Goal: Task Accomplishment & Management: Use online tool/utility

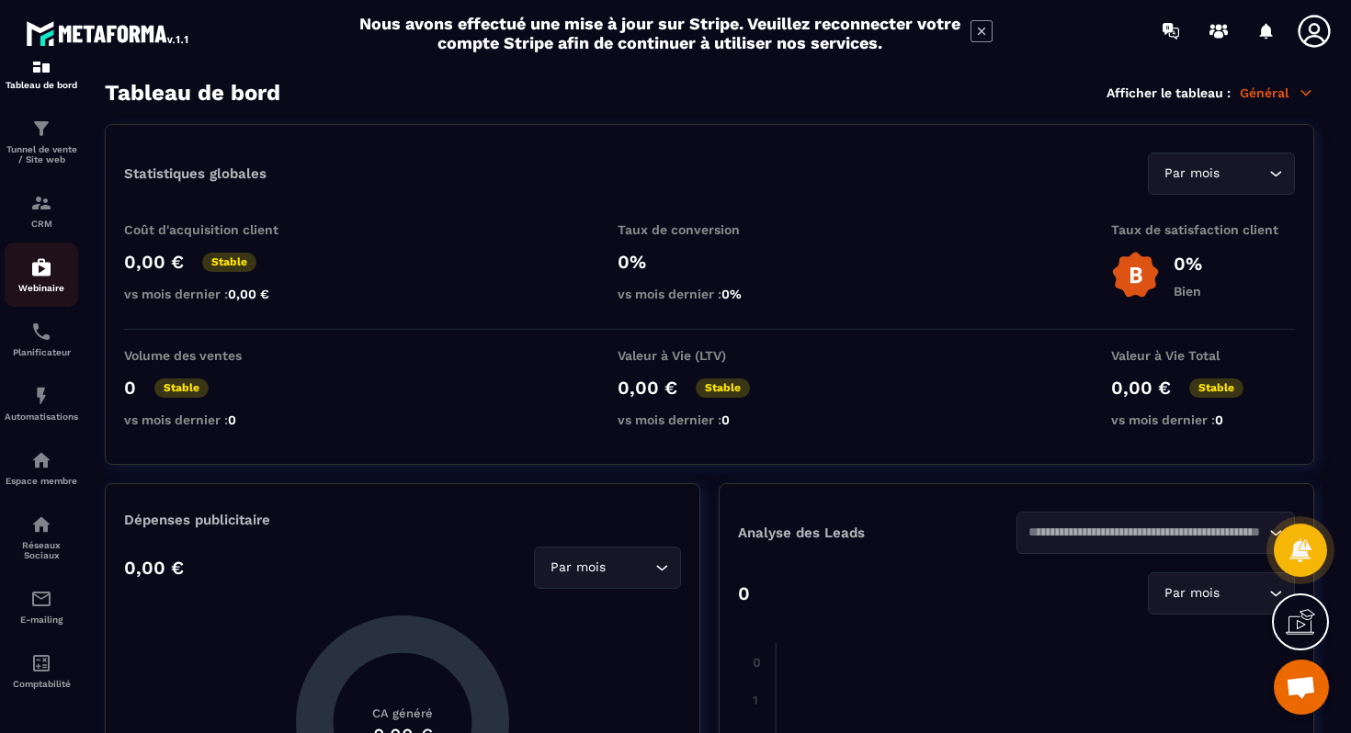
scroll to position [47, 0]
click at [42, 471] on div "Espace membre" at bounding box center [42, 467] width 74 height 37
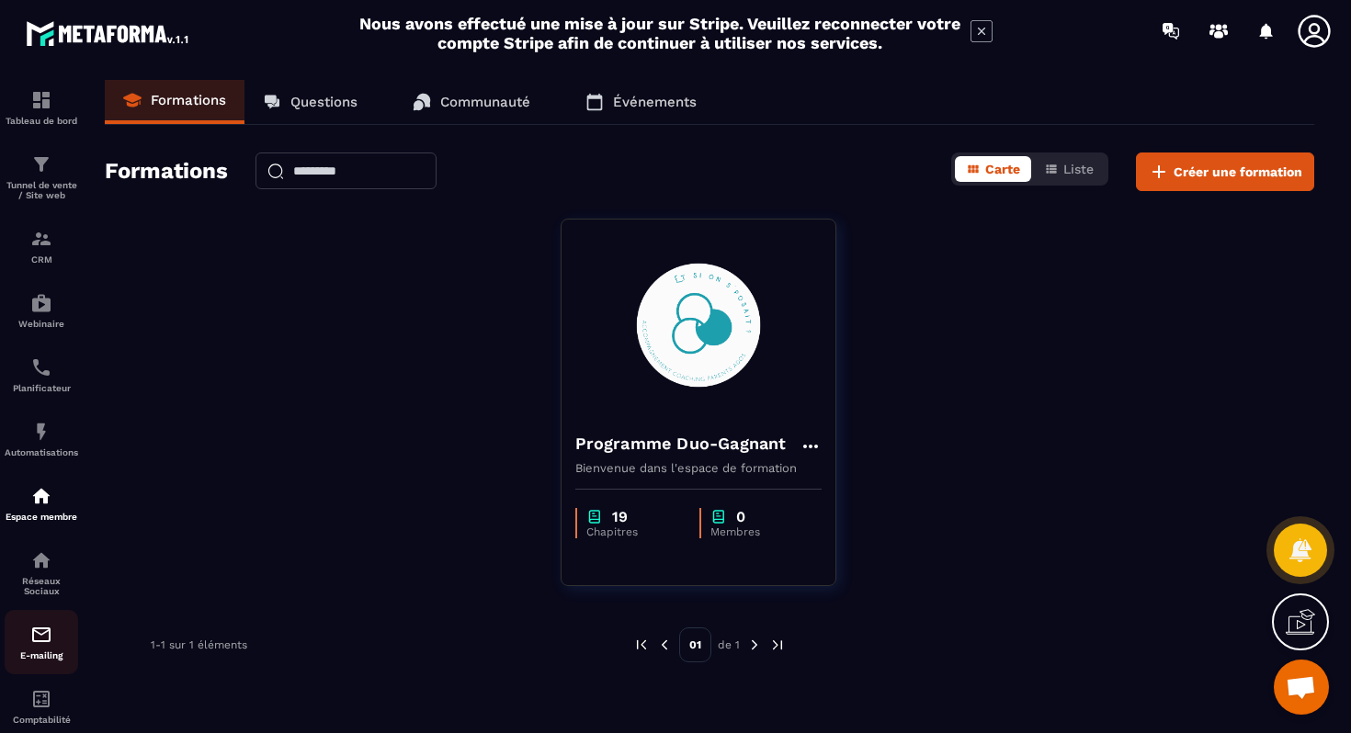
click at [50, 646] on img at bounding box center [41, 635] width 22 height 22
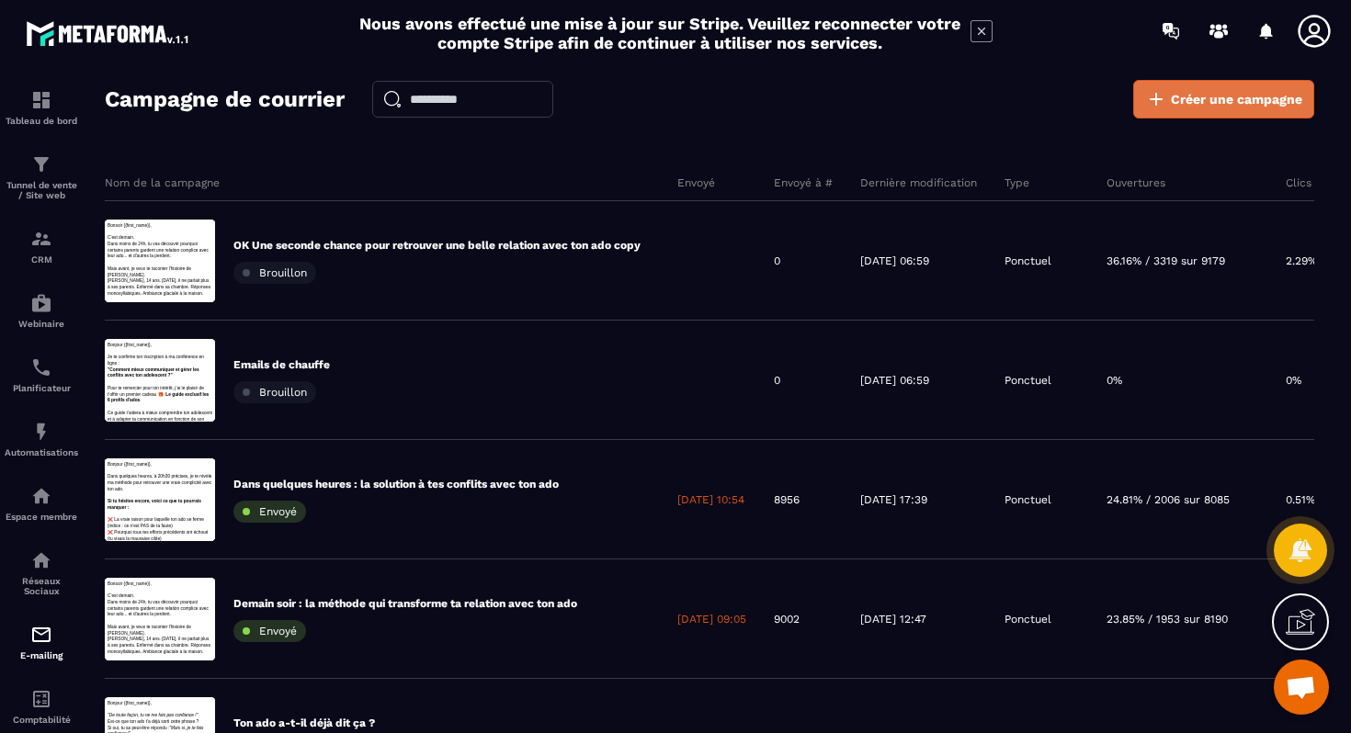
click at [1184, 99] on span "Créer une campagne" at bounding box center [1236, 99] width 131 height 18
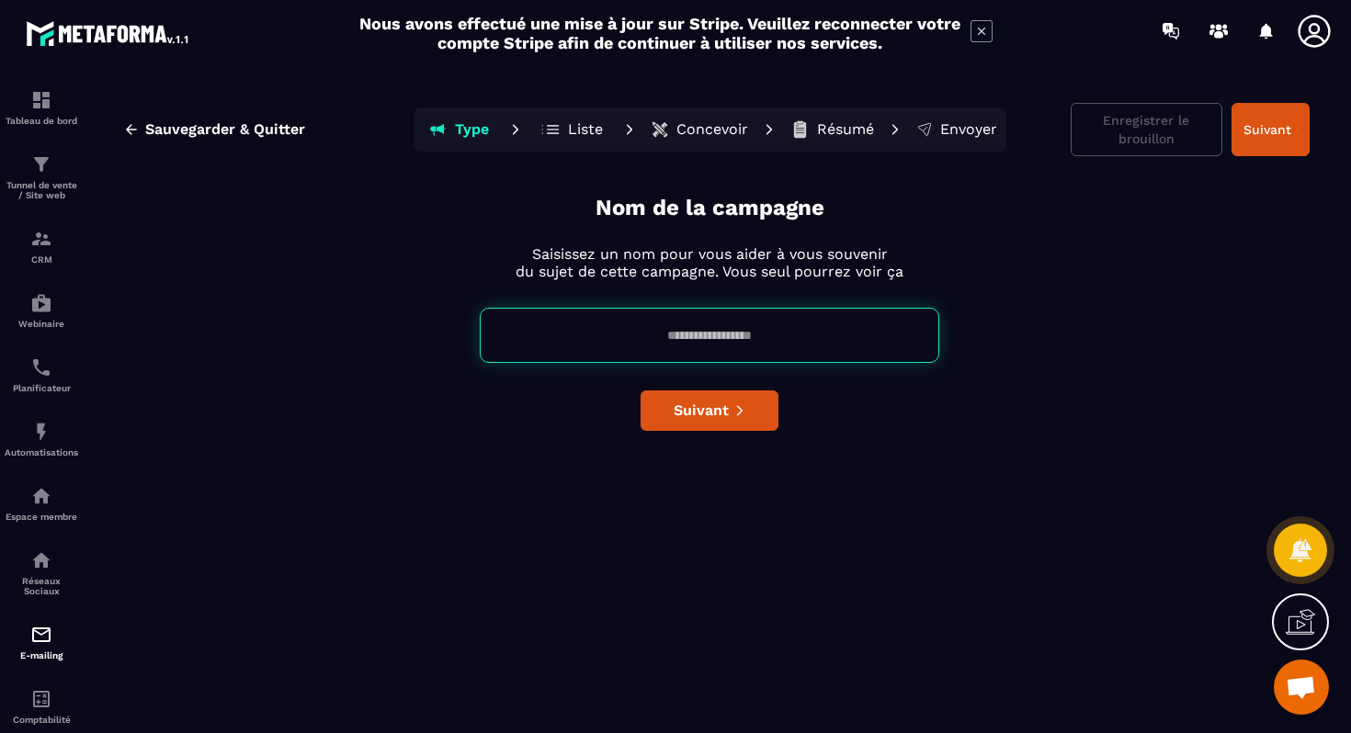
click at [668, 346] on input at bounding box center [709, 335] width 459 height 55
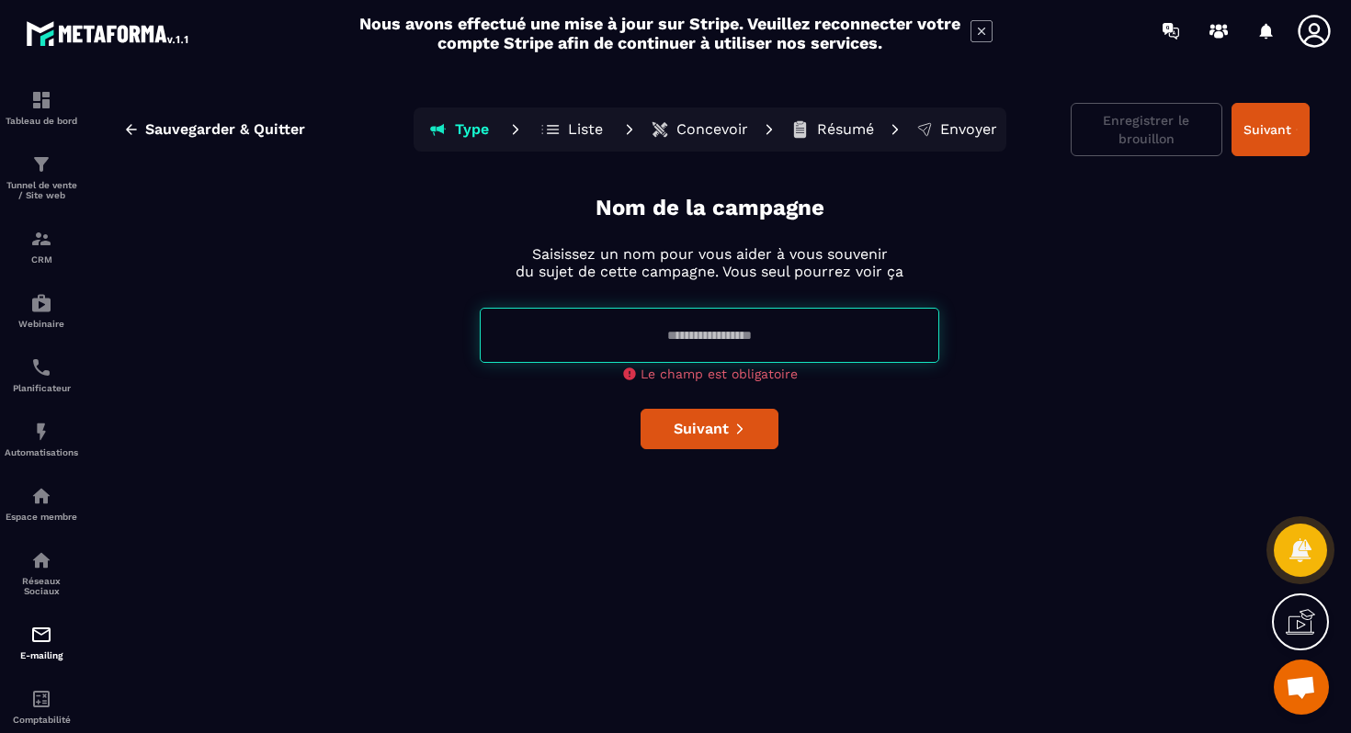
click at [924, 374] on div "Nom de la campagne Saisissez un nom pour vous aider à vous souvenir du sujet de…" at bounding box center [709, 459] width 1200 height 533
click at [171, 131] on span "Sauvegarder & Quitter" at bounding box center [225, 129] width 160 height 18
click at [126, 127] on icon "button" at bounding box center [131, 129] width 17 height 17
click at [35, 111] on div "Tableau de bord" at bounding box center [42, 107] width 74 height 37
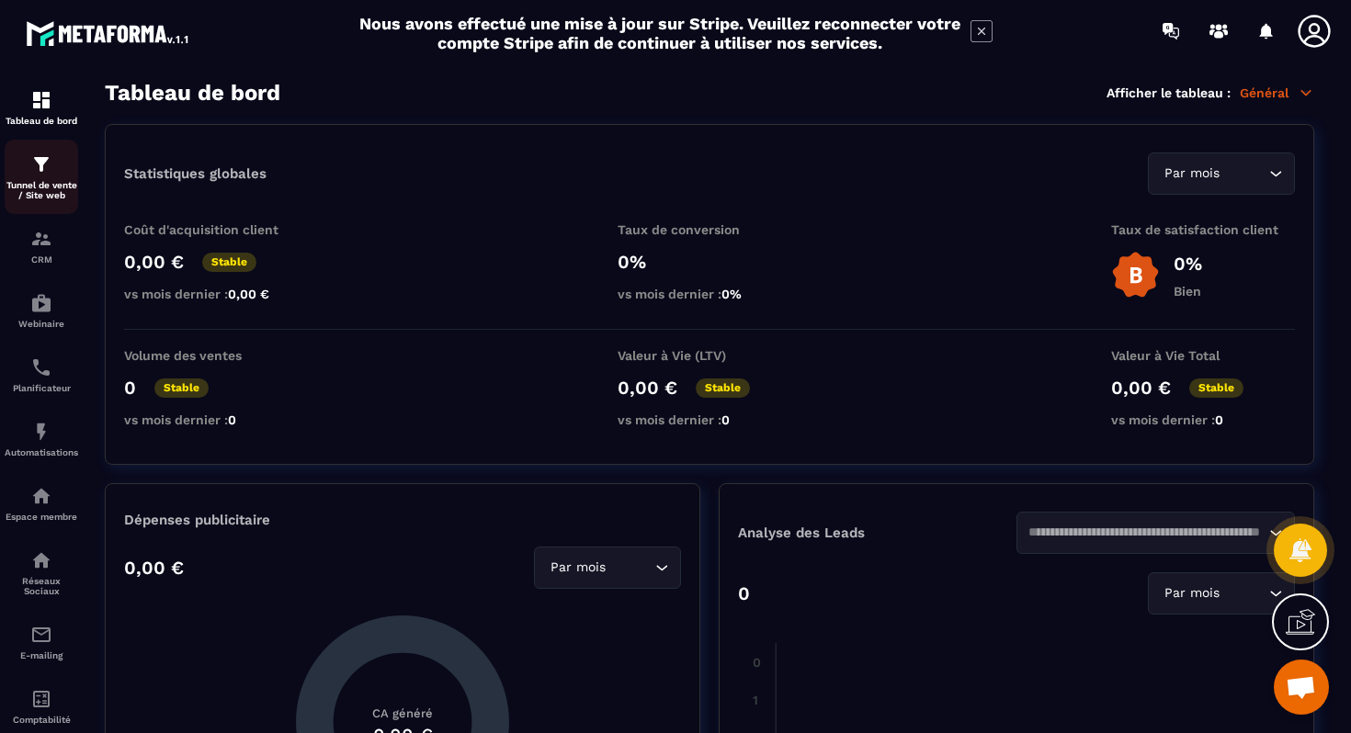
click at [43, 181] on p "Tunnel de vente / Site web" at bounding box center [42, 190] width 74 height 20
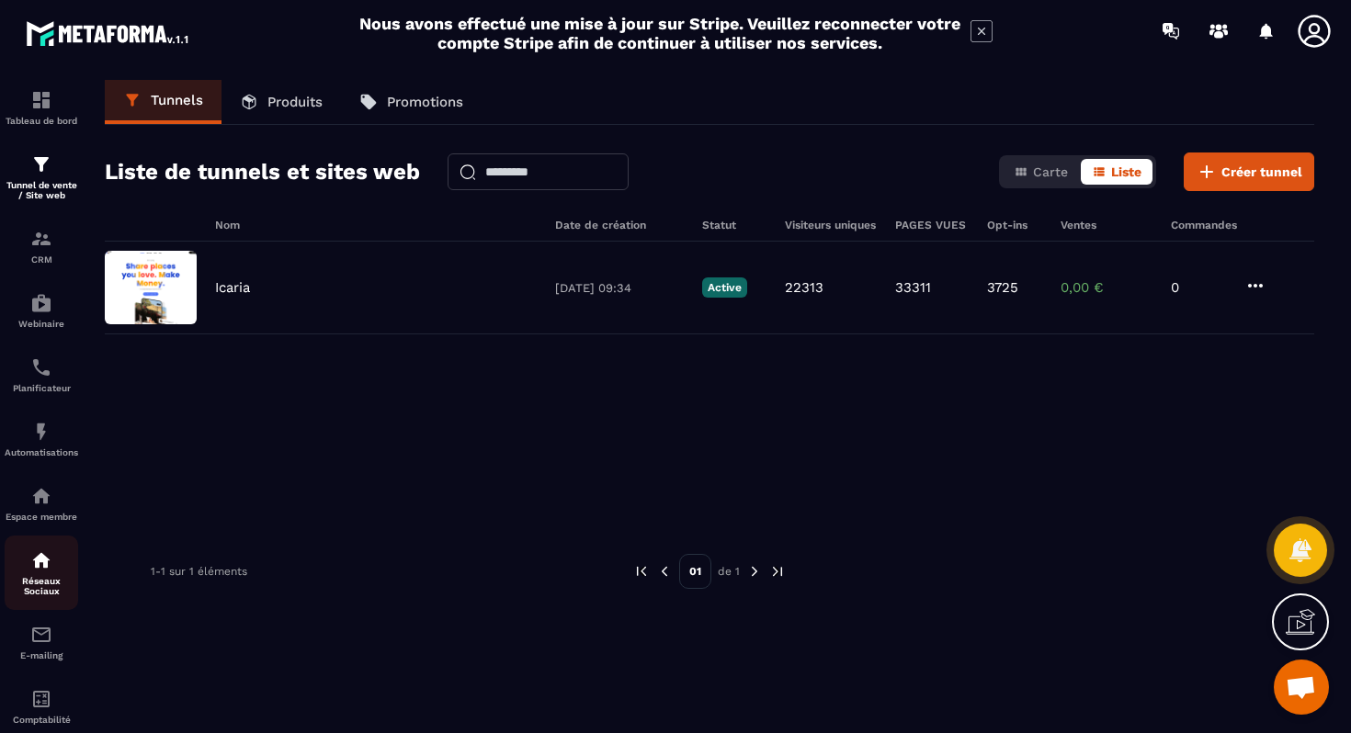
scroll to position [47, 0]
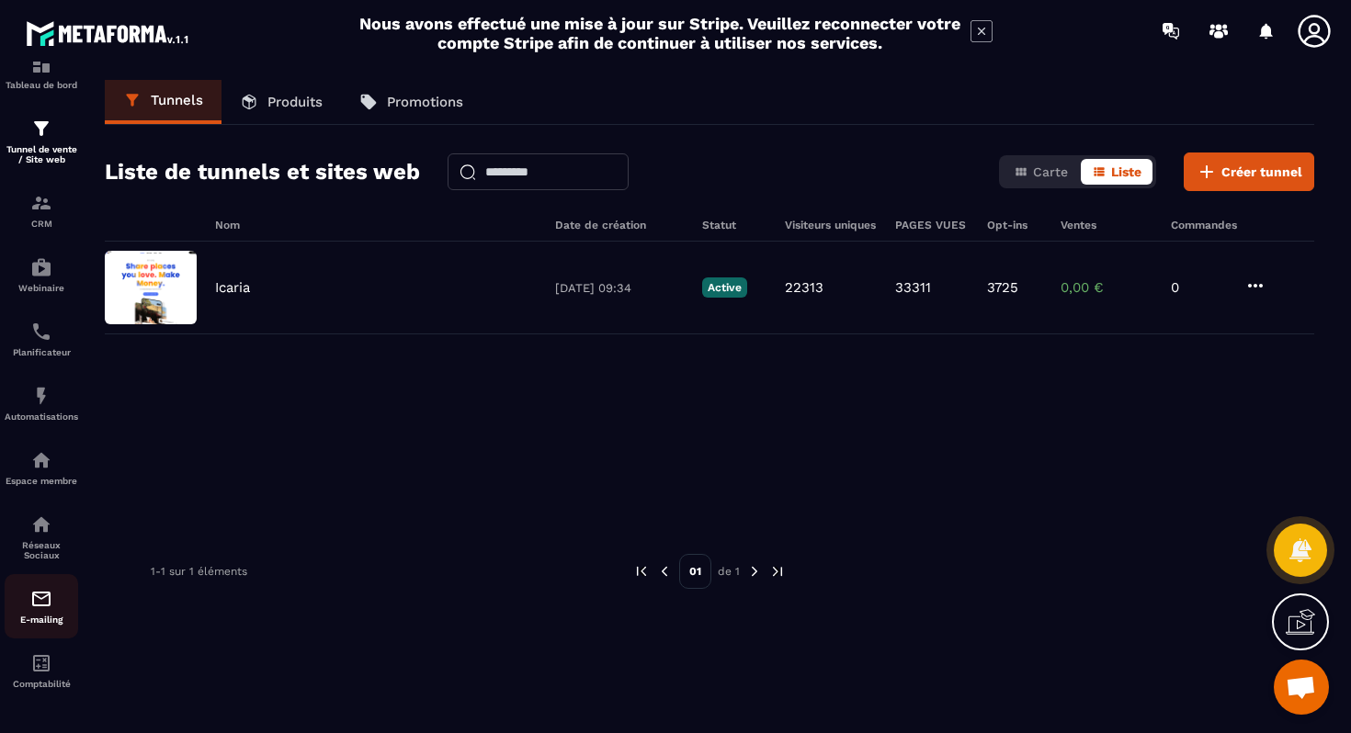
click at [42, 597] on img at bounding box center [41, 599] width 22 height 22
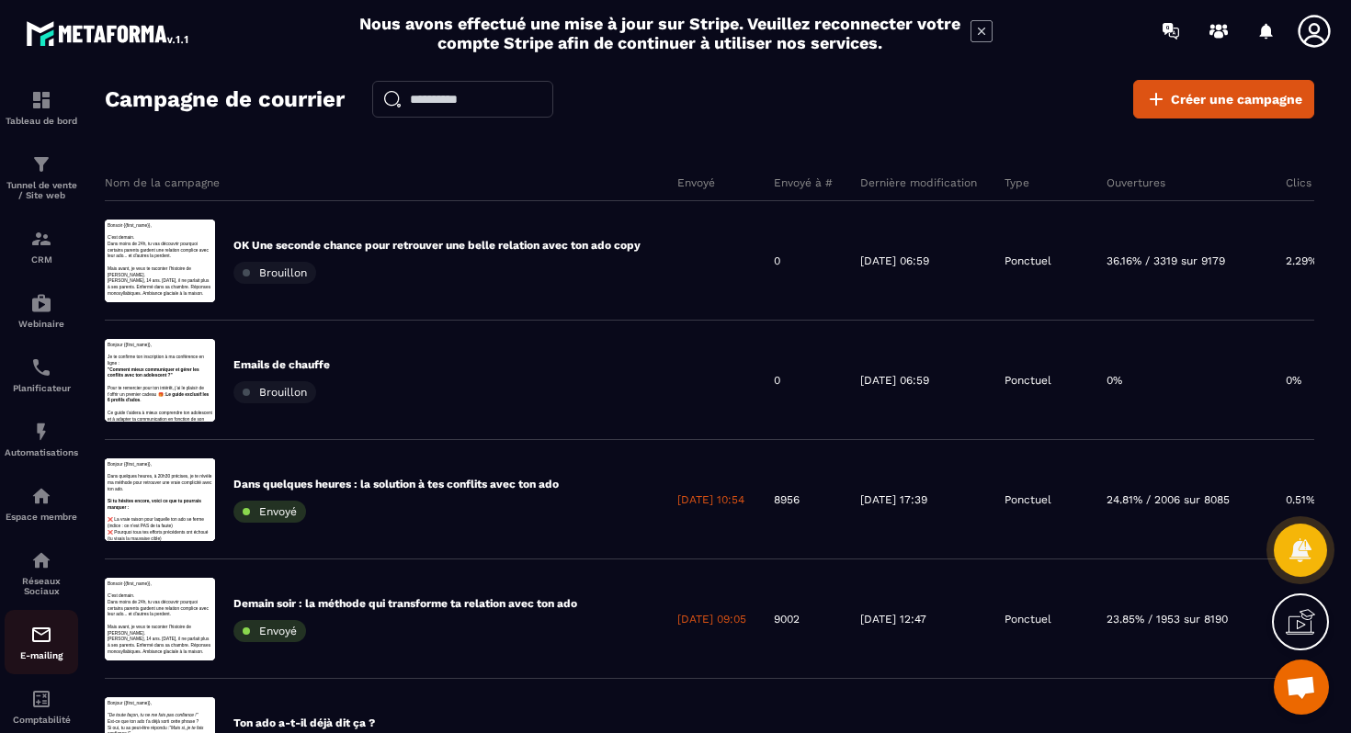
scroll to position [47, 0]
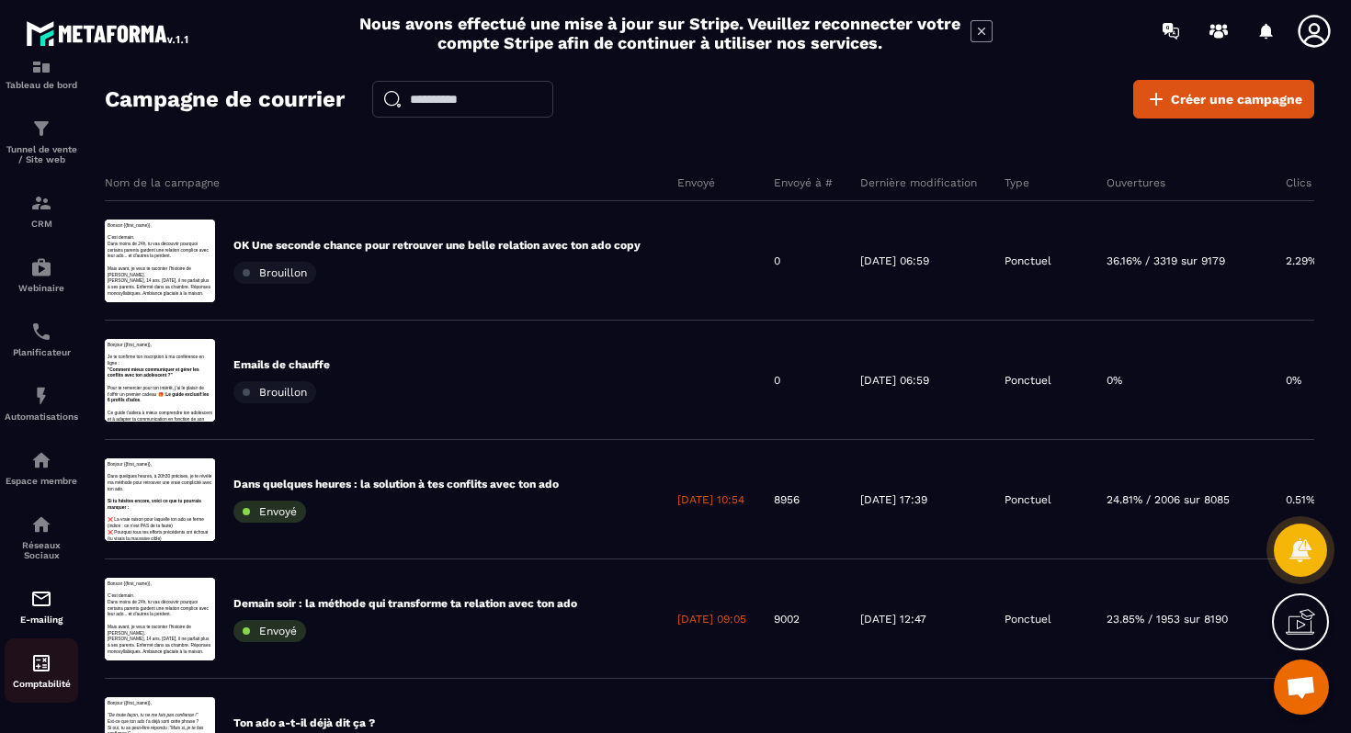
click at [42, 661] on img at bounding box center [41, 663] width 22 height 22
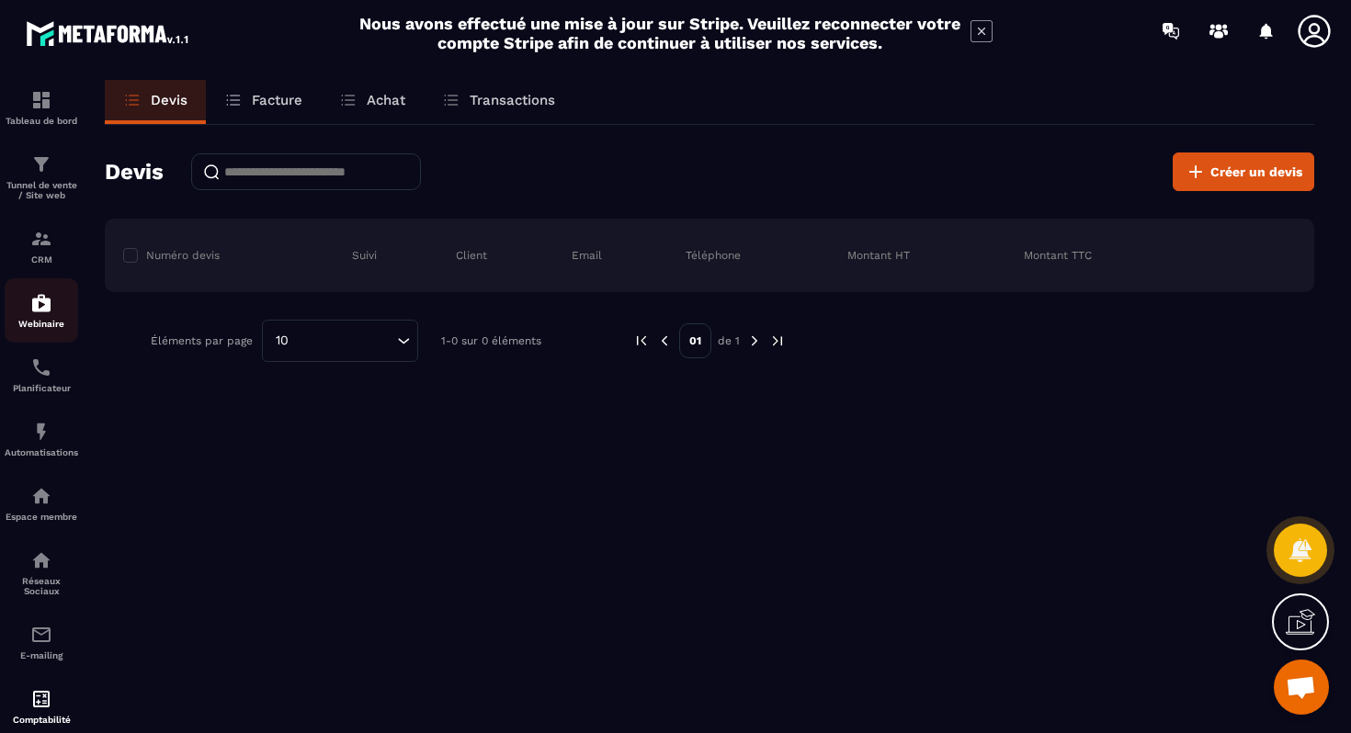
click at [39, 314] on img at bounding box center [41, 303] width 22 height 22
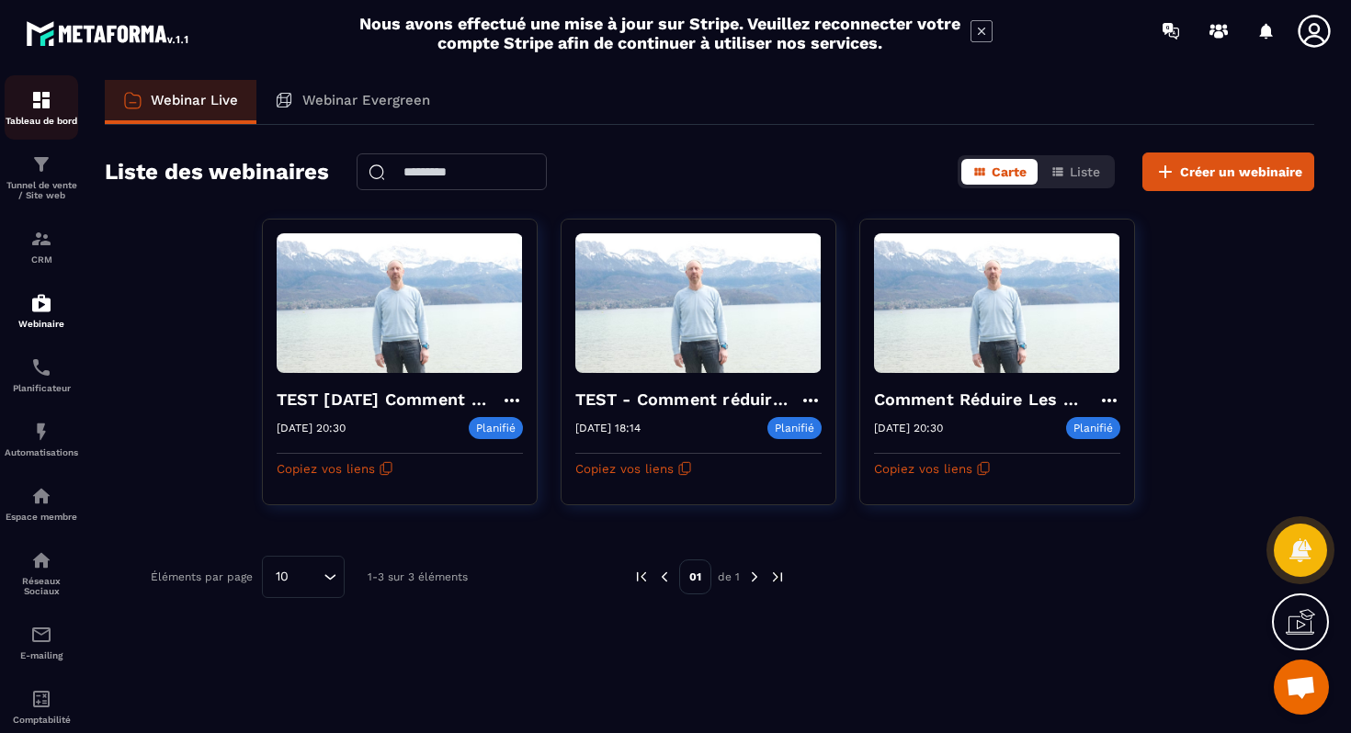
click at [38, 103] on img at bounding box center [41, 100] width 22 height 22
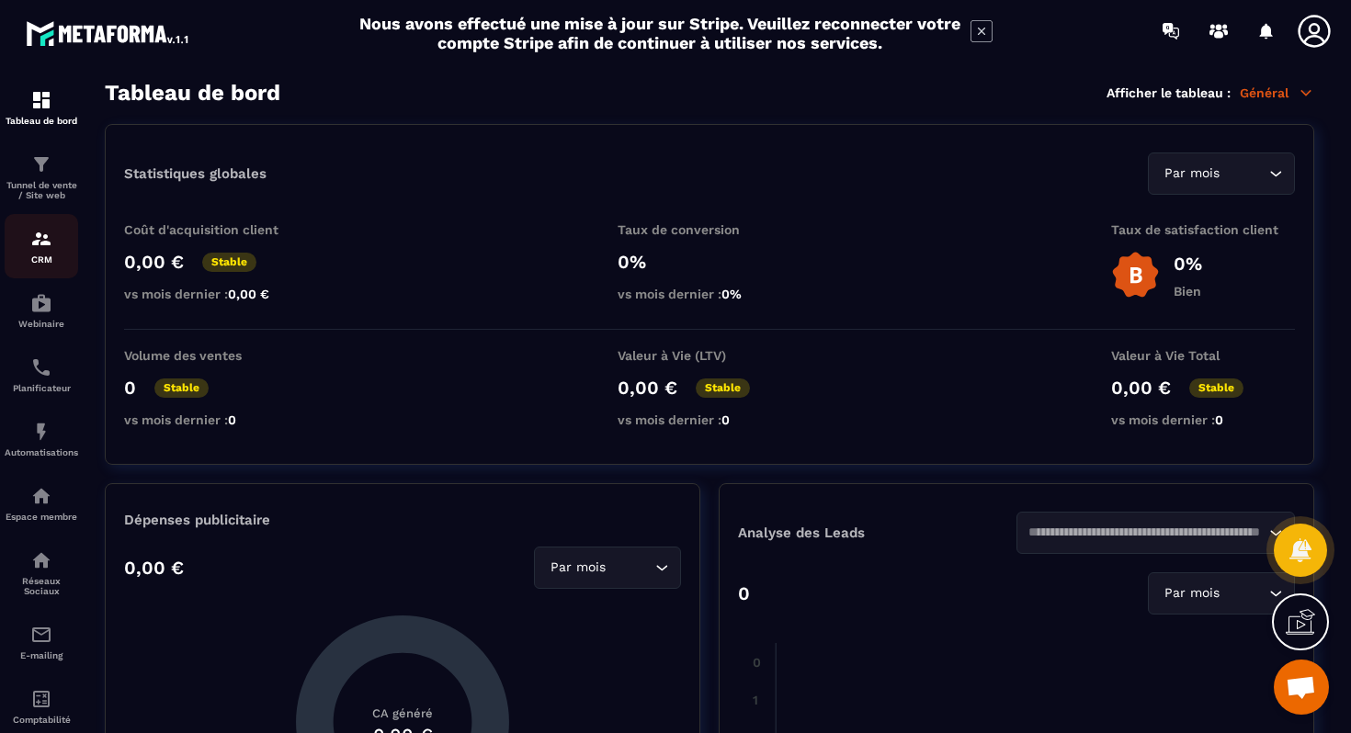
click at [41, 244] on img at bounding box center [41, 239] width 22 height 22
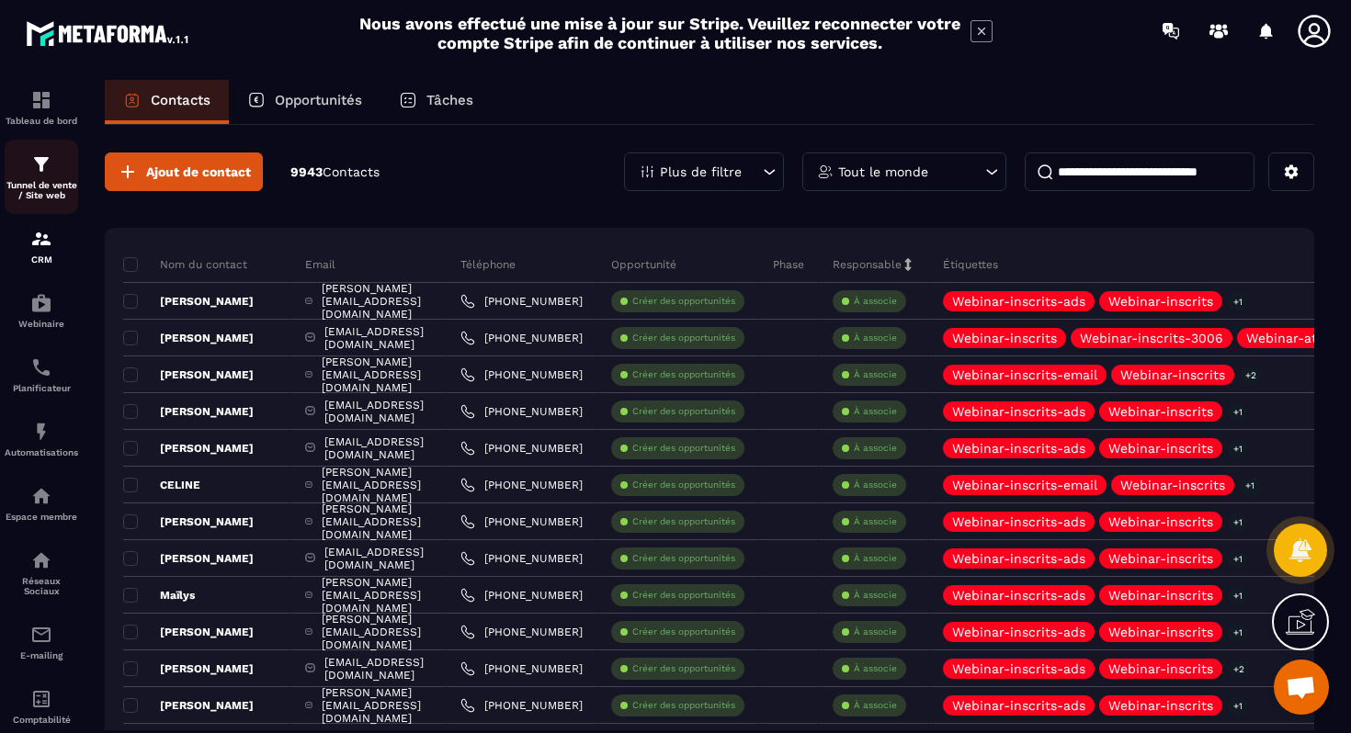
click at [45, 187] on p "Tunnel de vente / Site web" at bounding box center [42, 190] width 74 height 20
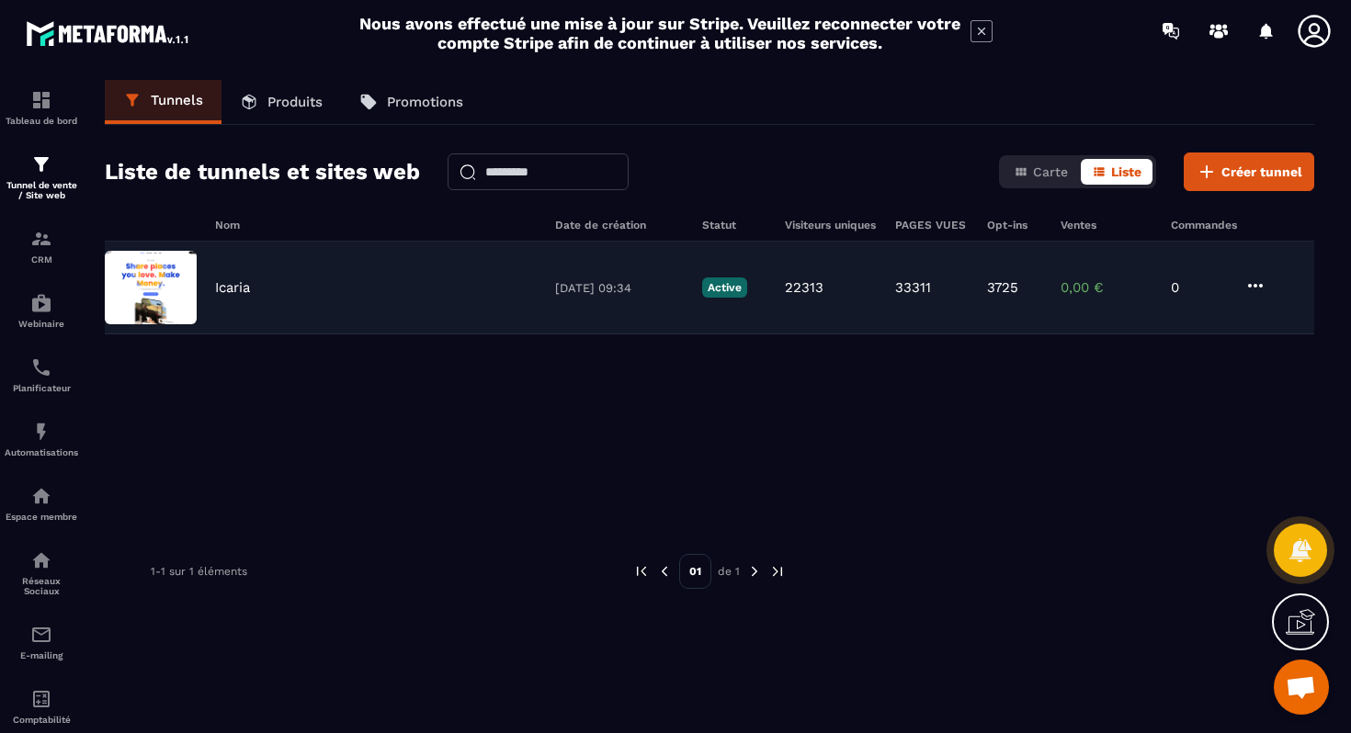
click at [357, 299] on div "Icaria [DATE] 09:34 Active 22313 33311 3725 0,00 € 0" at bounding box center [709, 288] width 1209 height 93
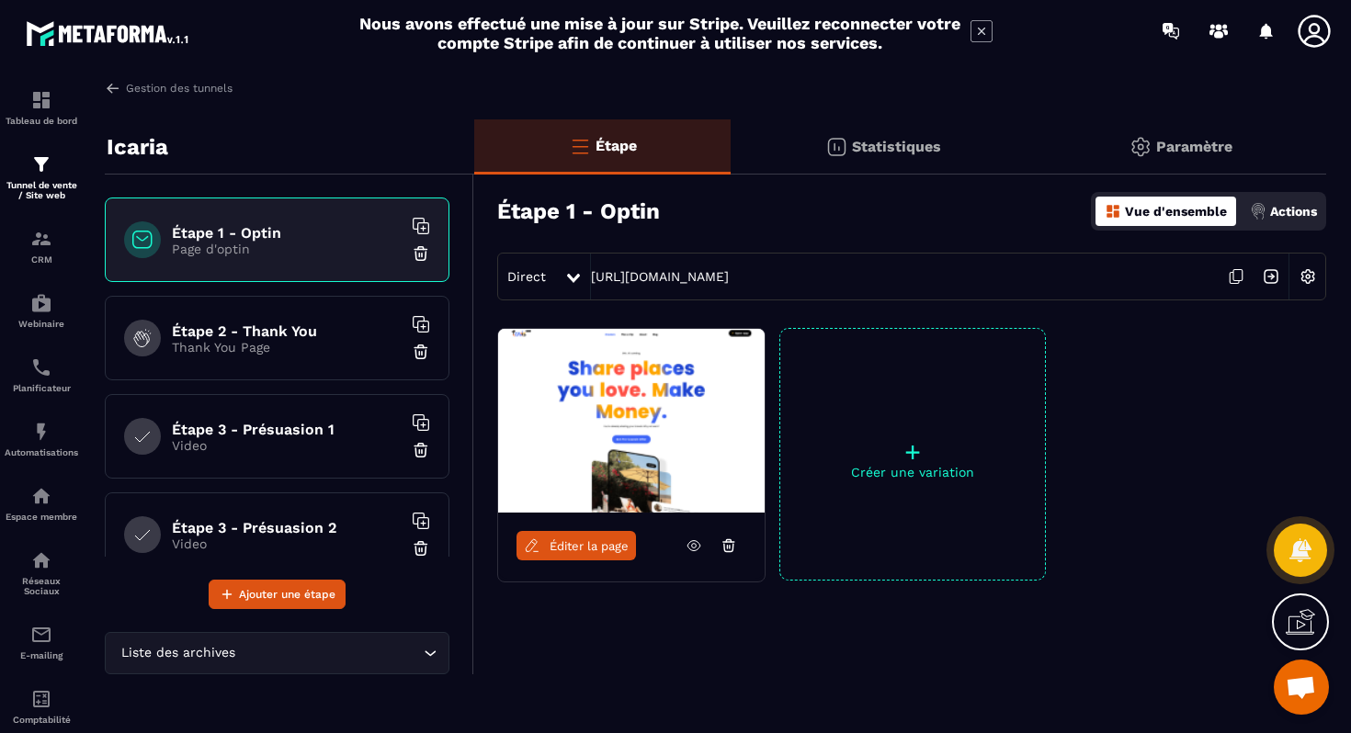
click at [694, 541] on icon at bounding box center [694, 546] width 17 height 17
click at [31, 117] on p "Tableau de bord" at bounding box center [42, 121] width 74 height 10
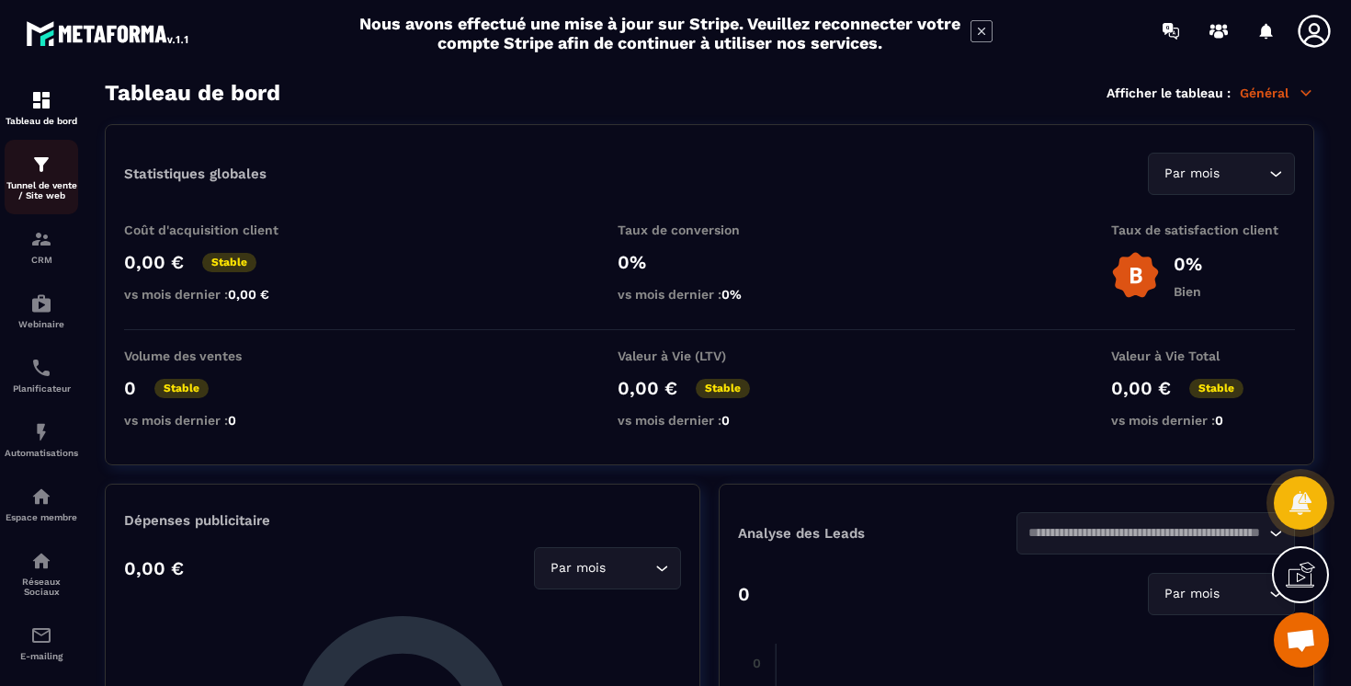
click at [44, 195] on p "Tunnel de vente / Site web" at bounding box center [42, 190] width 74 height 20
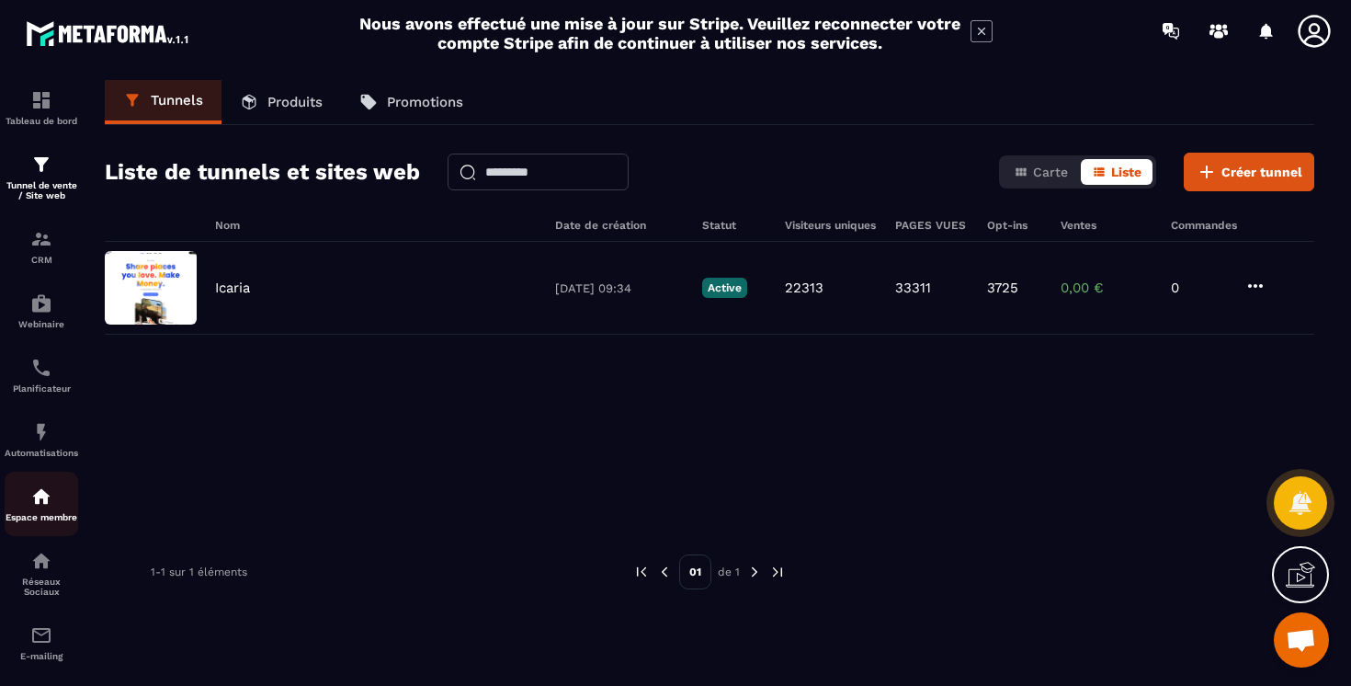
scroll to position [95, 0]
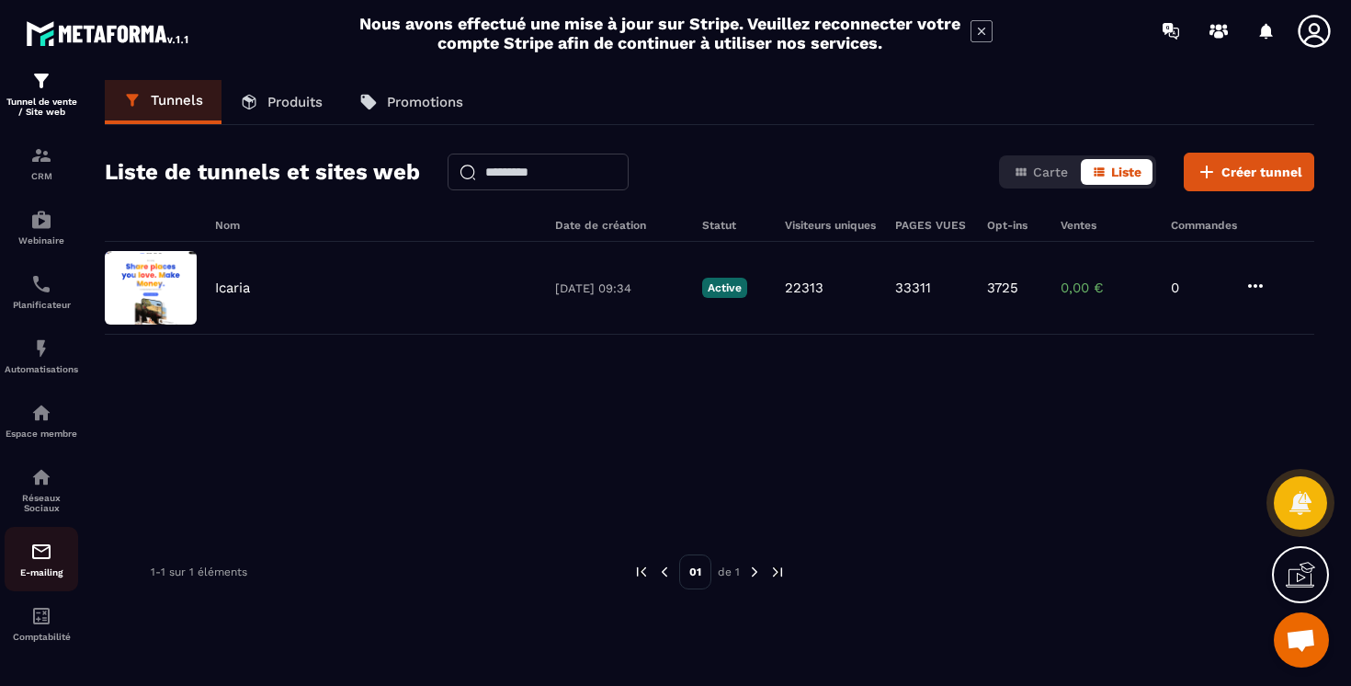
click at [44, 573] on p "E-mailing" at bounding box center [42, 572] width 74 height 10
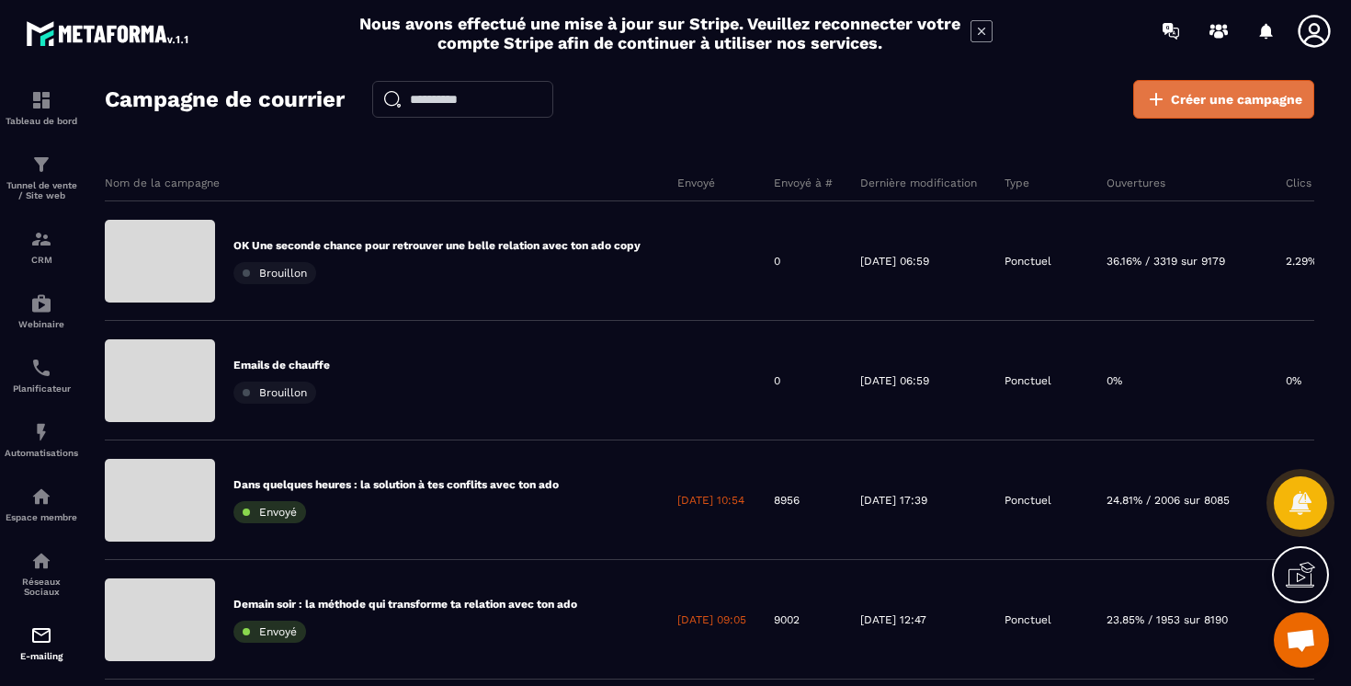
click at [1231, 96] on span "Créer une campagne" at bounding box center [1236, 99] width 131 height 18
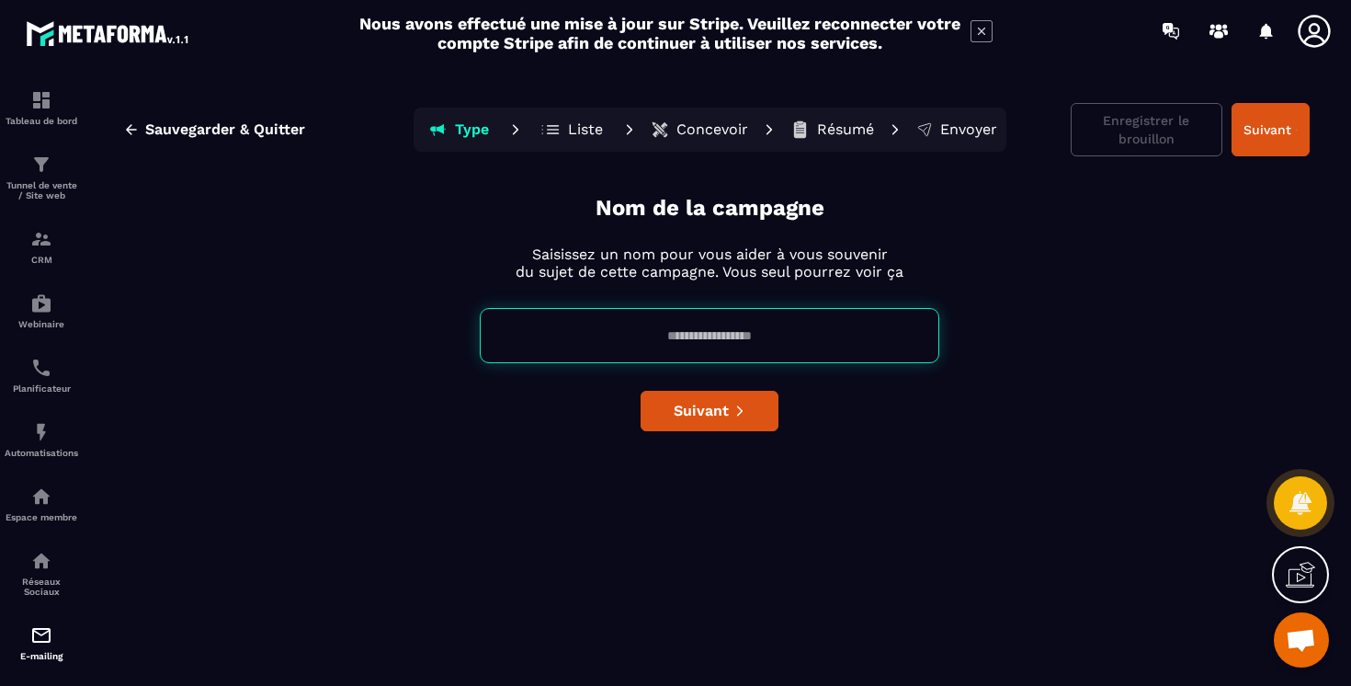
click at [559, 330] on input at bounding box center [709, 335] width 459 height 55
type input "**********"
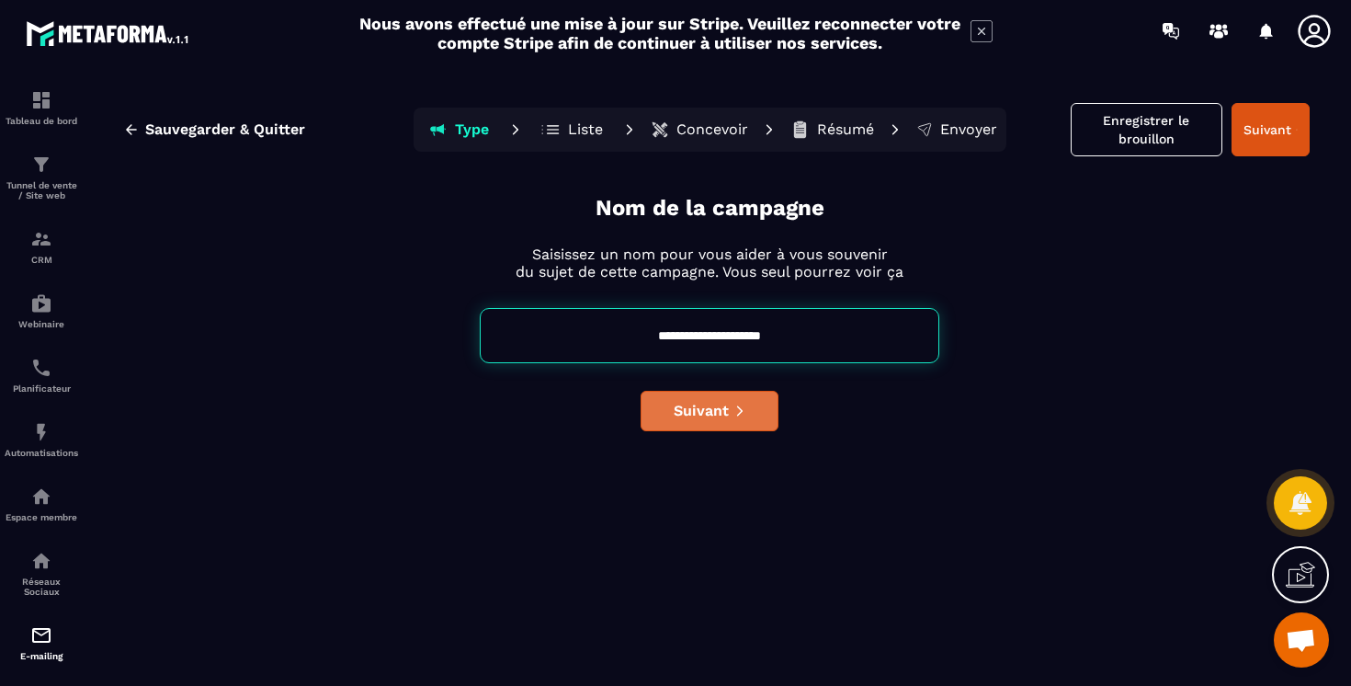
click at [722, 403] on span "Suivant" at bounding box center [701, 411] width 55 height 18
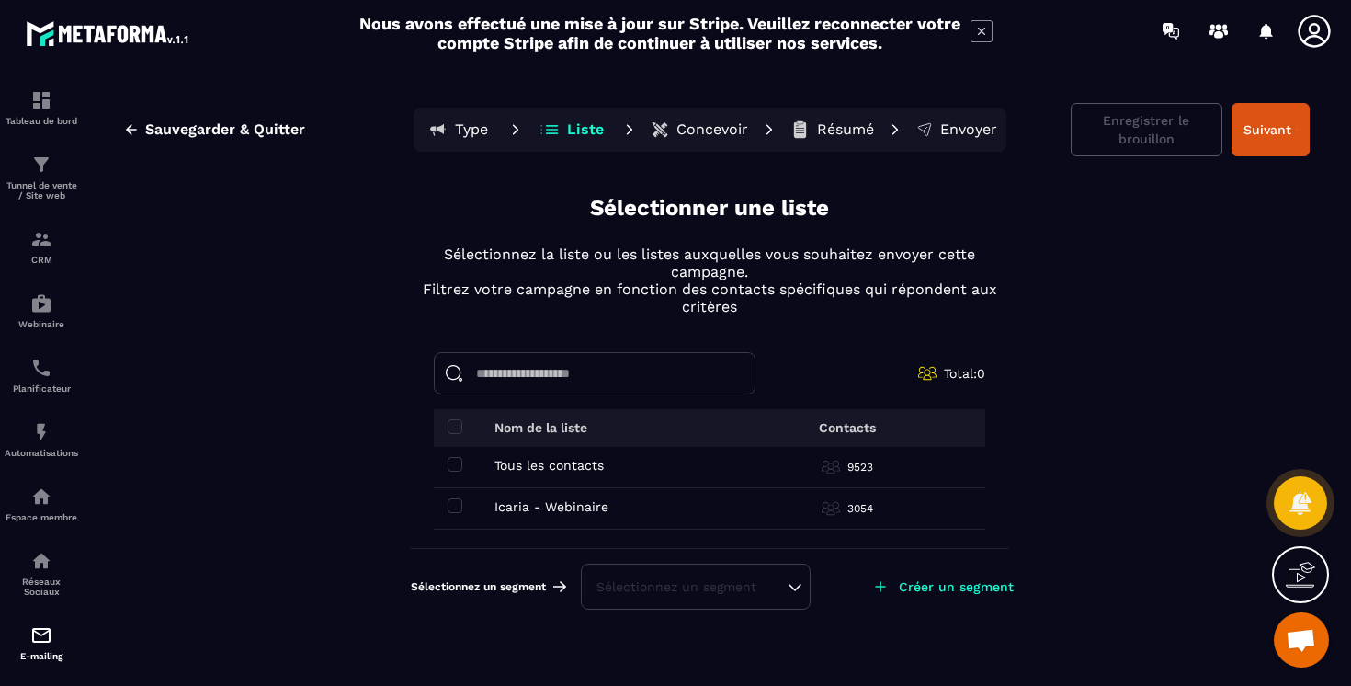
click at [624, 367] on input at bounding box center [595, 373] width 322 height 42
click at [459, 462] on span at bounding box center [455, 464] width 15 height 15
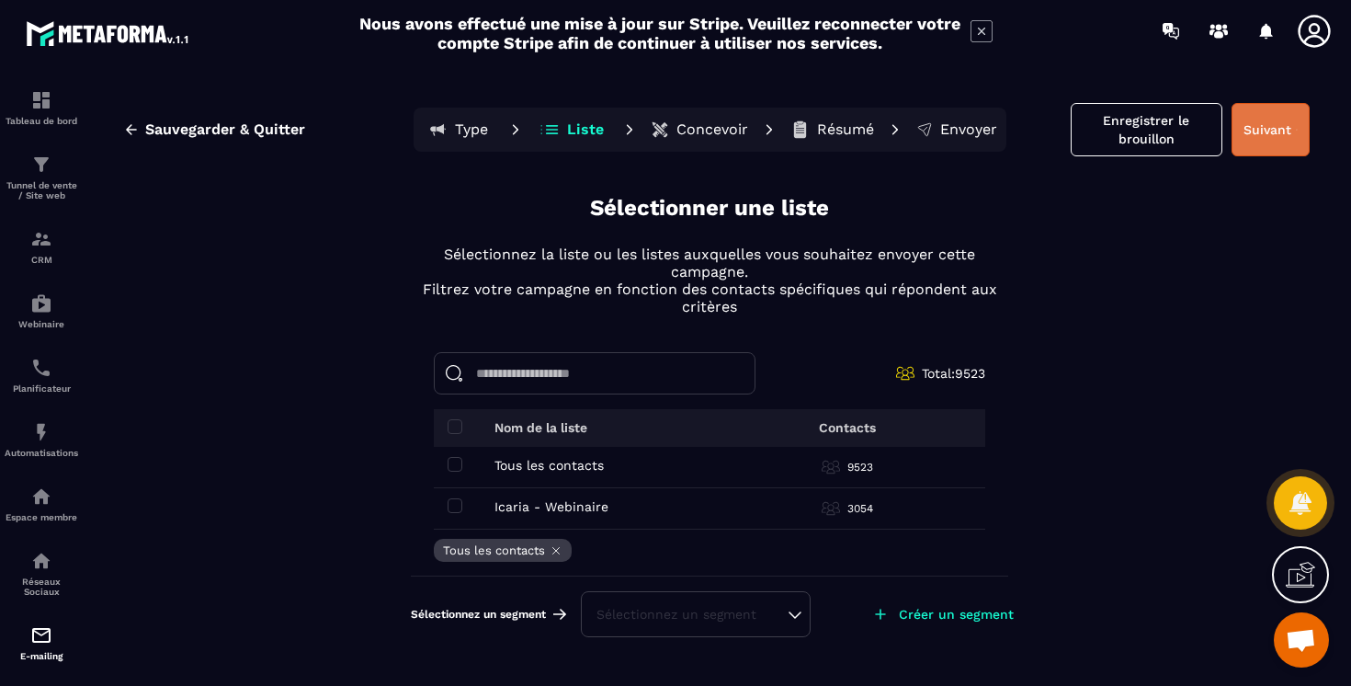
click at [1278, 132] on button "Suivant" at bounding box center [1270, 129] width 78 height 53
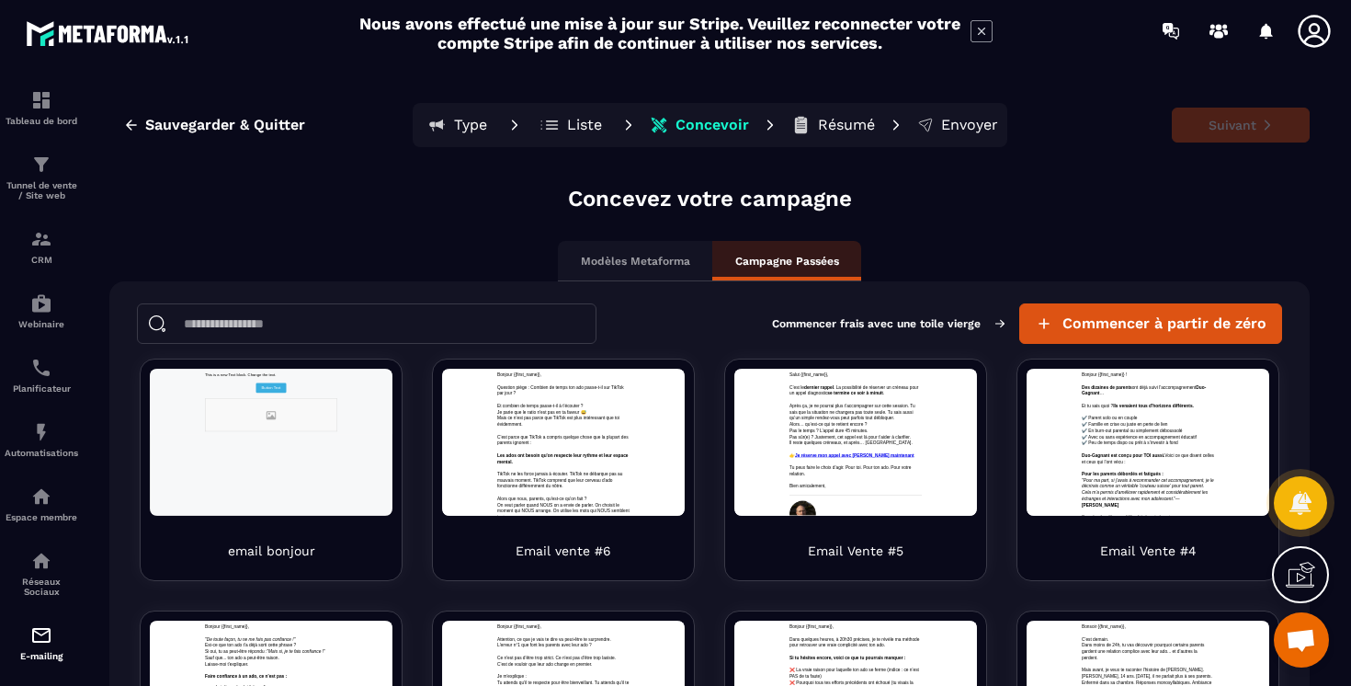
click at [605, 251] on div "Modèles Metaforma" at bounding box center [635, 261] width 154 height 40
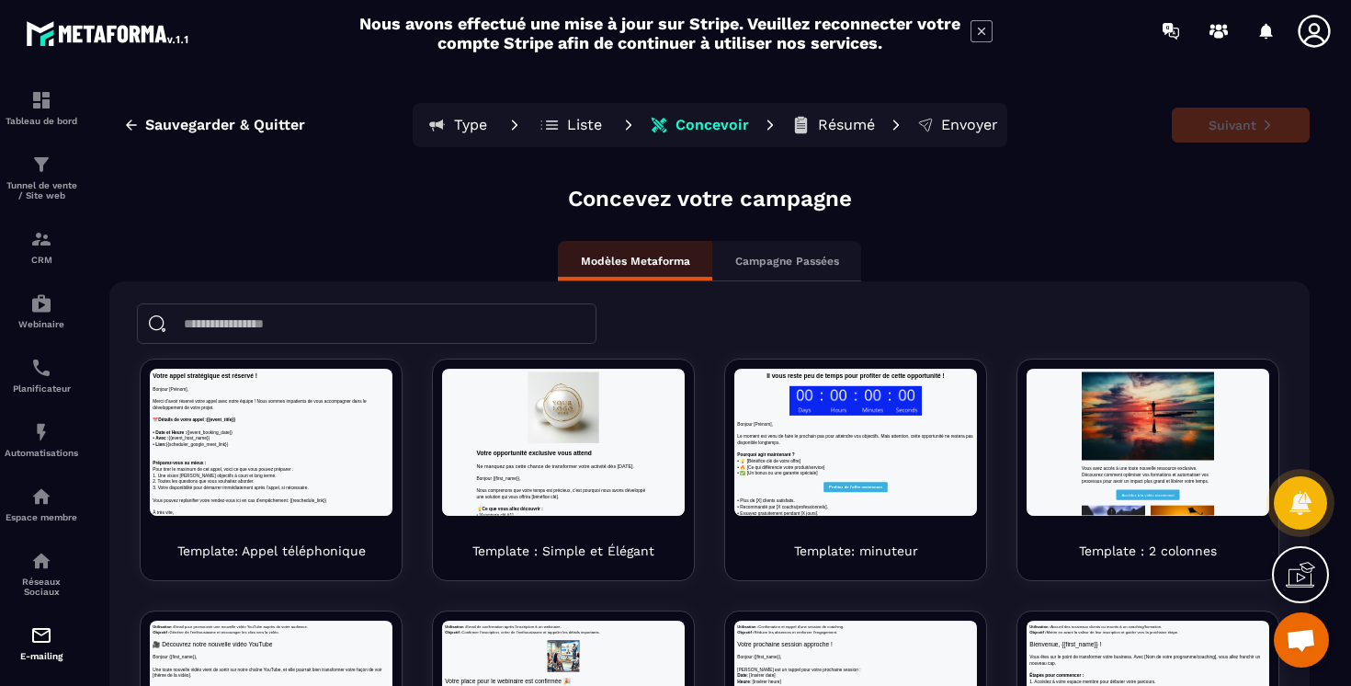
click at [777, 258] on p "Campagne Passées" at bounding box center [787, 261] width 104 height 15
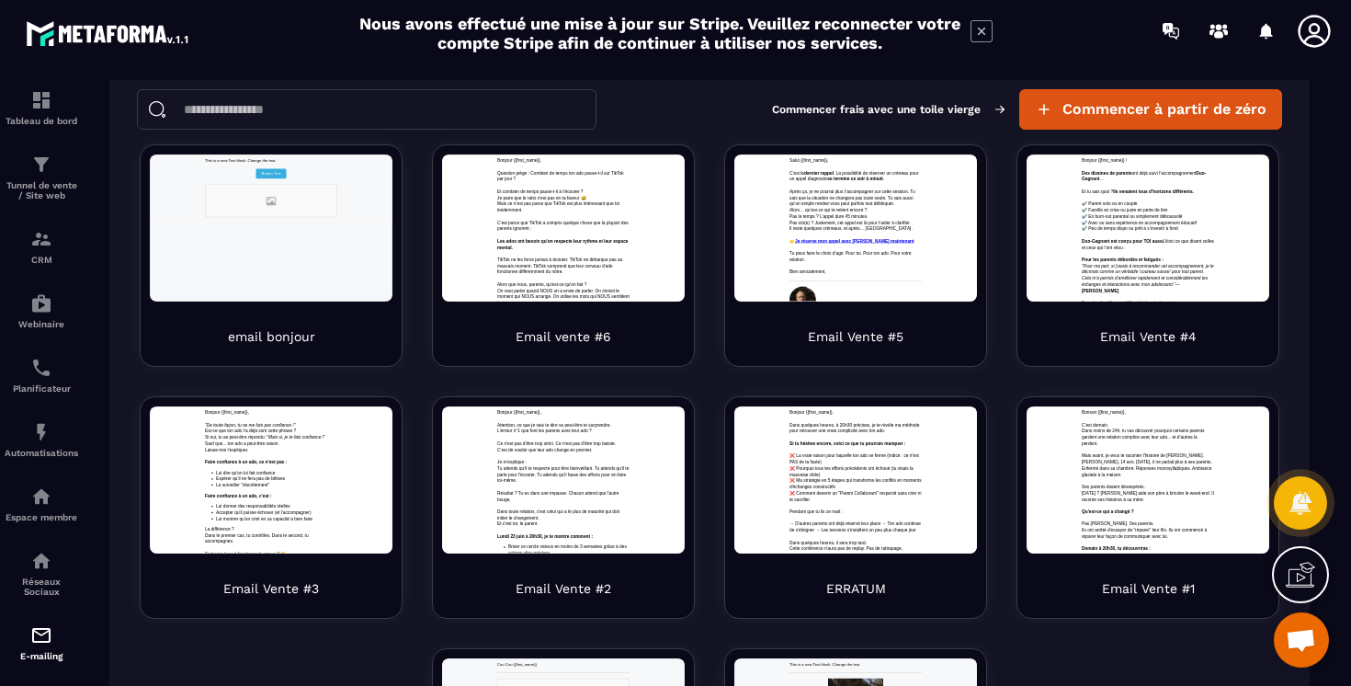
scroll to position [68, 0]
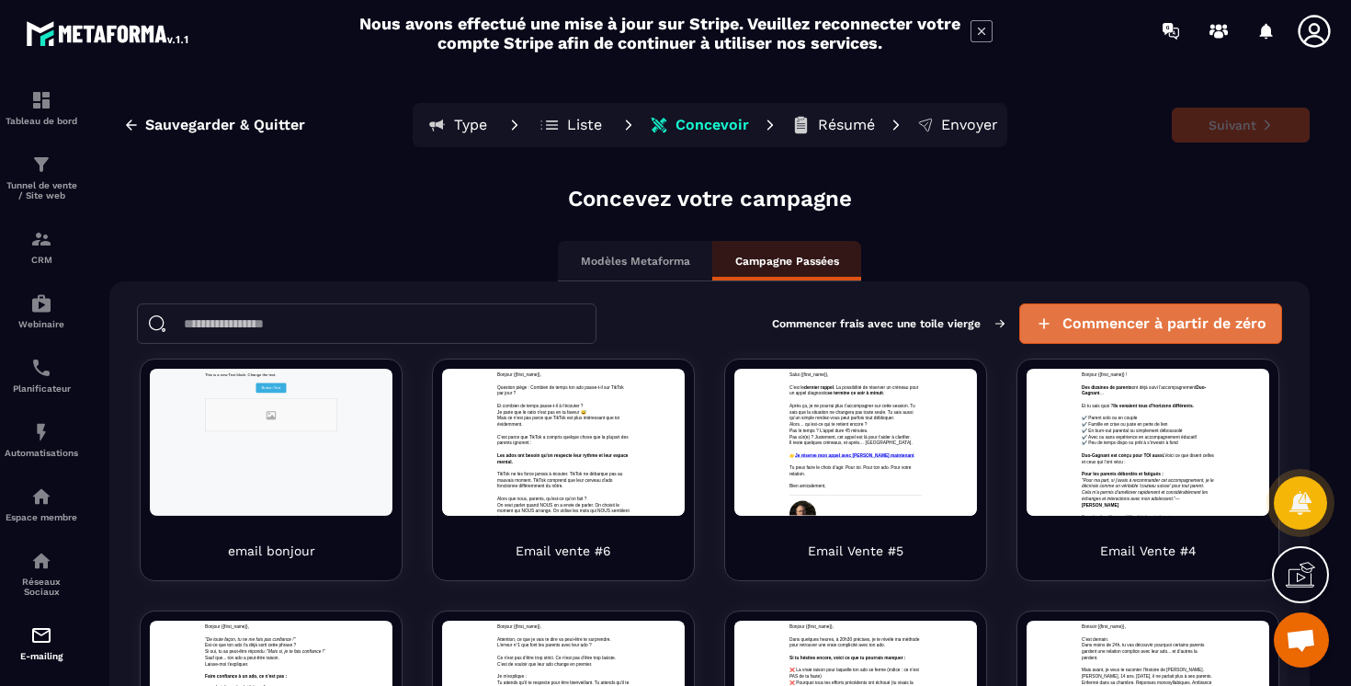
click at [1141, 317] on span "Commencer à partir de zéro" at bounding box center [1164, 323] width 204 height 18
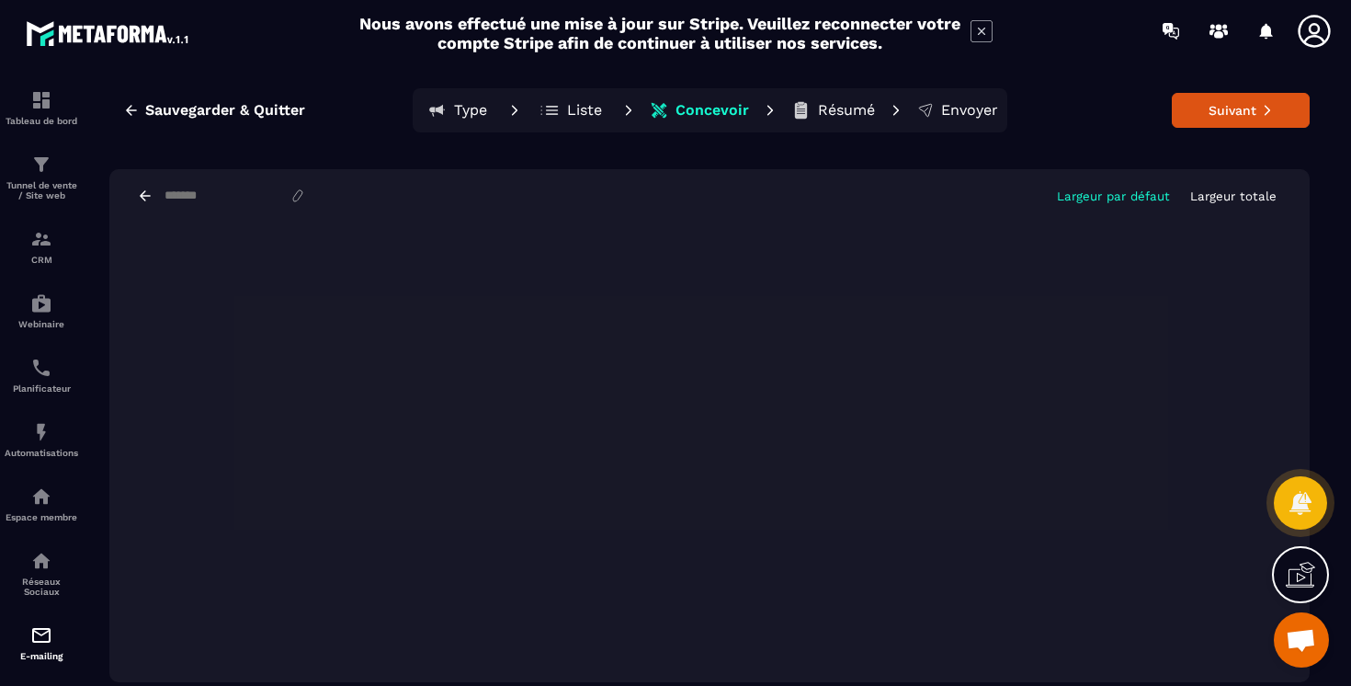
scroll to position [18, 0]
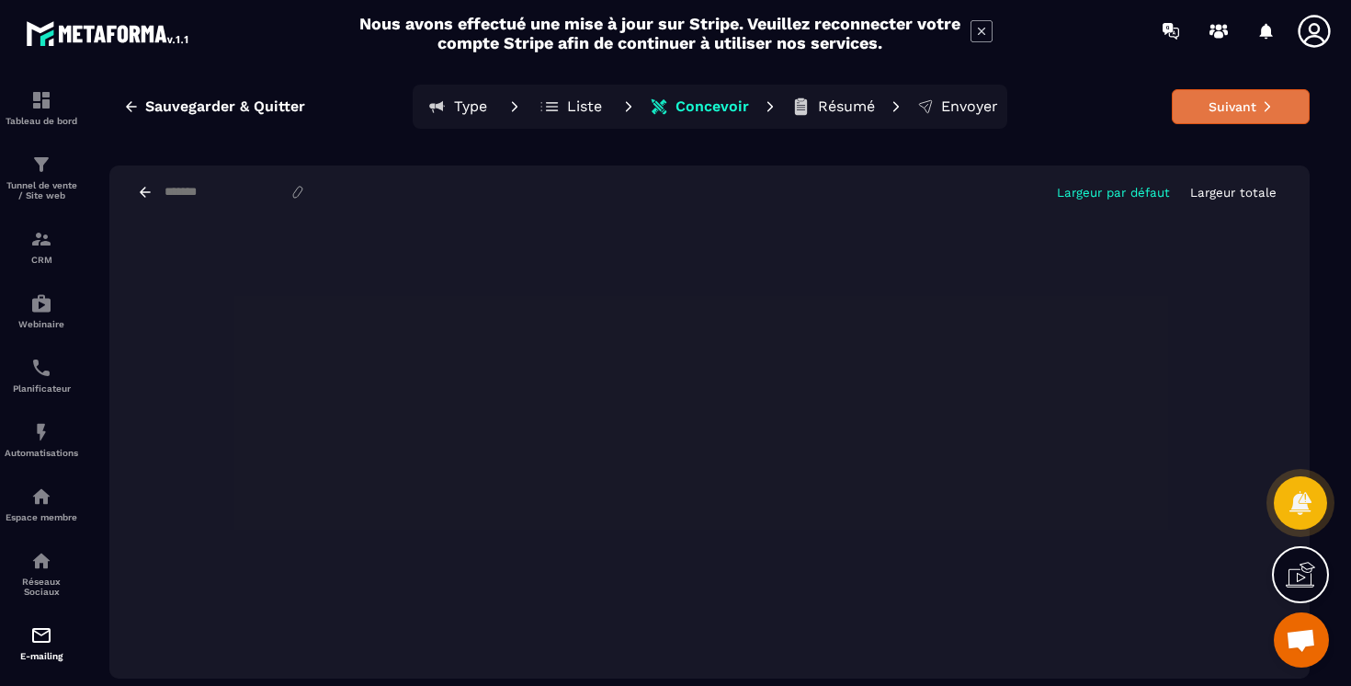
click at [1237, 115] on button "Suivant" at bounding box center [1241, 106] width 138 height 35
click at [184, 187] on input at bounding box center [226, 193] width 127 height 16
type input "**********"
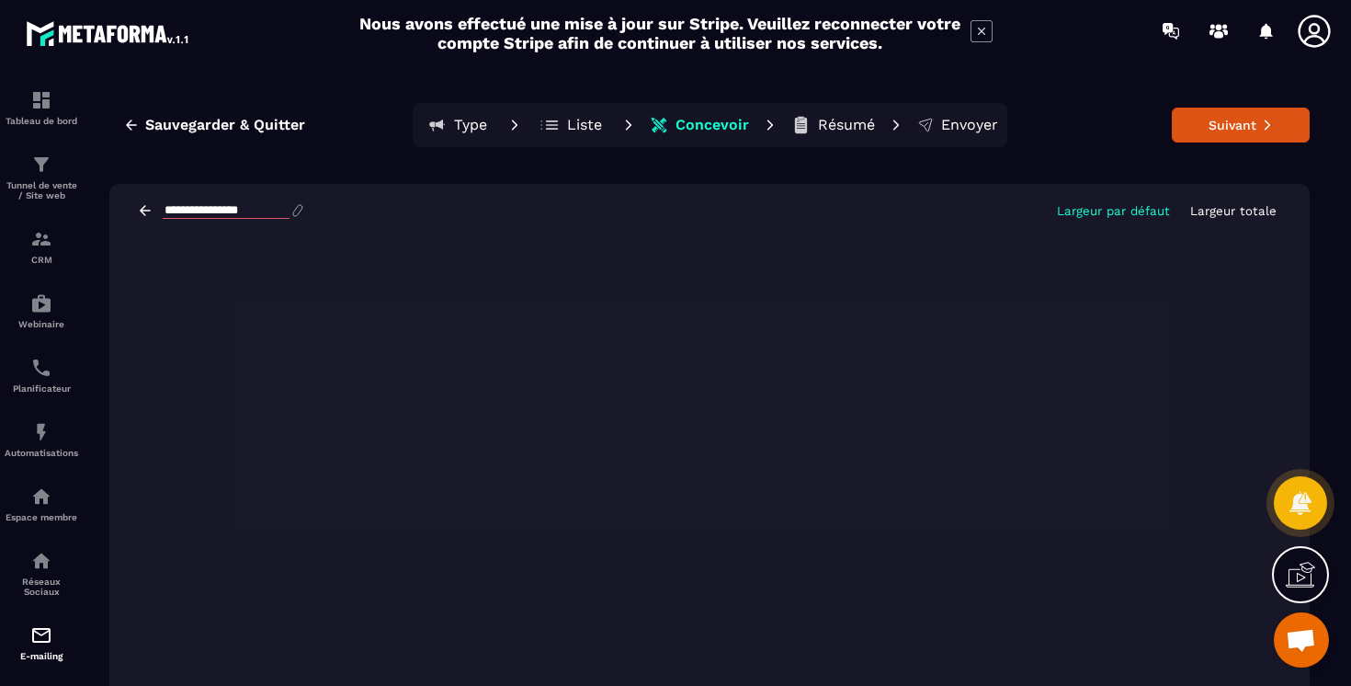
click at [288, 210] on input "**********" at bounding box center [226, 211] width 127 height 16
drag, startPoint x: 294, startPoint y: 210, endPoint x: 156, endPoint y: 210, distance: 137.8
click at [156, 210] on div "**********" at bounding box center [221, 210] width 169 height 17
click at [260, 211] on input "**********" at bounding box center [226, 211] width 127 height 16
type input "**********"
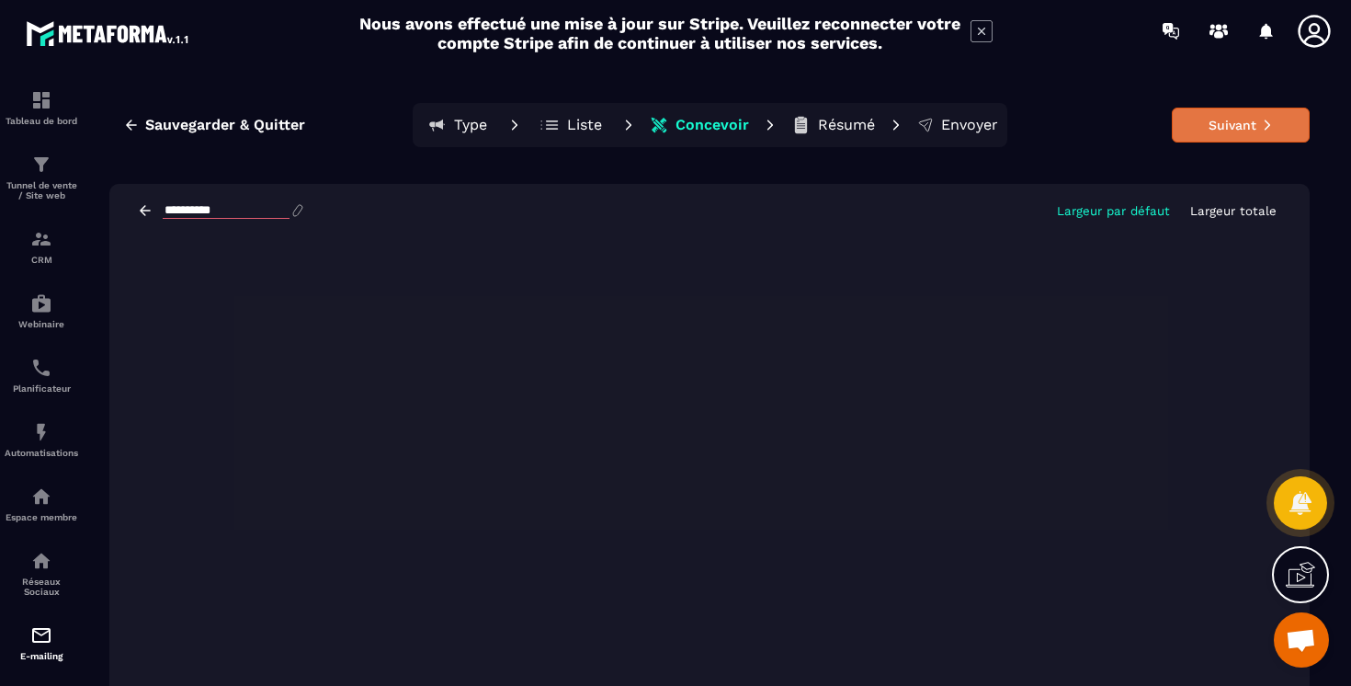
click at [1205, 118] on button "Suivant" at bounding box center [1241, 125] width 138 height 35
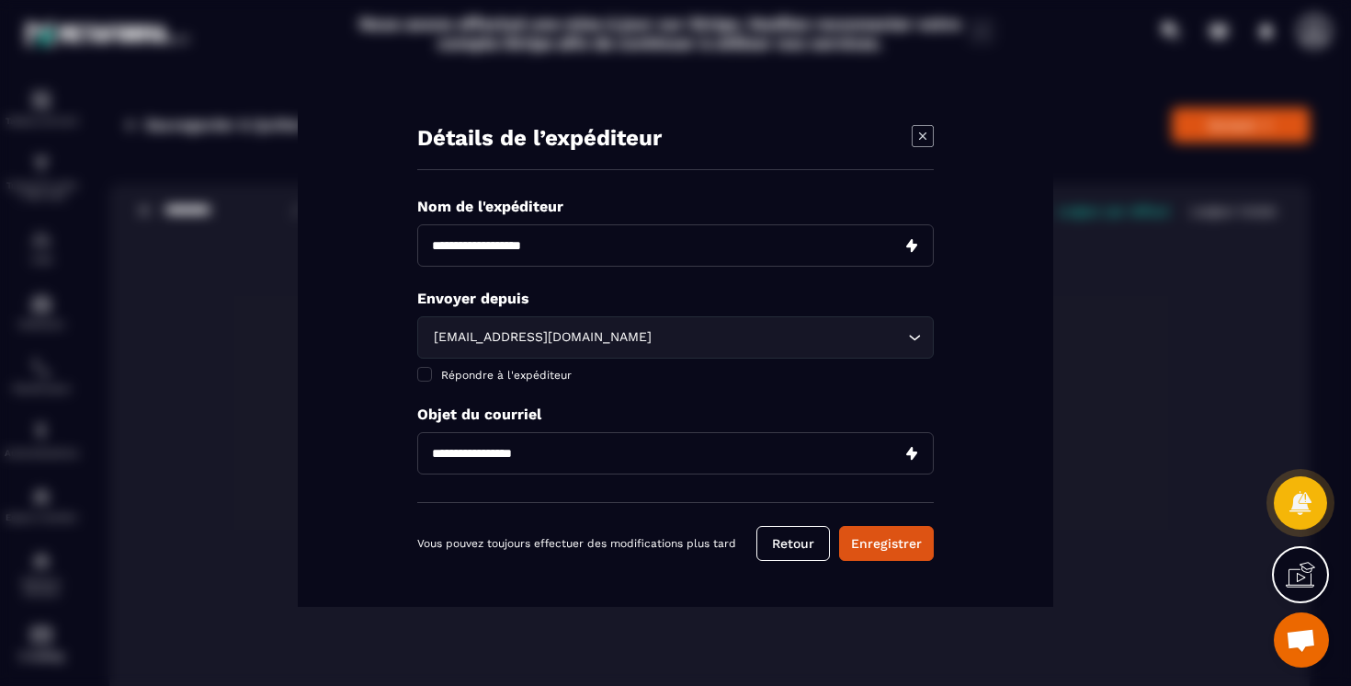
click at [424, 208] on p "Nom de l'expéditeur" at bounding box center [675, 206] width 516 height 17
click at [506, 247] on input "Modal window" at bounding box center [675, 245] width 516 height 42
type input "**********"
click at [524, 453] on input "Modal window" at bounding box center [675, 453] width 516 height 42
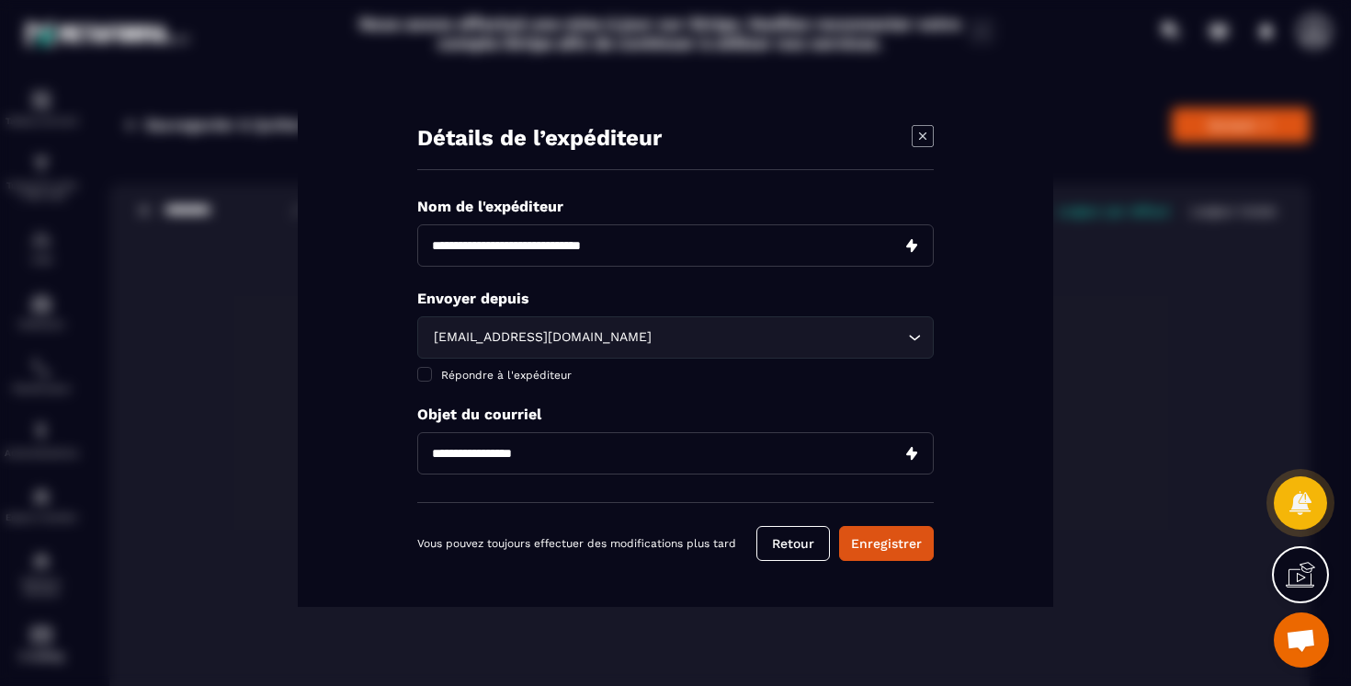
paste input "**********"
type input "**********"
click at [475, 248] on input "Modal window" at bounding box center [675, 245] width 516 height 42
type input "**********"
click at [655, 346] on input "Search for option" at bounding box center [779, 337] width 248 height 20
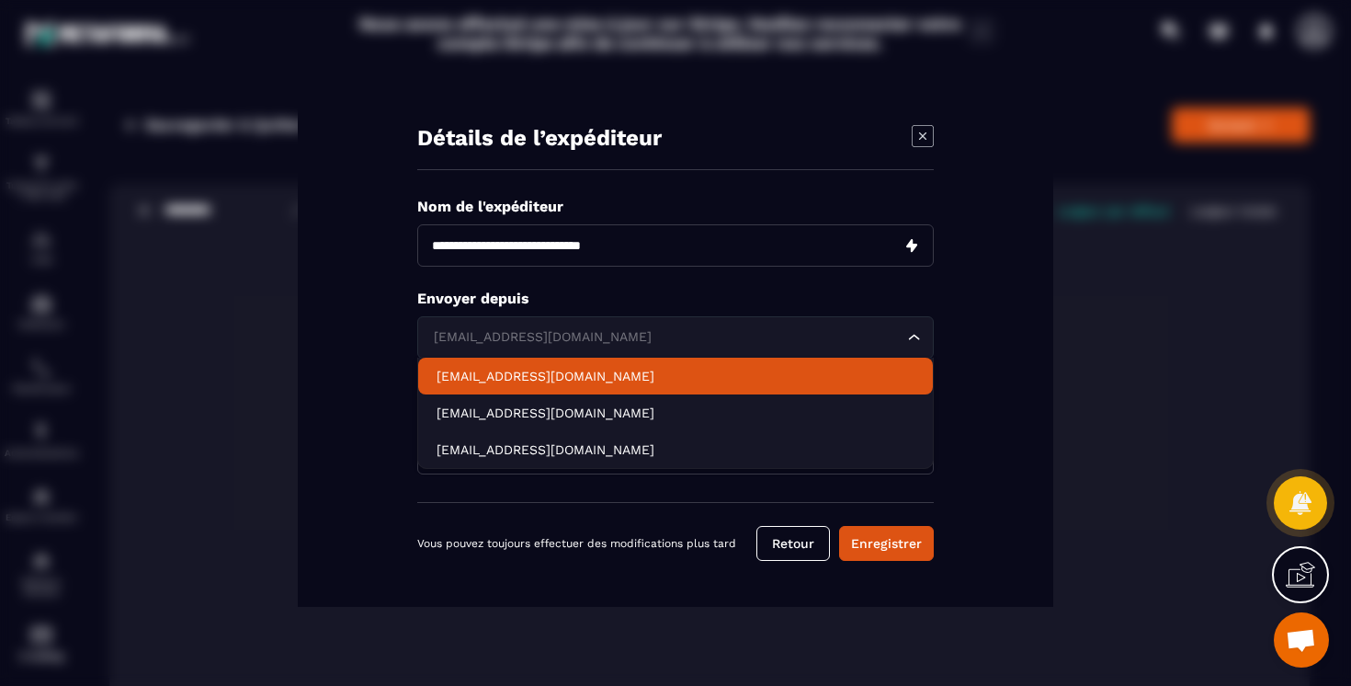
click at [630, 367] on p "[EMAIL_ADDRESS][DOMAIN_NAME]" at bounding box center [676, 376] width 478 height 18
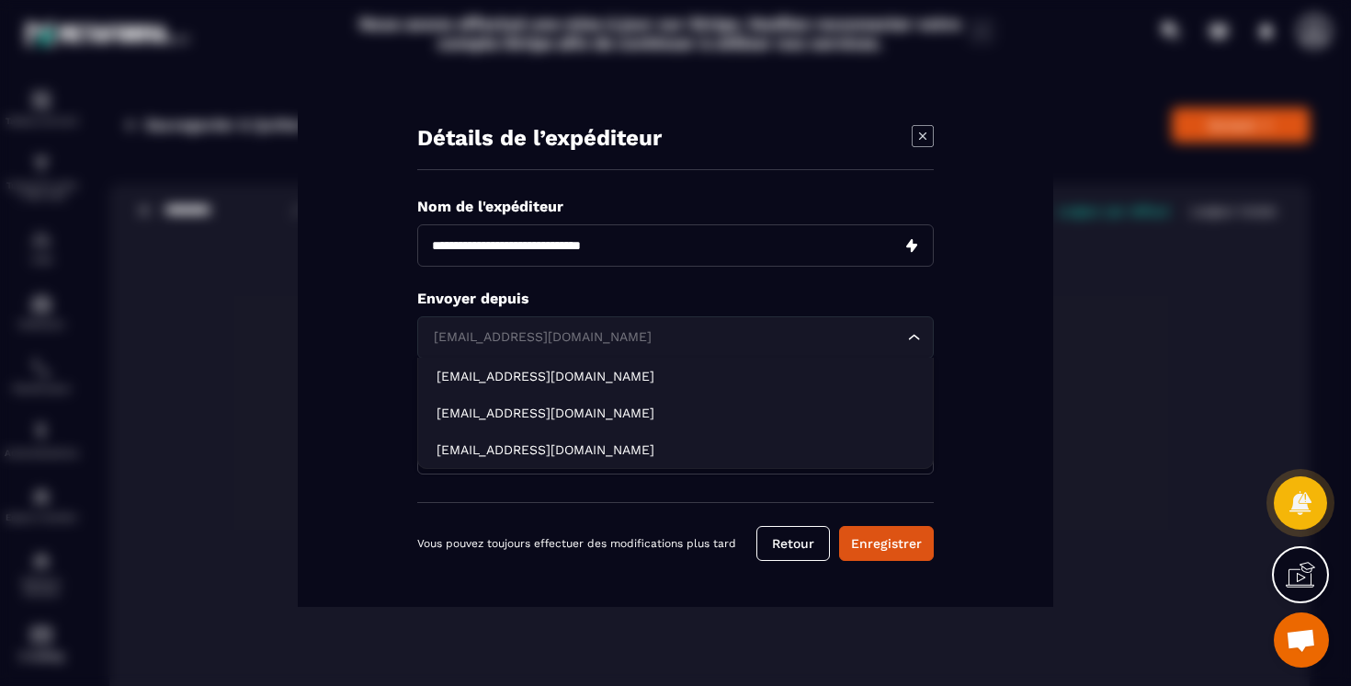
click at [620, 346] on input "Search for option" at bounding box center [666, 337] width 474 height 20
click at [792, 323] on div "[EMAIL_ADDRESS][DOMAIN_NAME] Loading..." at bounding box center [675, 337] width 516 height 42
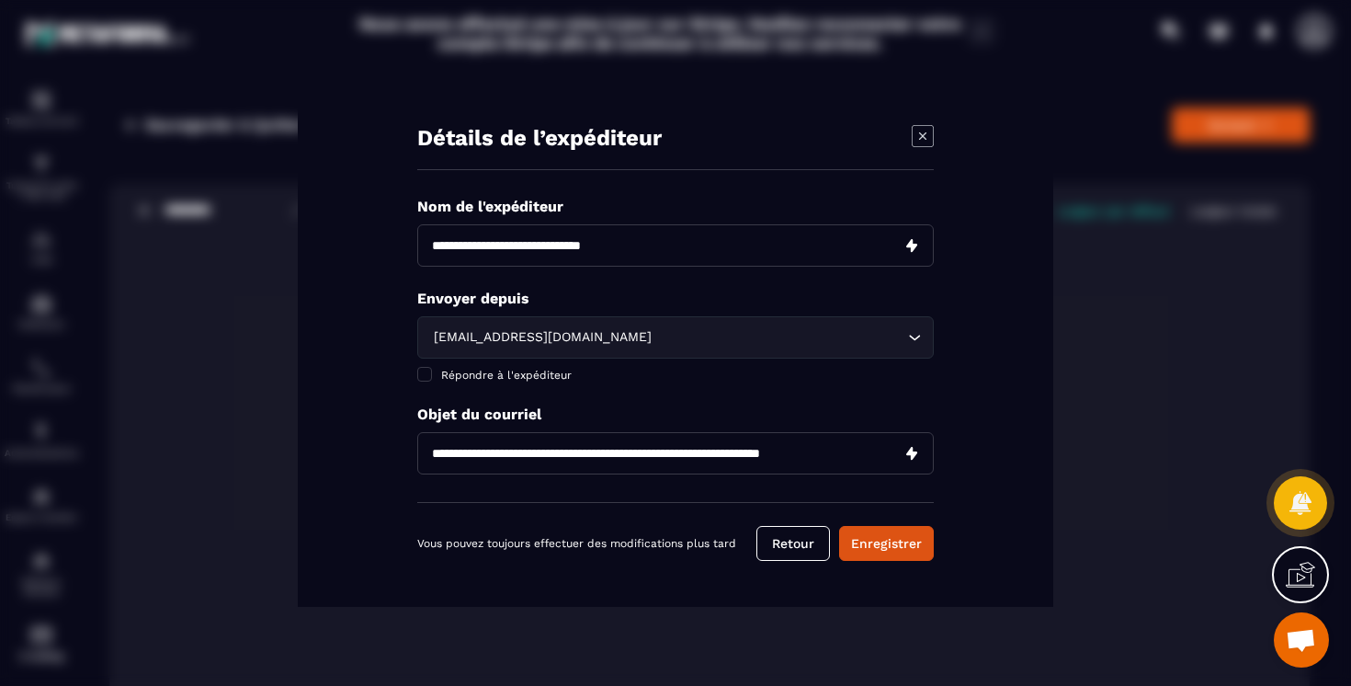
click at [802, 327] on input "Search for option" at bounding box center [779, 337] width 248 height 20
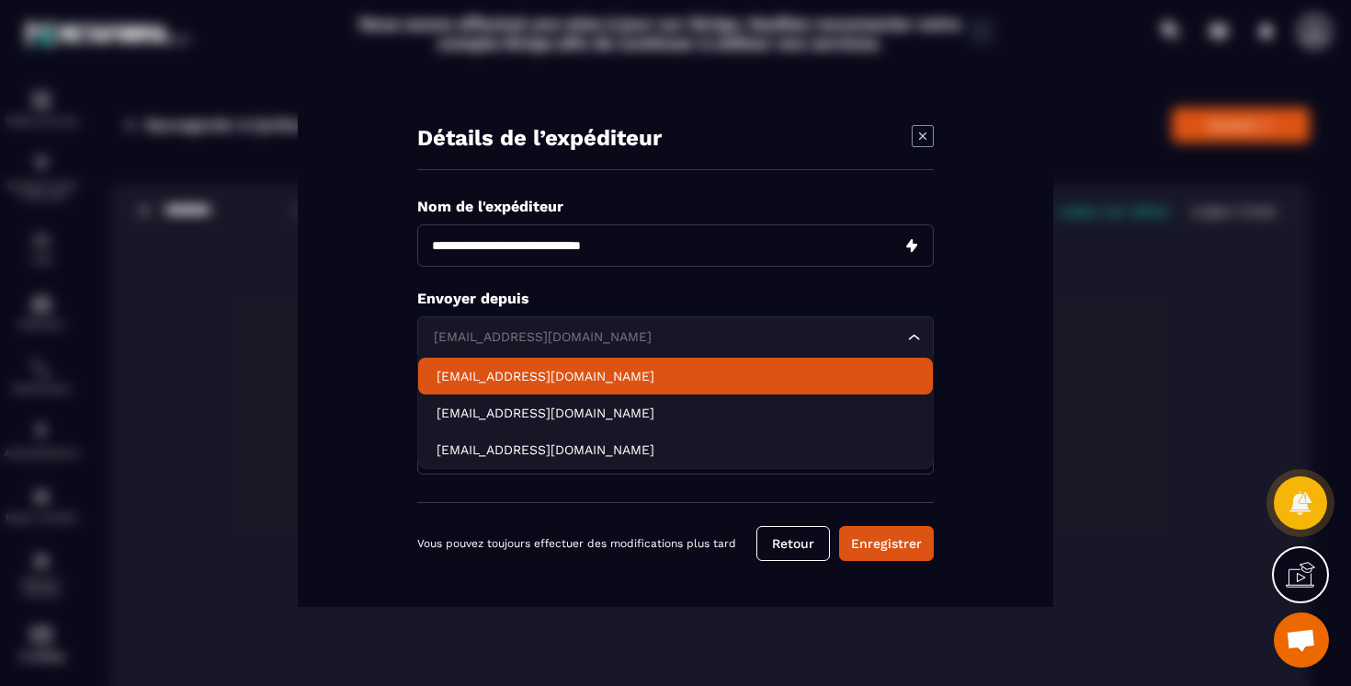
click at [699, 375] on p "[EMAIL_ADDRESS][DOMAIN_NAME]" at bounding box center [676, 376] width 478 height 18
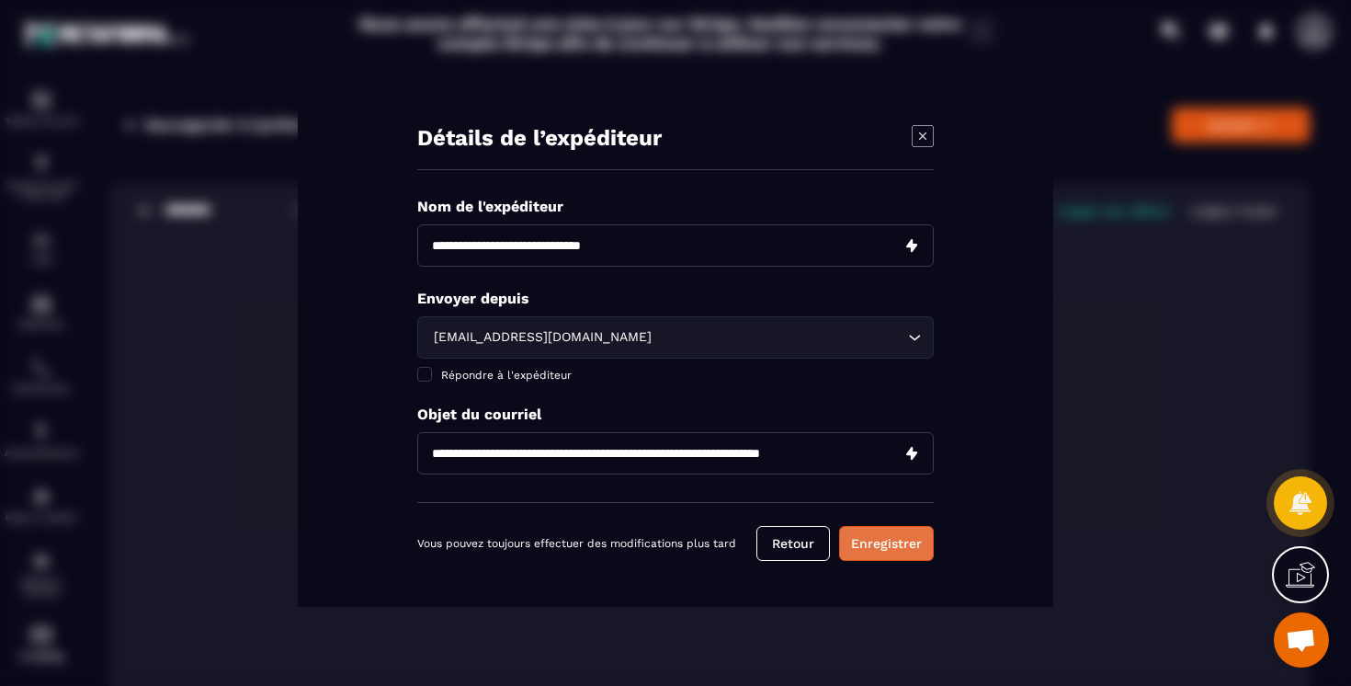
click at [913, 550] on button "Enregistrer" at bounding box center [886, 543] width 95 height 35
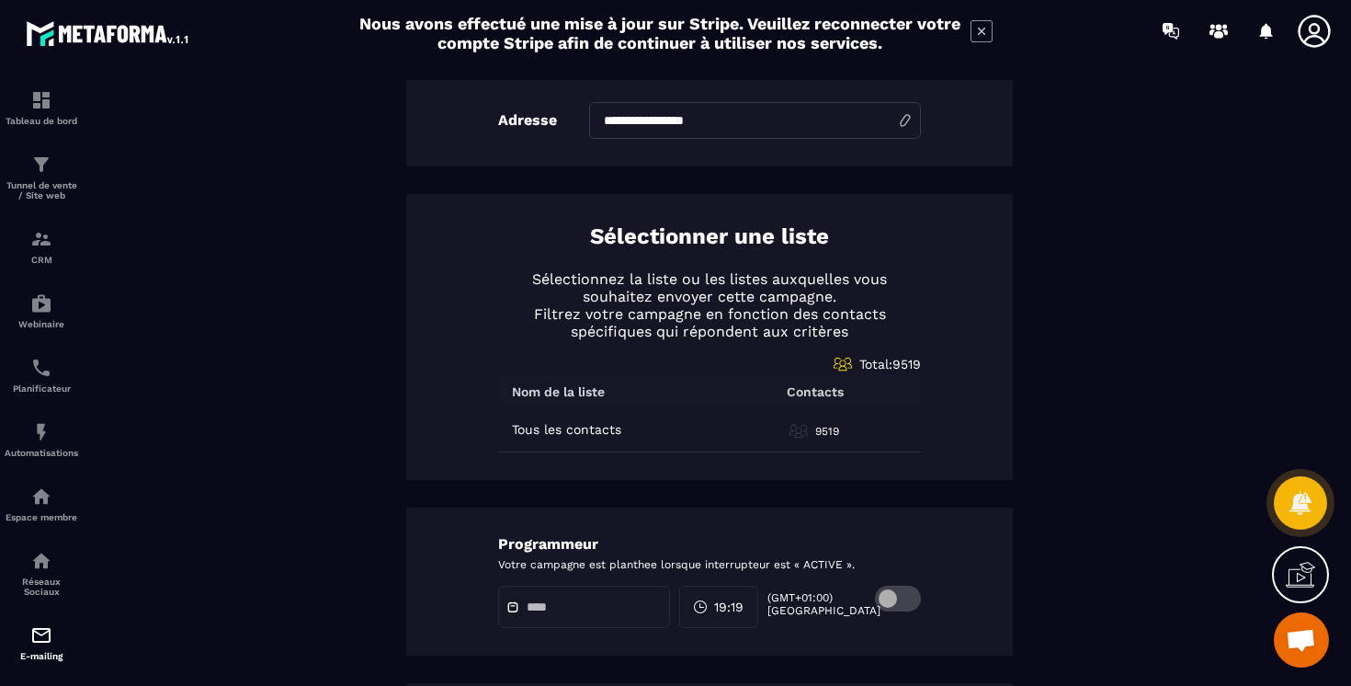
scroll to position [868, 0]
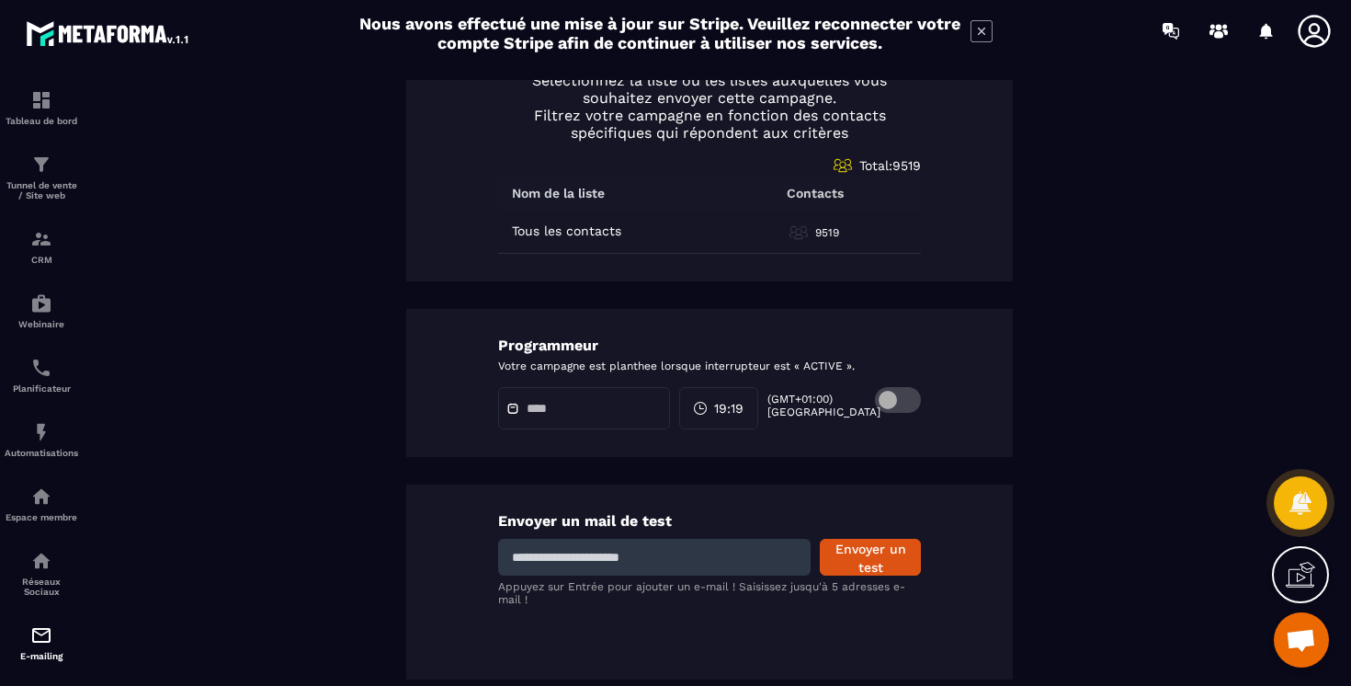
click at [510, 407] on icon at bounding box center [512, 408] width 13 height 13
click at [743, 403] on span "19:19" at bounding box center [728, 408] width 29 height 18
click at [906, 402] on span at bounding box center [898, 400] width 46 height 26
click at [581, 424] on div at bounding box center [584, 408] width 172 height 42
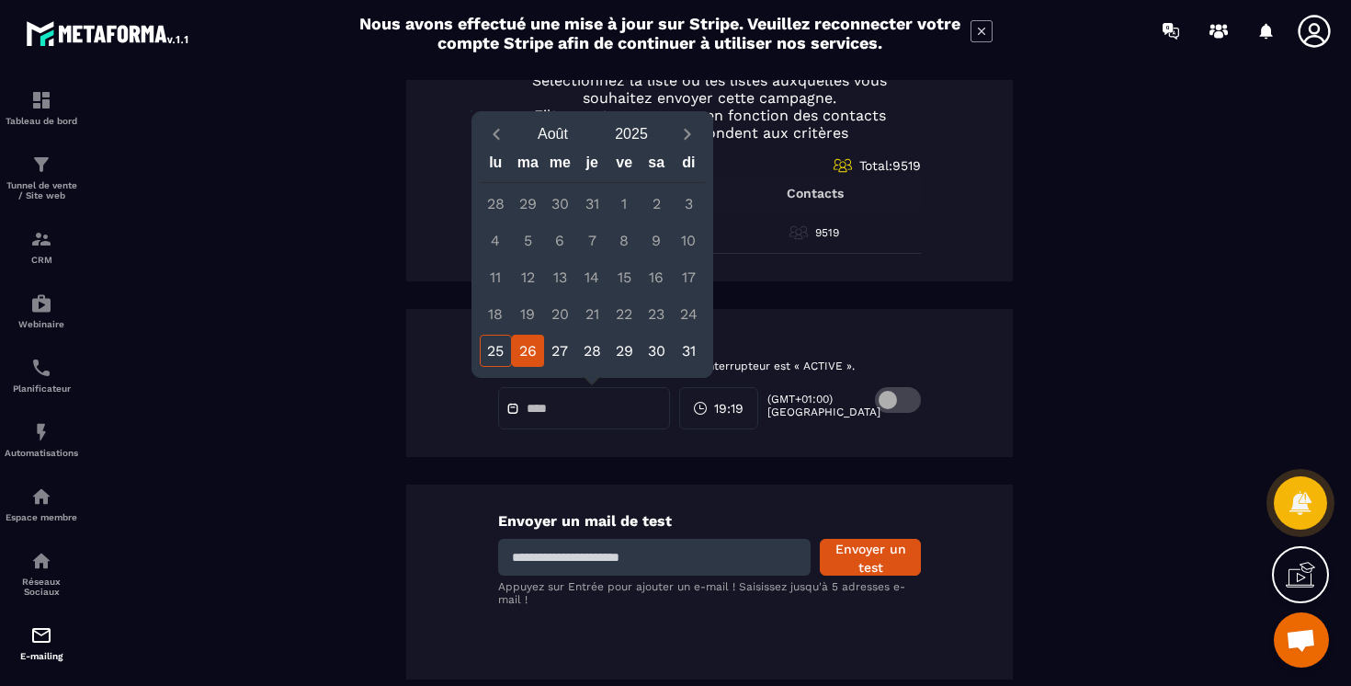
click at [525, 358] on div "26" at bounding box center [528, 351] width 32 height 32
type input "**********"
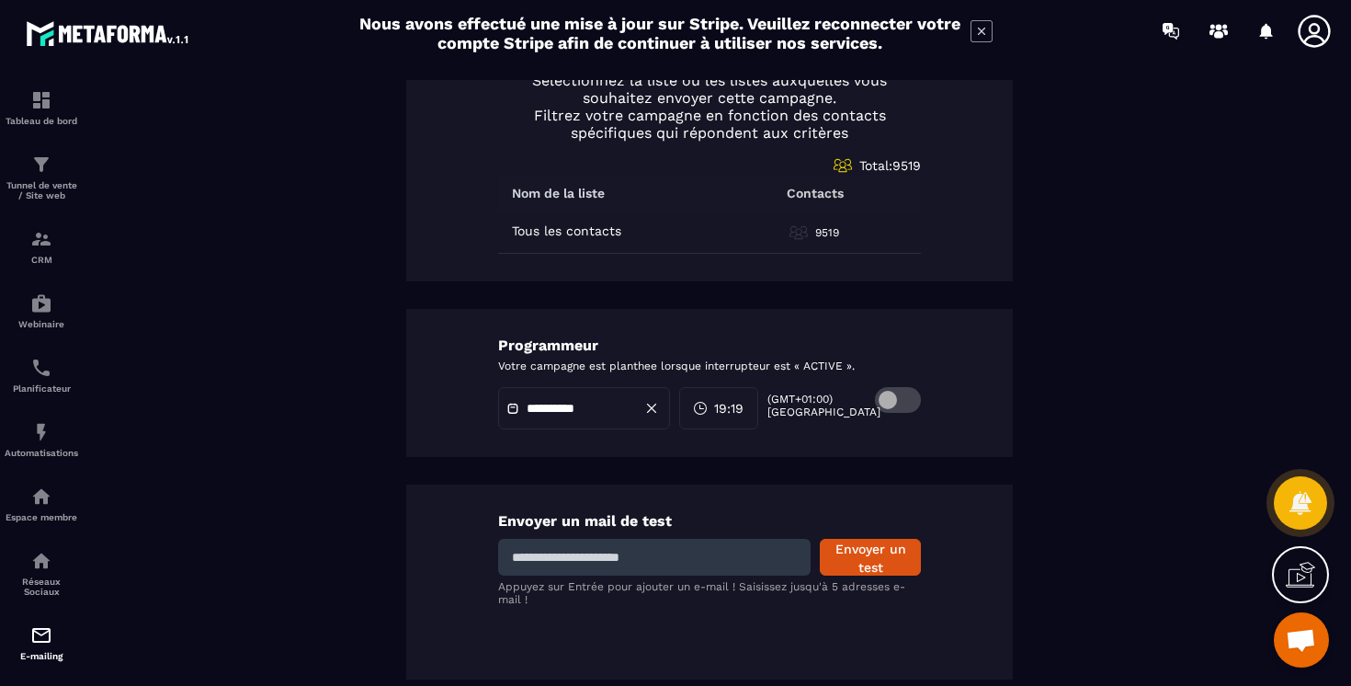
click at [733, 407] on span "19:19" at bounding box center [728, 408] width 29 height 18
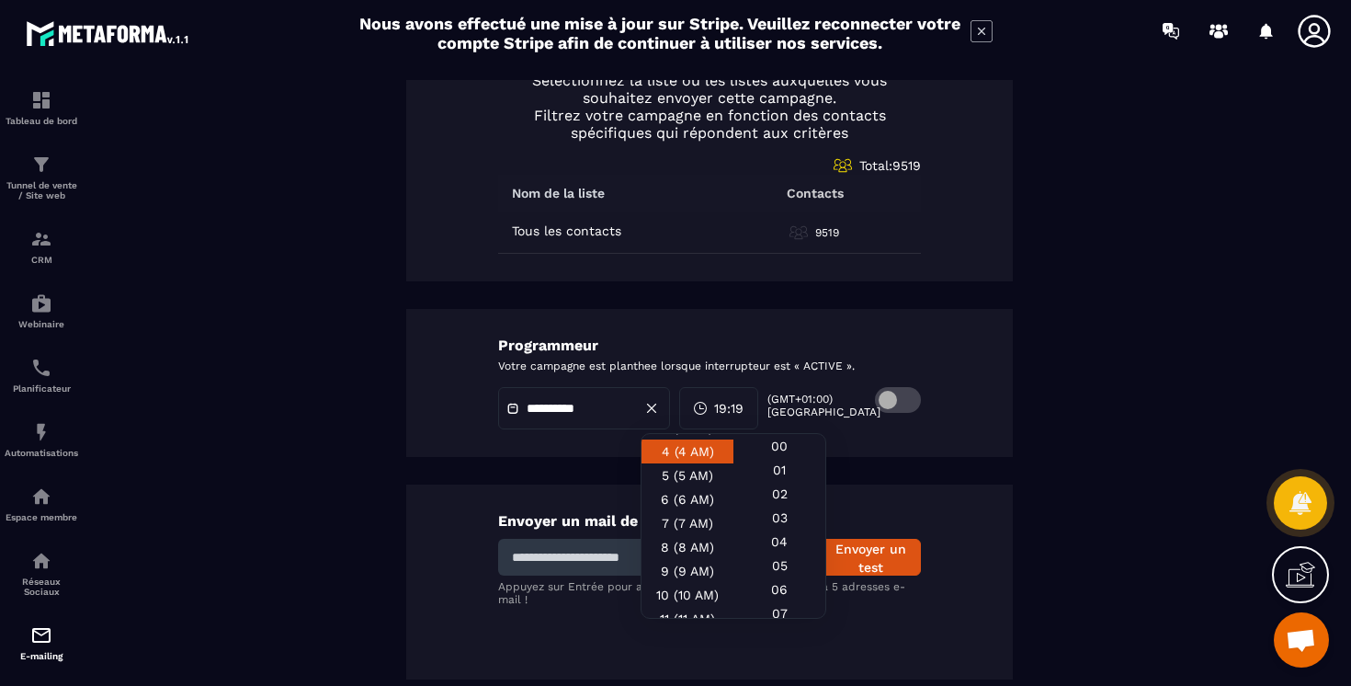
scroll to position [103, 0]
click at [703, 546] on div "8 (8 AM)" at bounding box center [687, 558] width 92 height 24
click at [696, 516] on div "18 (6 PM)" at bounding box center [687, 528] width 92 height 24
click at [777, 458] on div "00" at bounding box center [779, 470] width 92 height 24
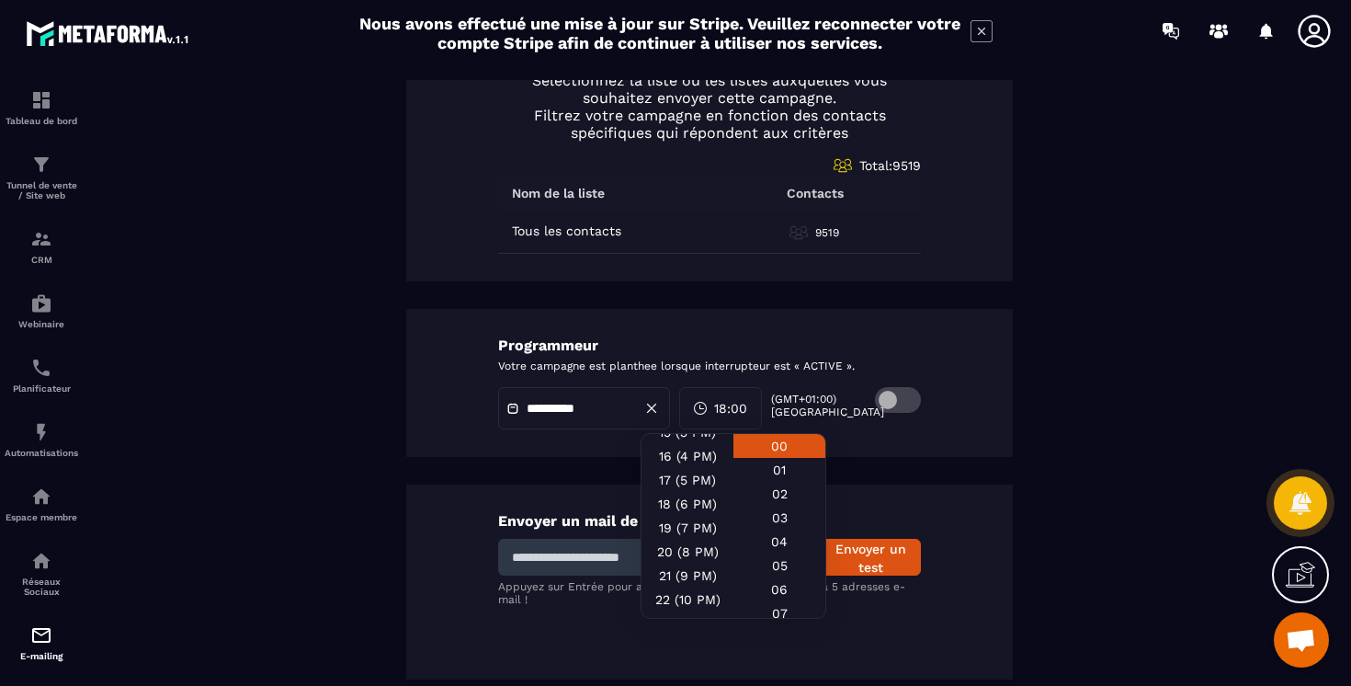
click at [845, 437] on div "**********" at bounding box center [709, 383] width 607 height 148
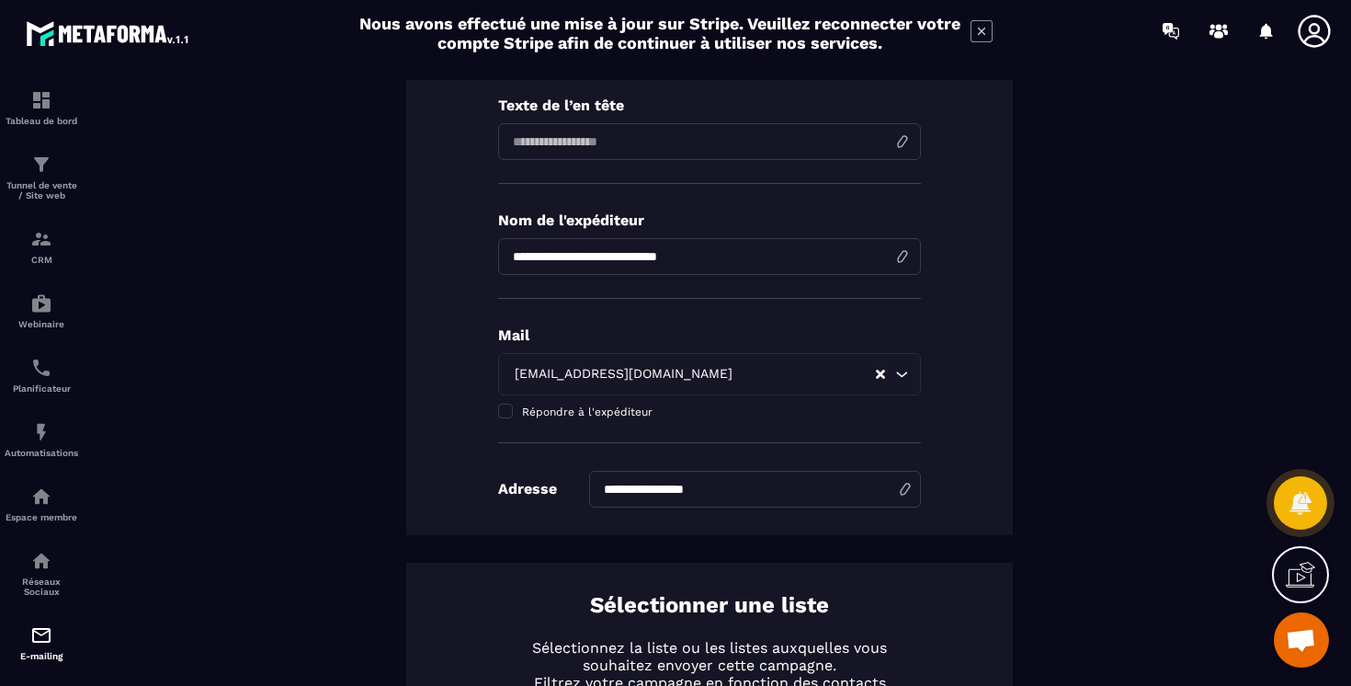
scroll to position [302, 0]
drag, startPoint x: 739, startPoint y: 493, endPoint x: 490, endPoint y: 493, distance: 249.0
click at [490, 493] on div "**********" at bounding box center [709, 243] width 607 height 581
type input "**********"
click at [761, 514] on div "**********" at bounding box center [709, 243] width 607 height 581
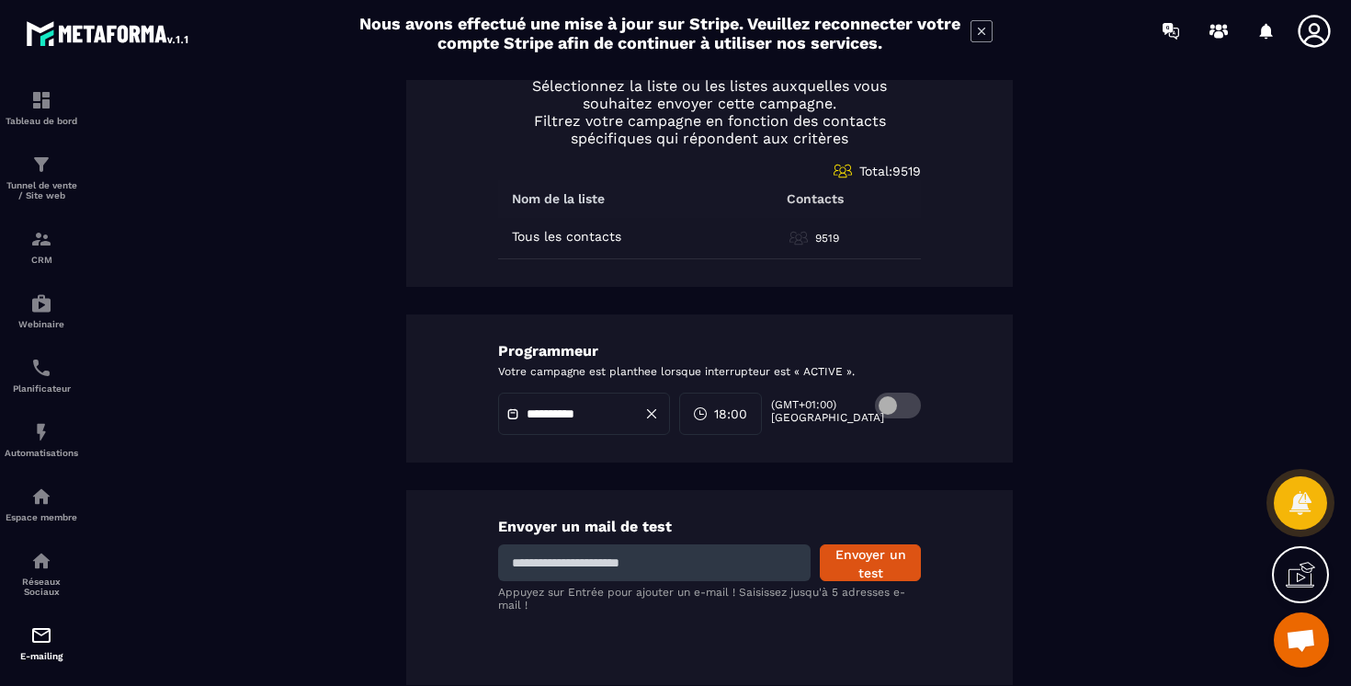
scroll to position [868, 0]
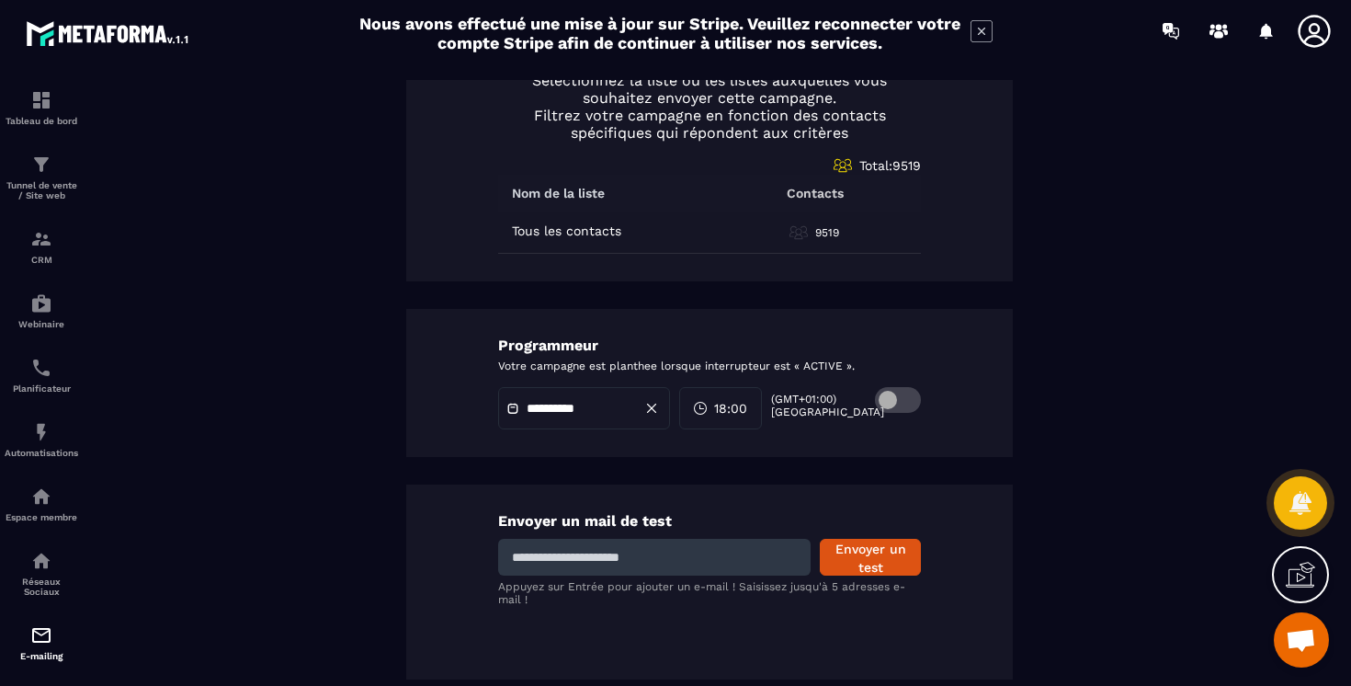
click at [637, 562] on input at bounding box center [654, 557] width 312 height 37
type input "**********"
click at [866, 560] on button "Envoyer un test" at bounding box center [870, 557] width 101 height 37
click at [860, 550] on button "Envoyer un test" at bounding box center [870, 557] width 101 height 37
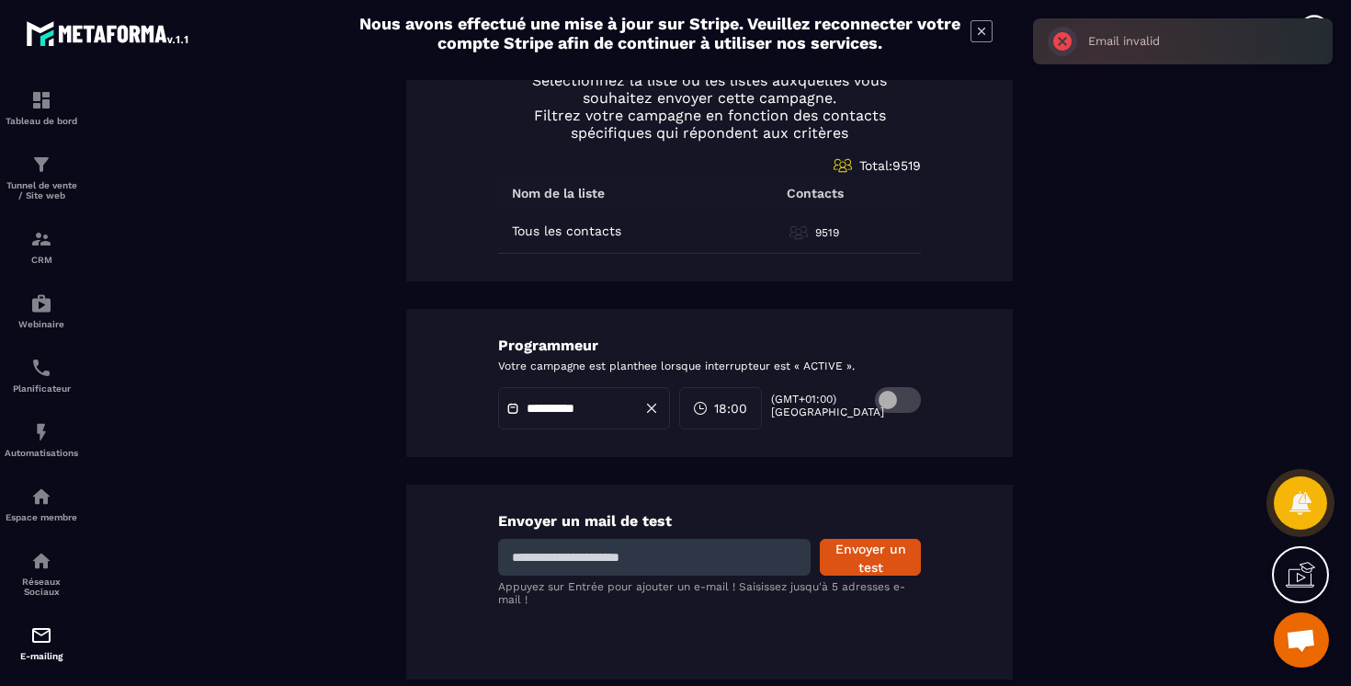
click at [654, 558] on input at bounding box center [654, 557] width 312 height 37
type input "**********"
click at [880, 553] on button "Envoyer un test" at bounding box center [870, 557] width 101 height 37
click at [708, 546] on input at bounding box center [654, 557] width 312 height 37
type input "**********"
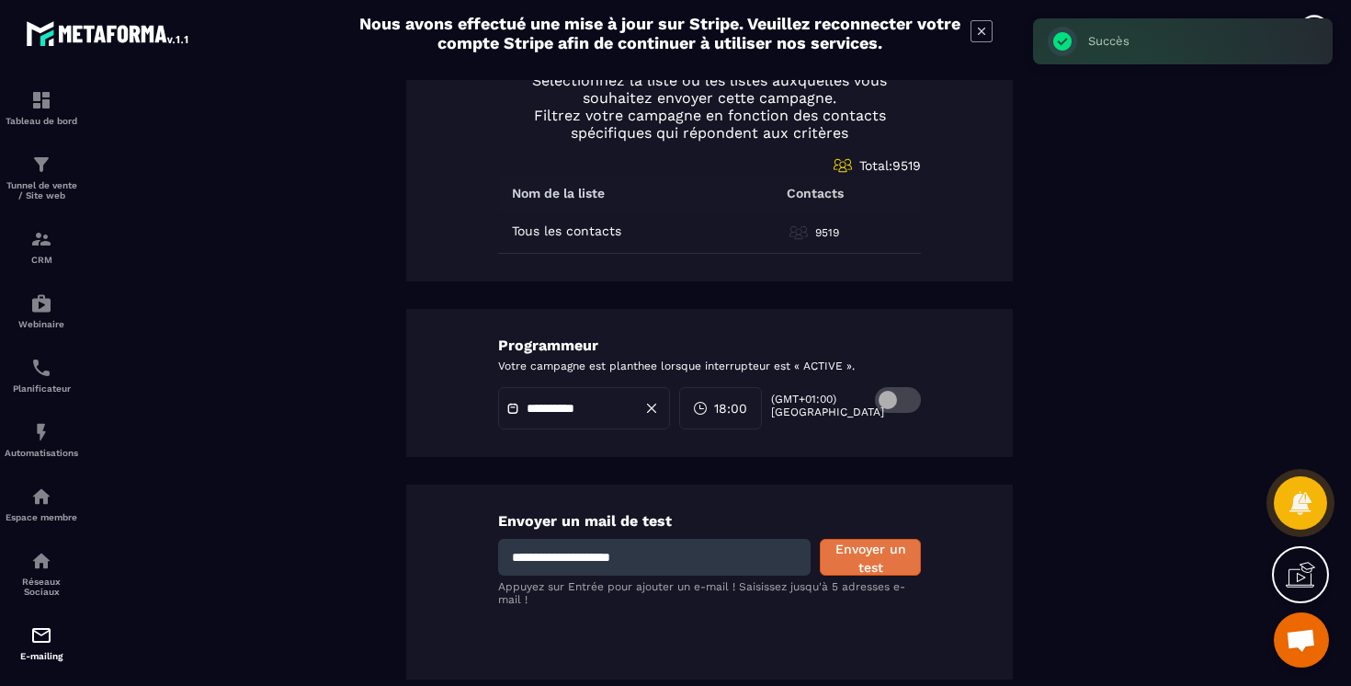
click at [859, 559] on button "Envoyer un test" at bounding box center [870, 557] width 101 height 37
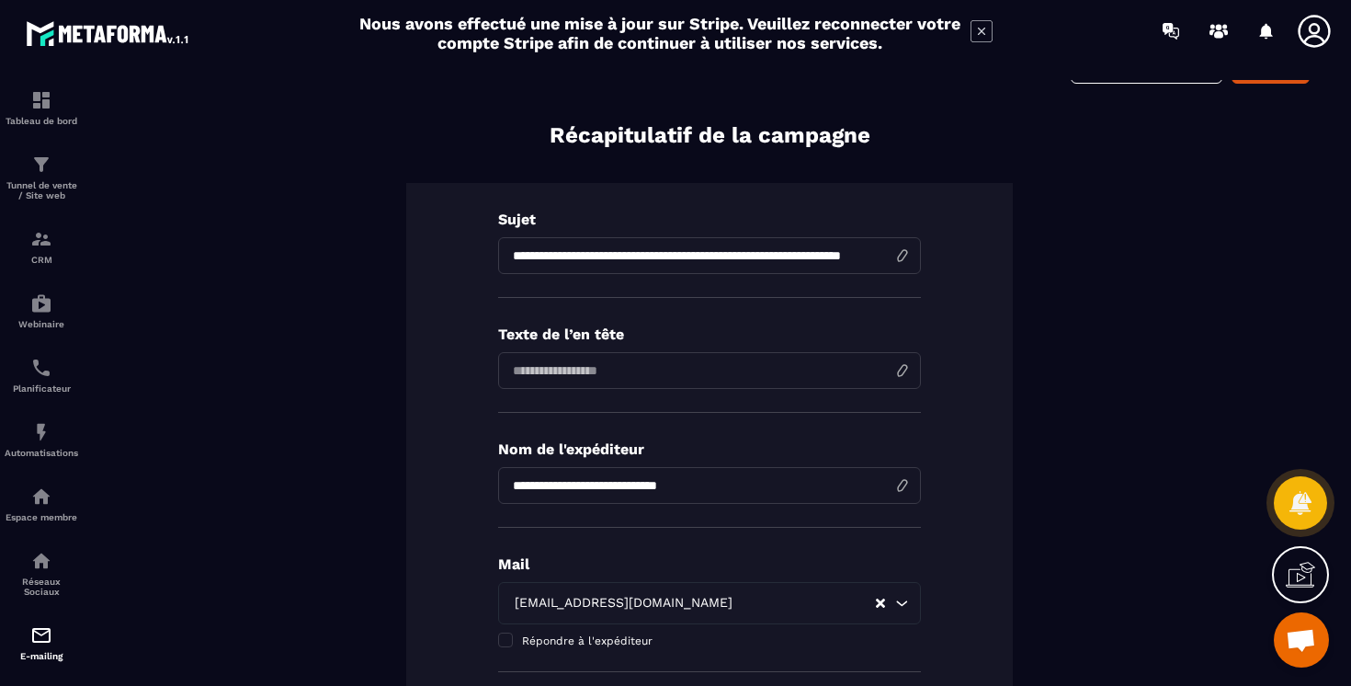
scroll to position [0, 0]
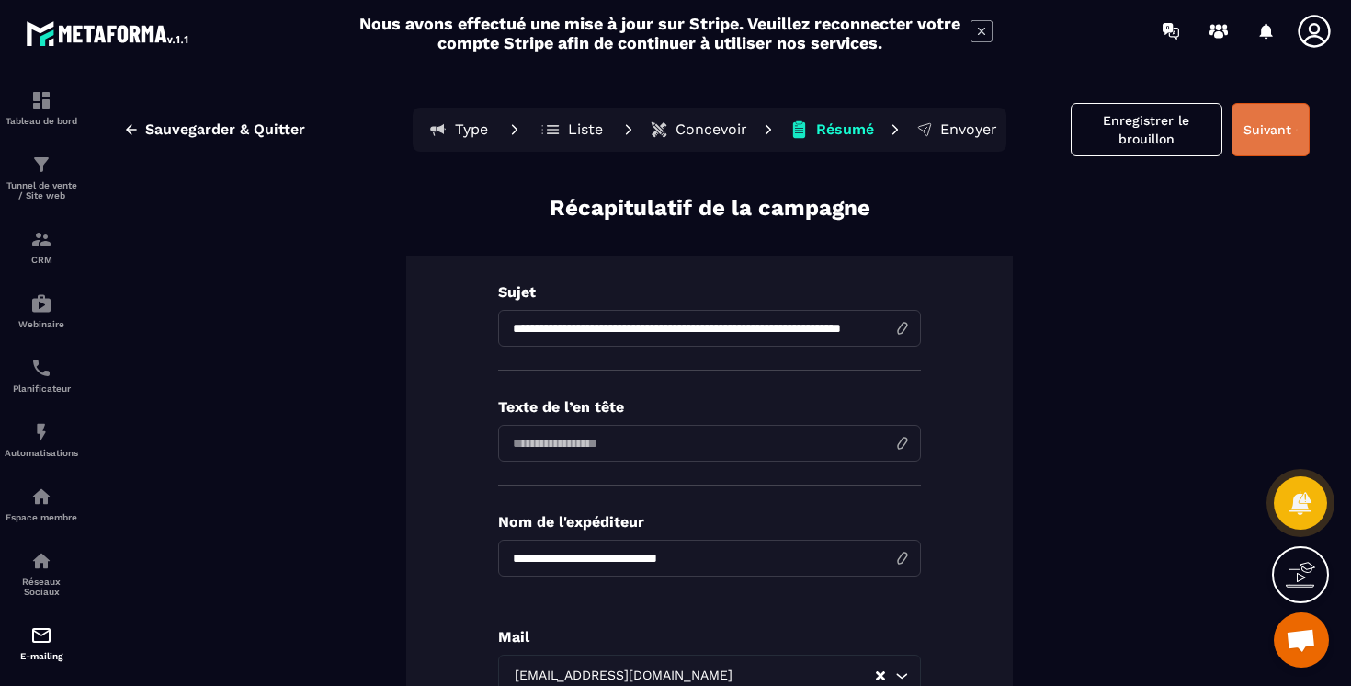
click at [1267, 134] on button "Suivant" at bounding box center [1270, 129] width 78 height 53
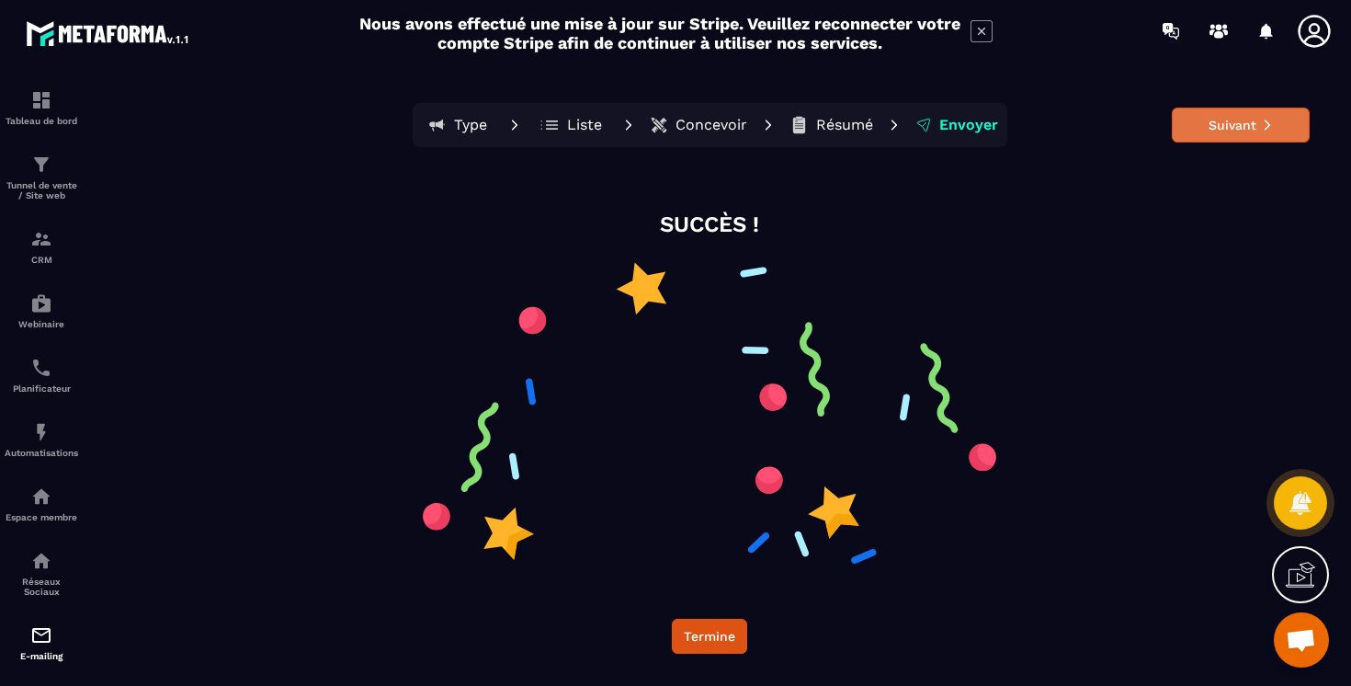
click at [1234, 114] on button "Suivant" at bounding box center [1241, 125] width 138 height 35
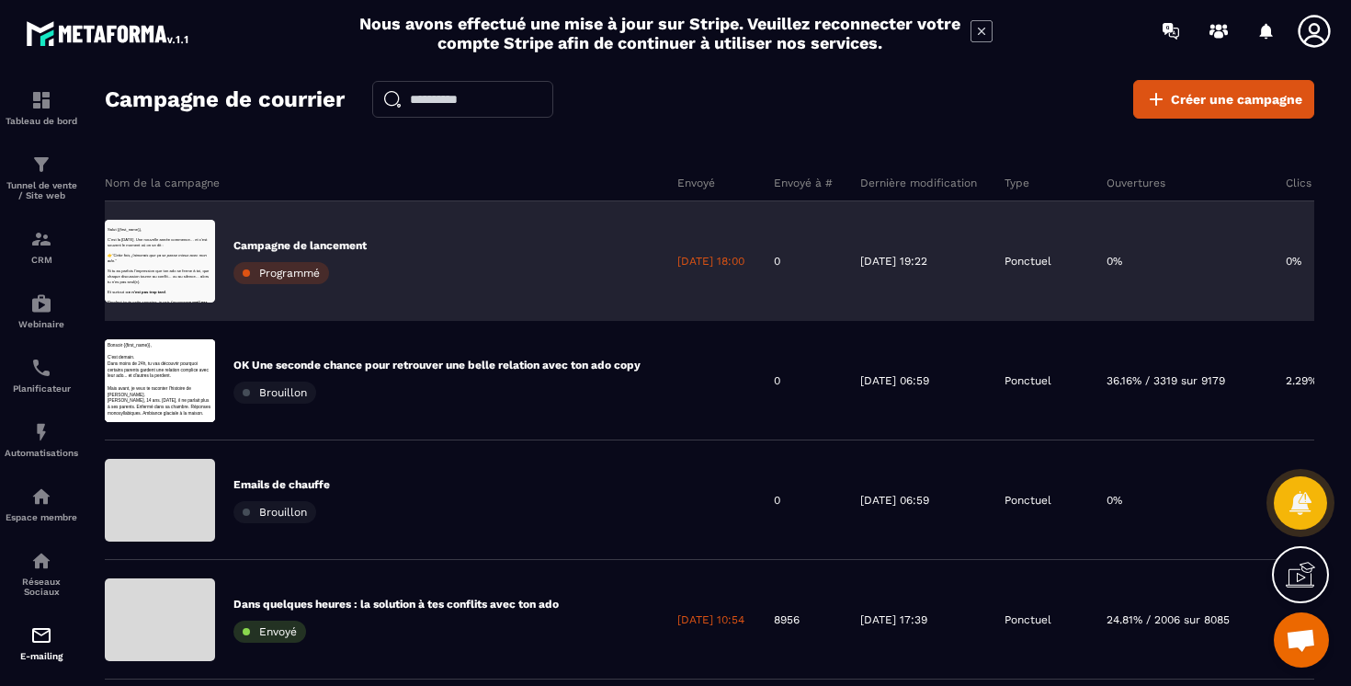
click at [628, 272] on div "Campagne de lancement Programmé" at bounding box center [384, 260] width 559 height 119
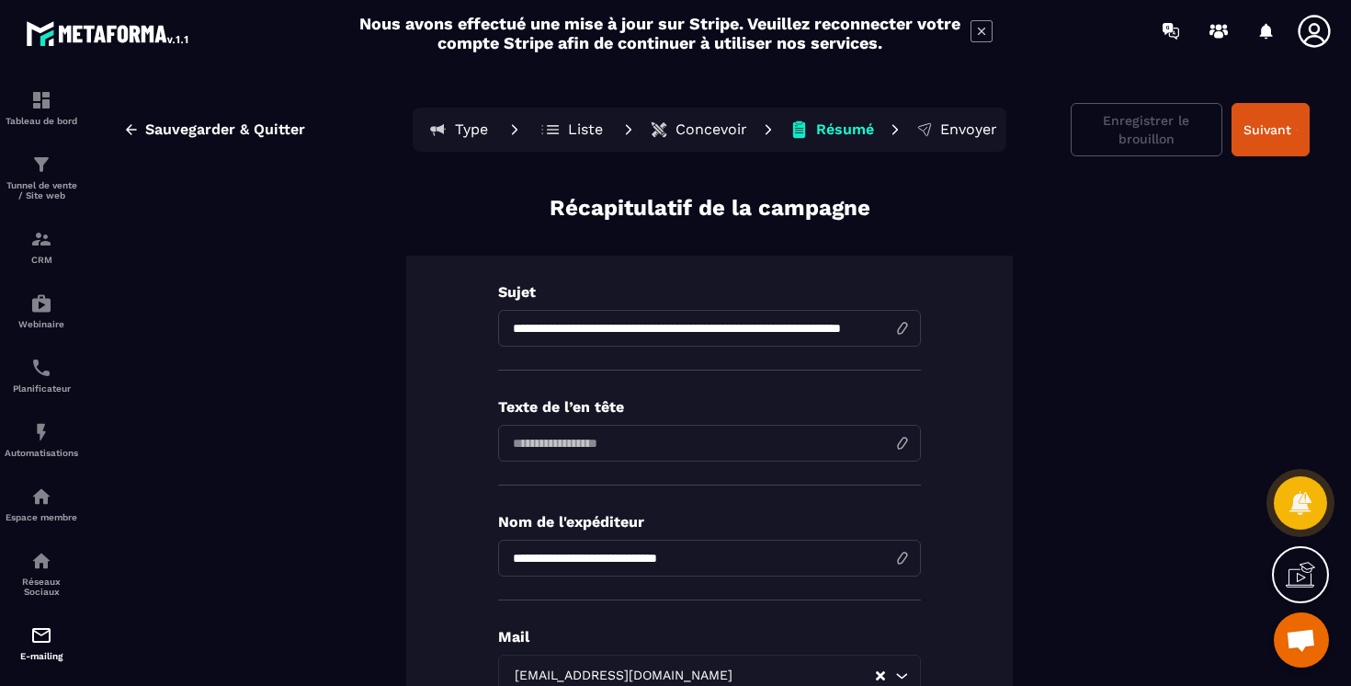
click at [705, 134] on p "Concevoir" at bounding box center [711, 129] width 72 height 18
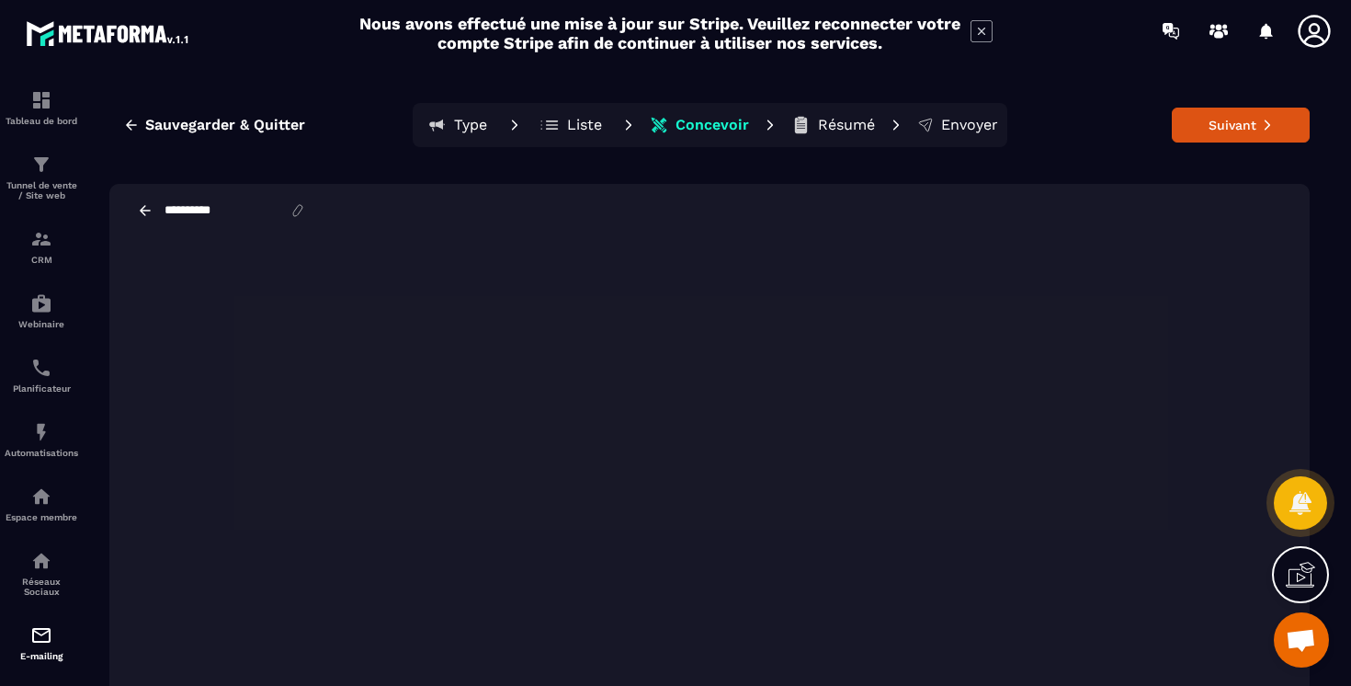
click at [936, 130] on button "Envoyer" at bounding box center [958, 125] width 92 height 37
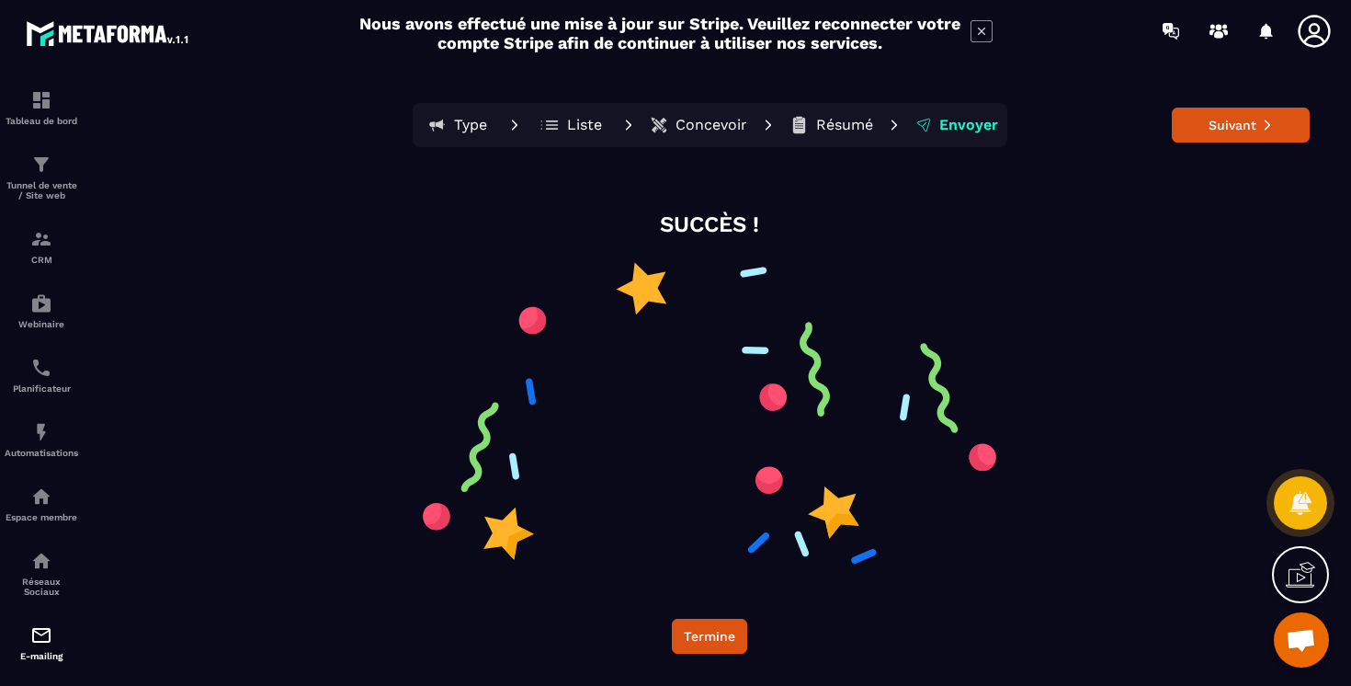
click at [471, 124] on p "Type" at bounding box center [470, 125] width 33 height 18
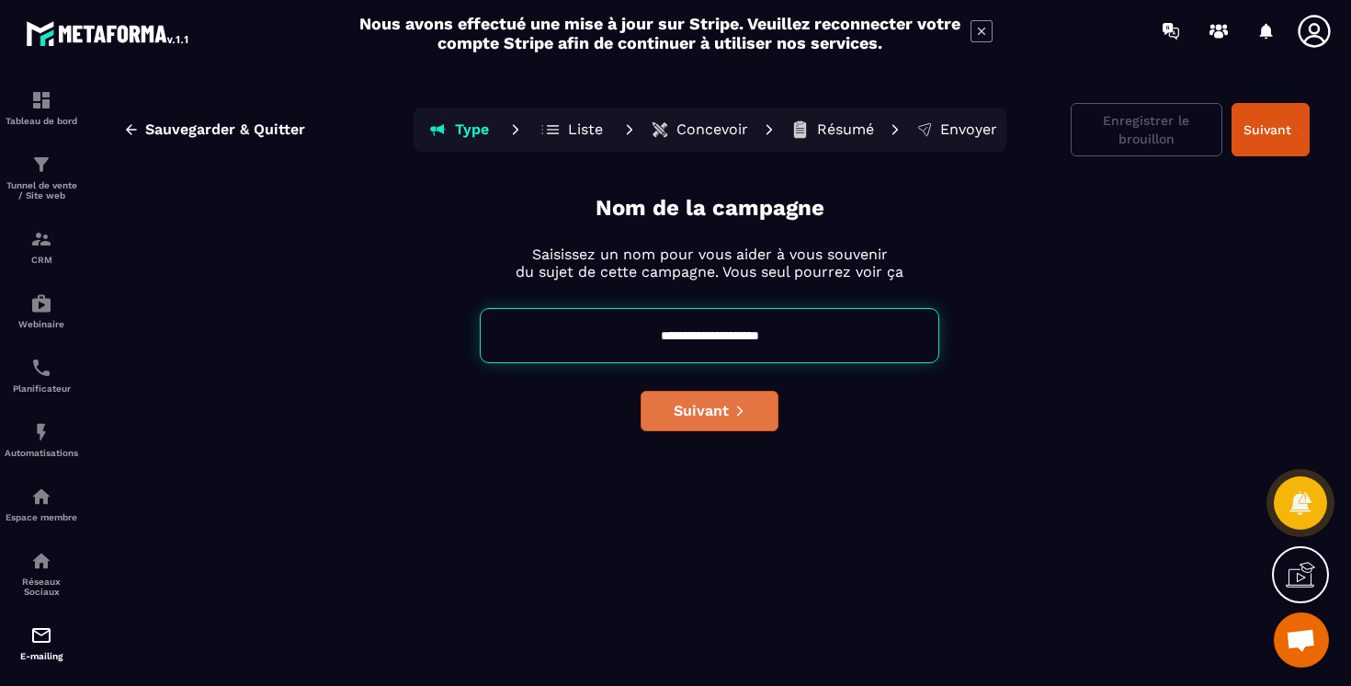
click at [712, 415] on span "Suivant" at bounding box center [701, 411] width 55 height 18
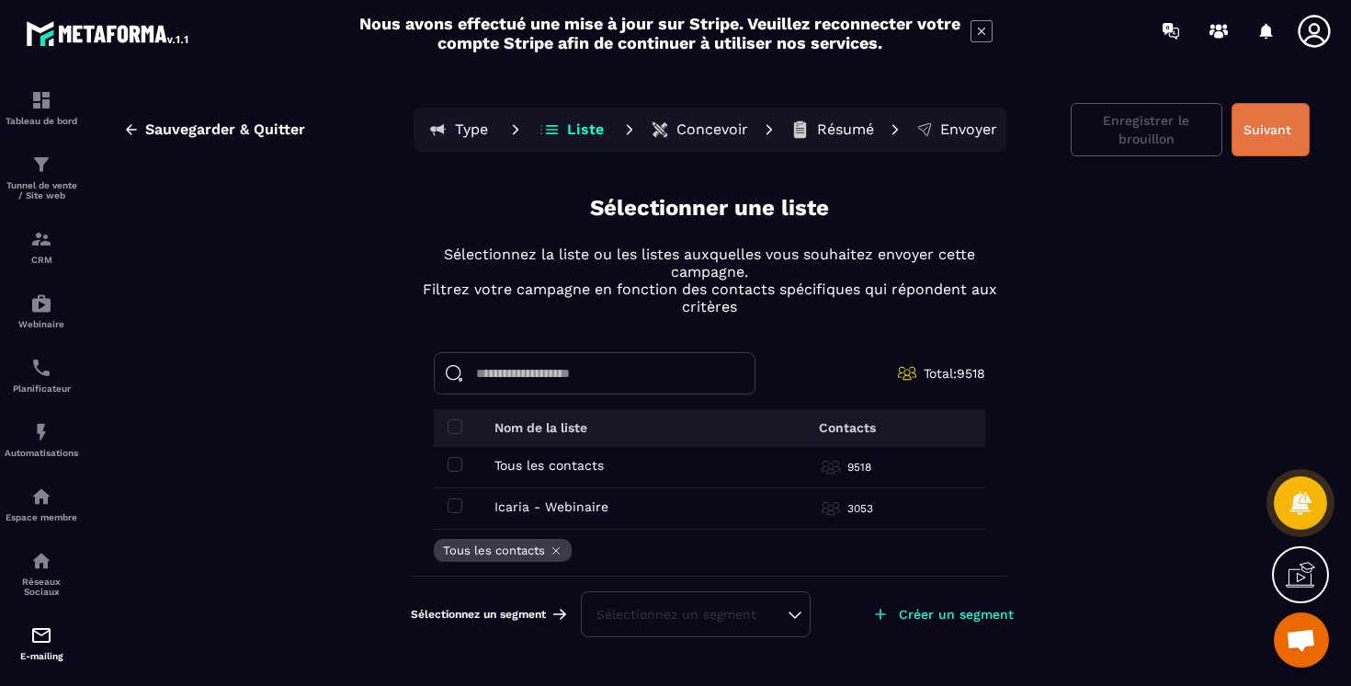
click at [1269, 129] on button "Suivant" at bounding box center [1270, 129] width 78 height 53
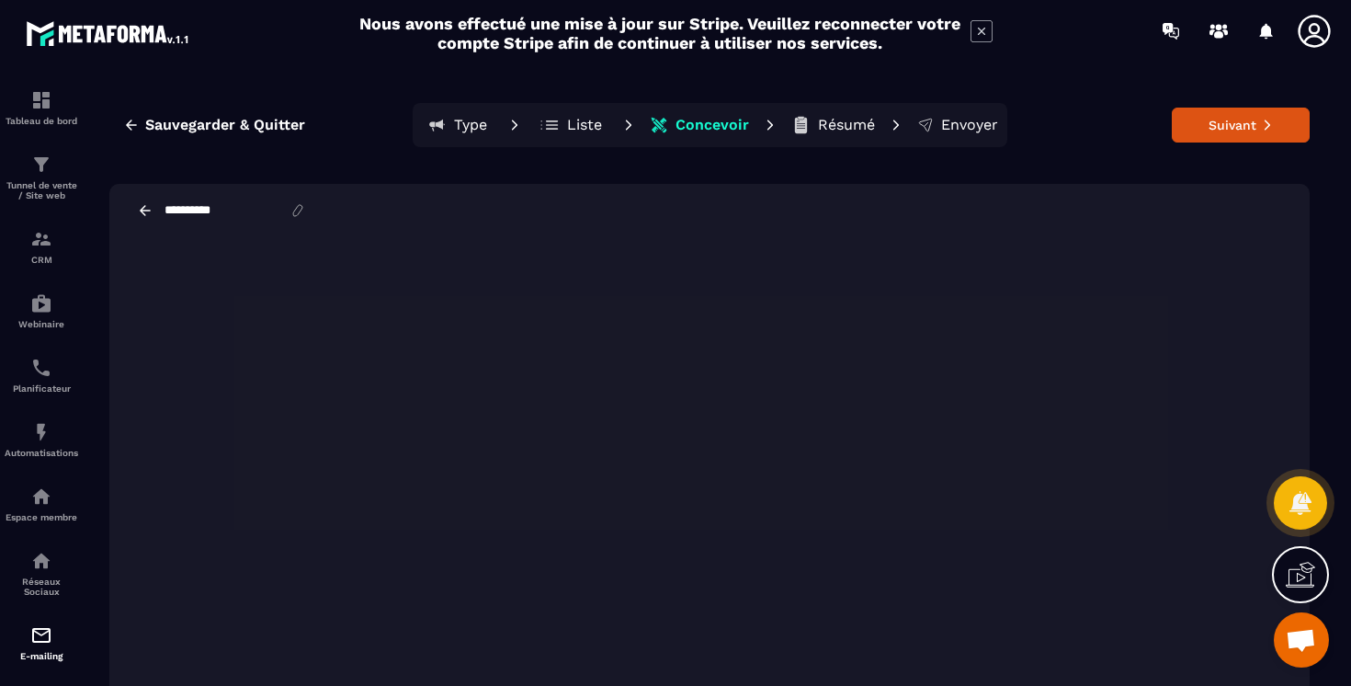
click at [140, 210] on icon at bounding box center [145, 210] width 11 height 10
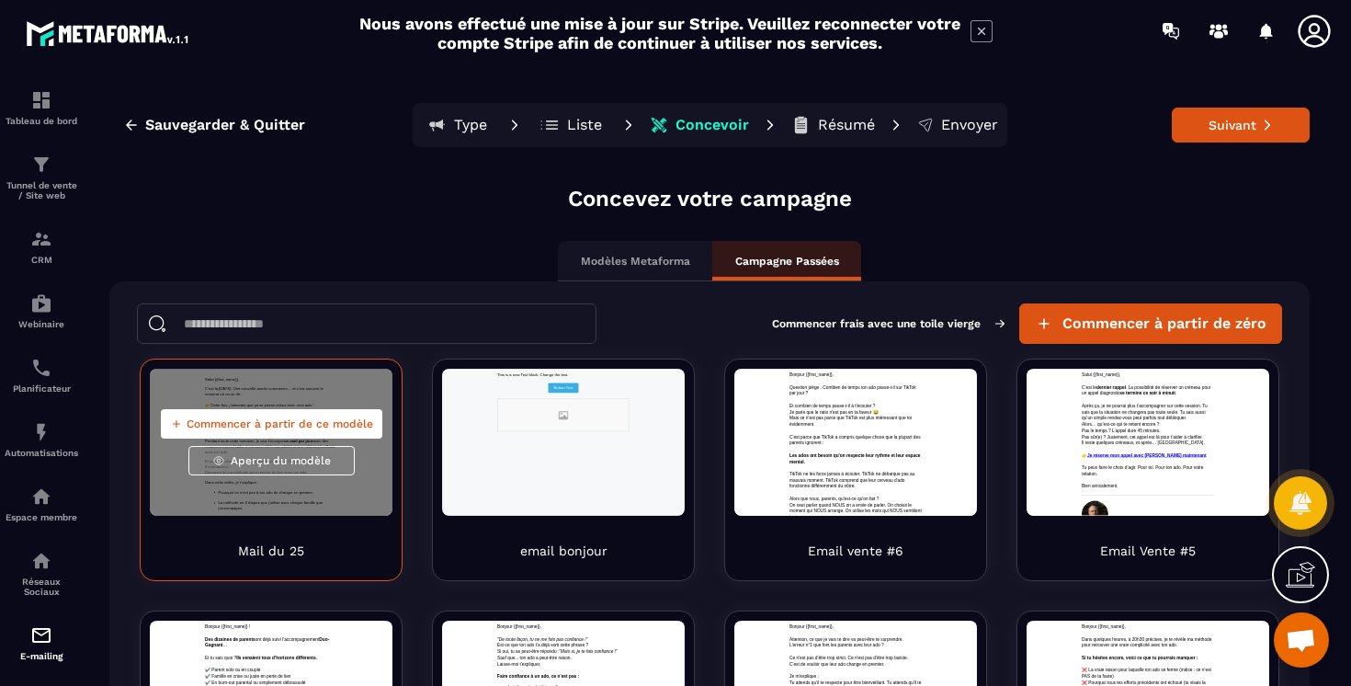
click at [293, 481] on div "Commencer à partir de ce modèle Aperçu du modèle" at bounding box center [271, 442] width 243 height 147
click at [289, 494] on div "Commencer à partir de ce modèle Aperçu du modèle" at bounding box center [271, 442] width 243 height 147
click at [301, 463] on span "Aperçu du modèle" at bounding box center [281, 460] width 100 height 15
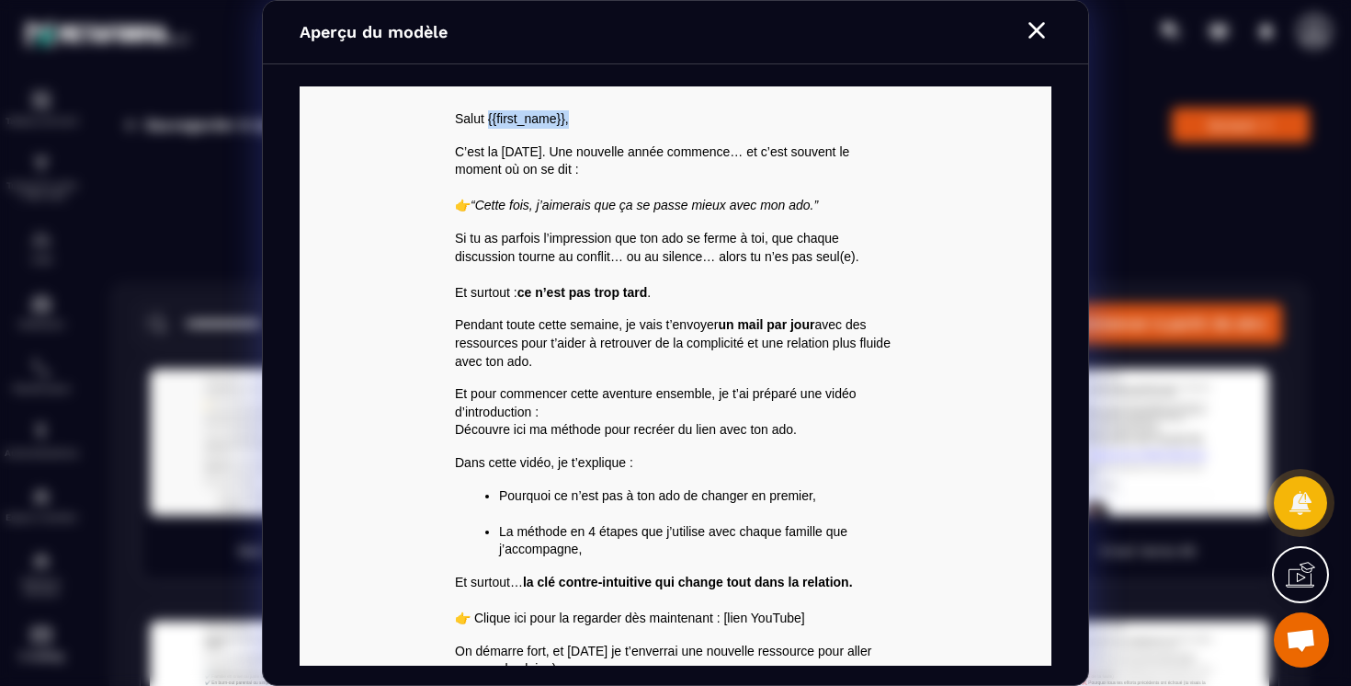
drag, startPoint x: 489, startPoint y: 121, endPoint x: 578, endPoint y: 121, distance: 89.1
click at [578, 122] on p "Salut {{first_name}}," at bounding box center [675, 119] width 441 height 18
click at [1034, 31] on icon "Modal window" at bounding box center [1036, 30] width 17 height 17
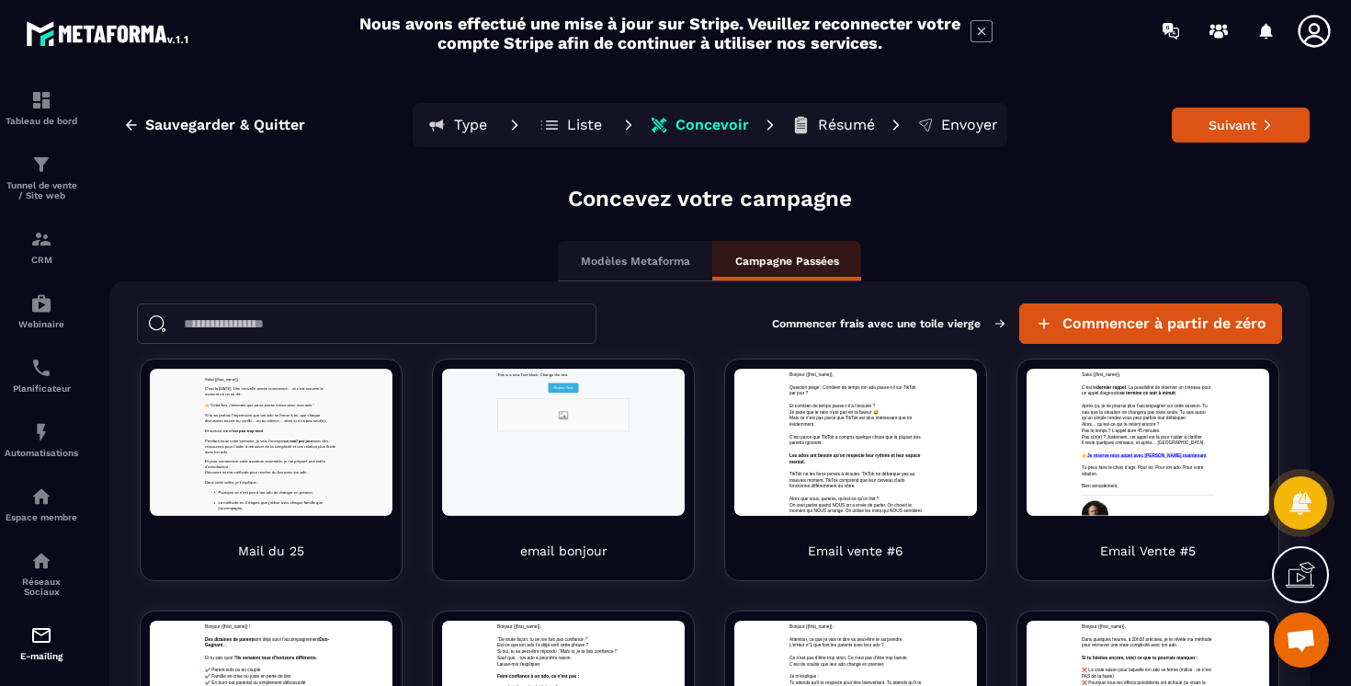
click at [830, 126] on p "Résumé" at bounding box center [846, 125] width 57 height 18
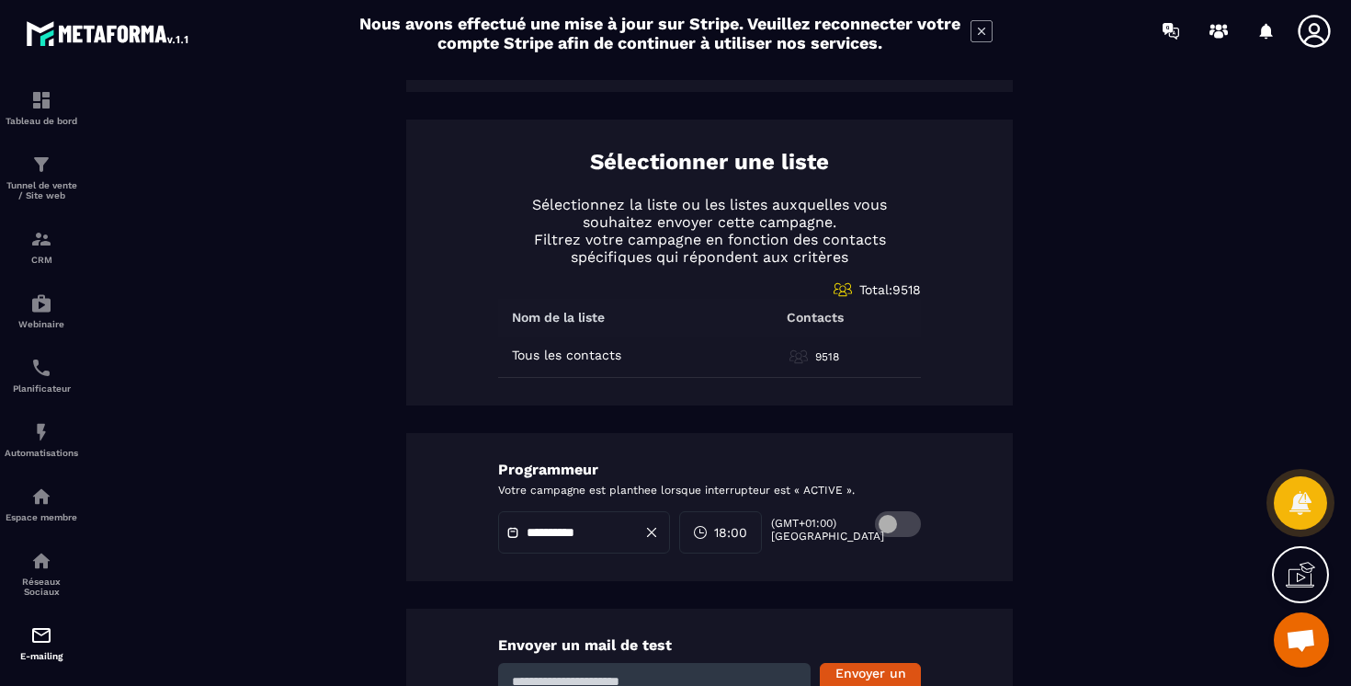
scroll to position [868, 0]
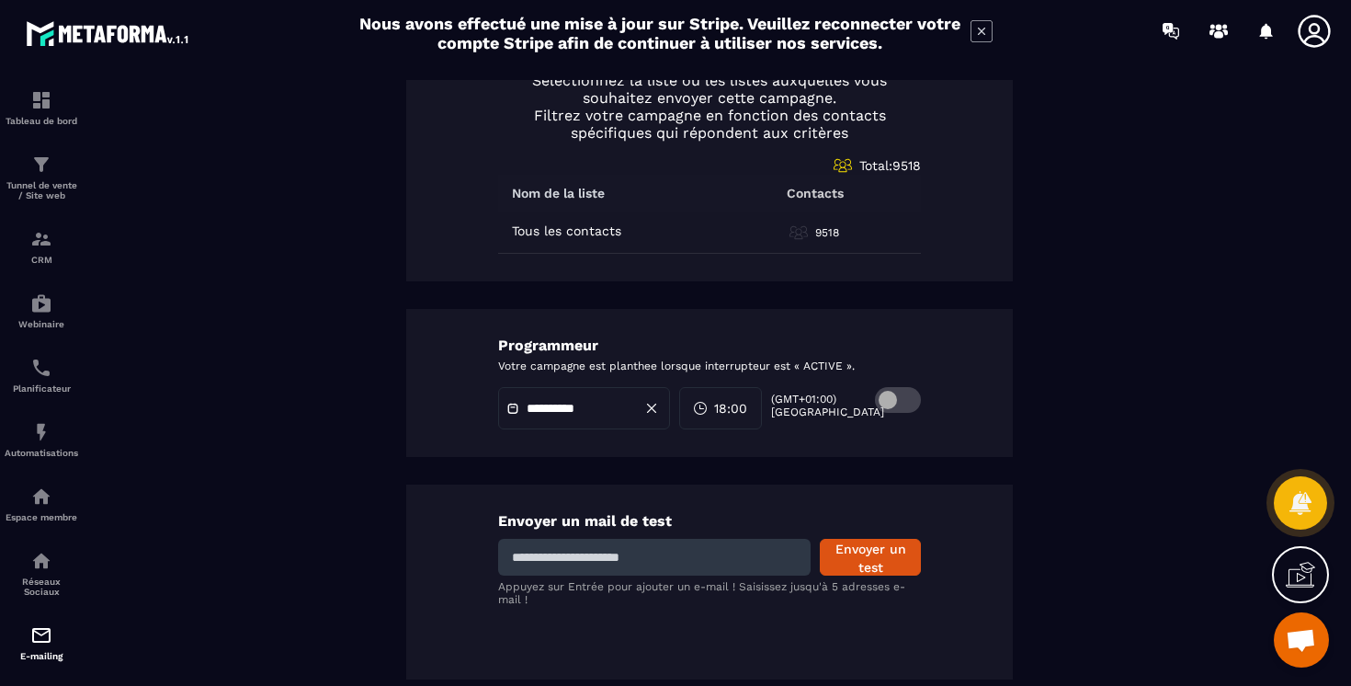
click at [619, 557] on input at bounding box center [654, 557] width 312 height 37
click at [538, 559] on input at bounding box center [654, 557] width 312 height 37
type input "**********"
click at [886, 559] on button "Envoyer un test" at bounding box center [870, 557] width 101 height 37
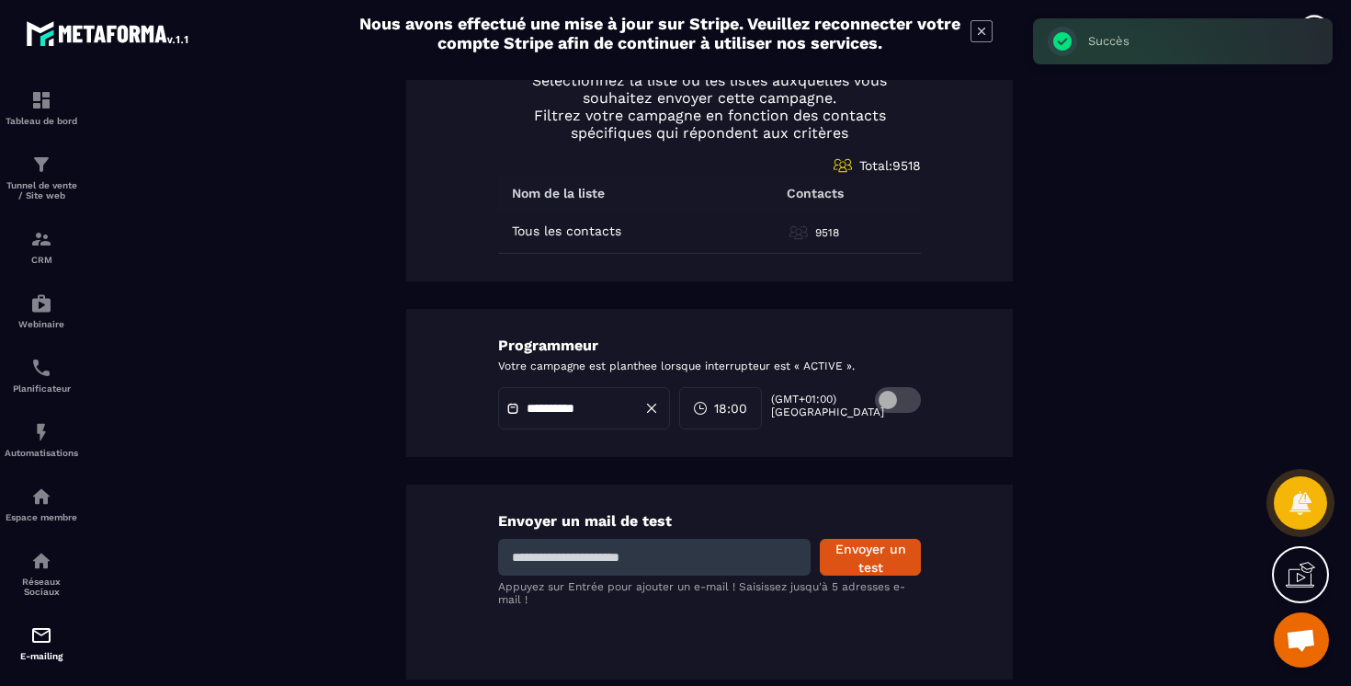
click at [685, 552] on input at bounding box center [654, 557] width 312 height 37
type input "**********"
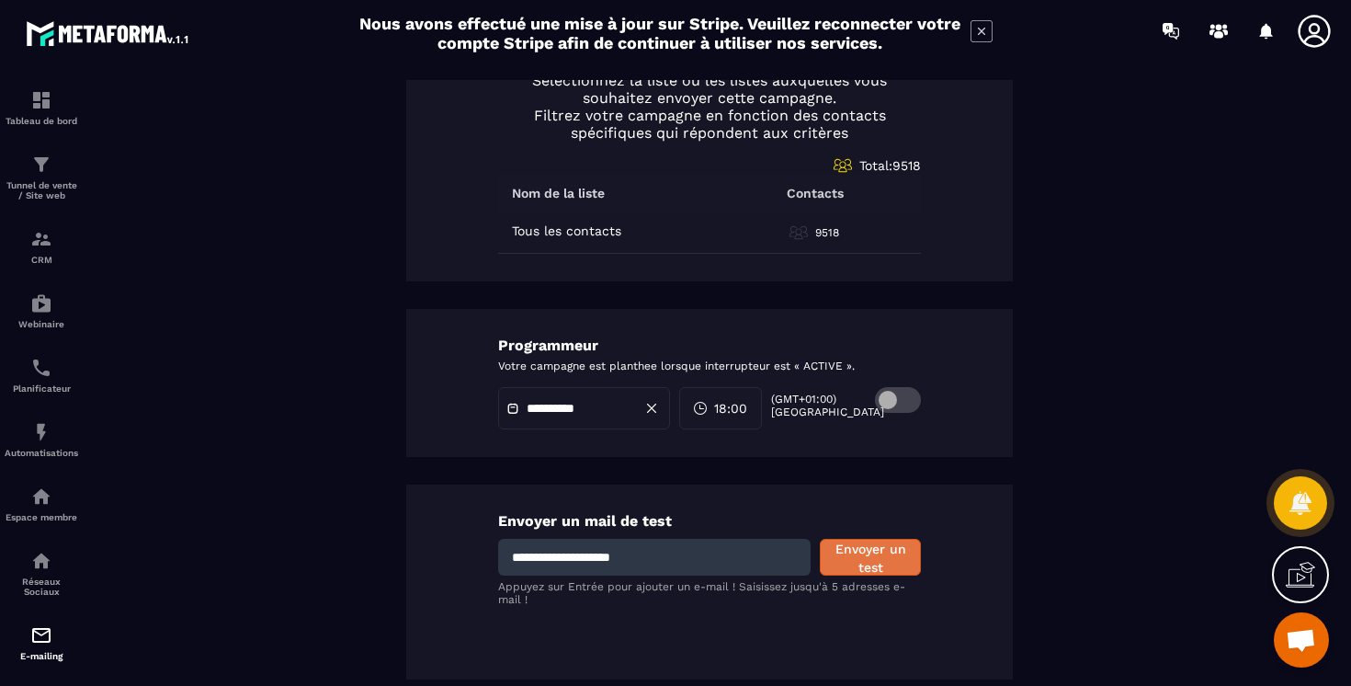
click at [846, 557] on button "Envoyer un test" at bounding box center [870, 557] width 101 height 37
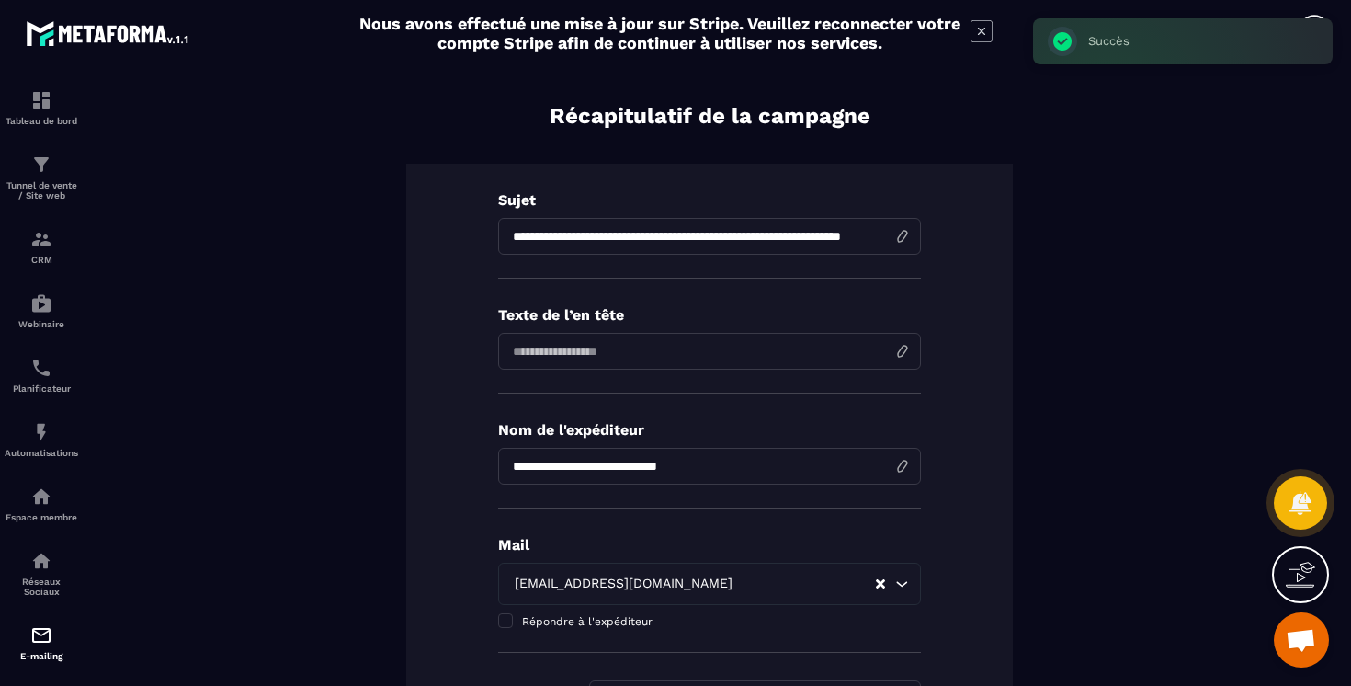
scroll to position [0, 0]
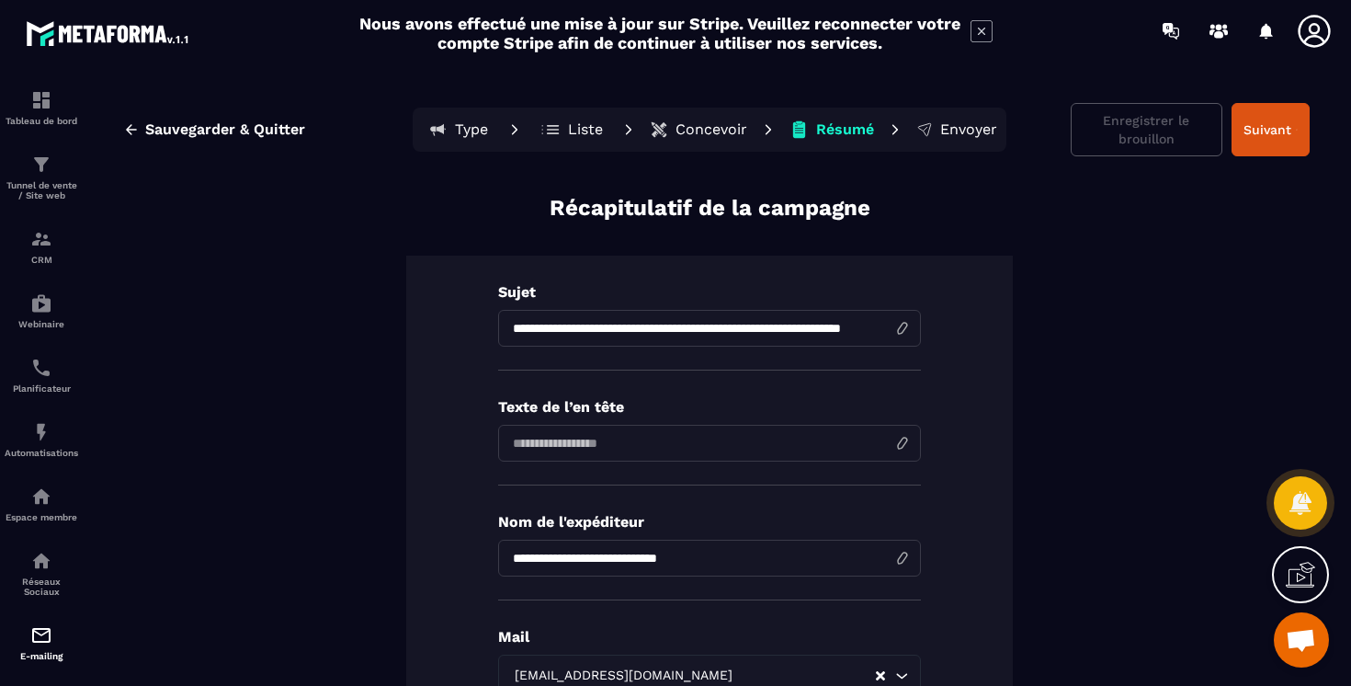
drag, startPoint x: 720, startPoint y: 557, endPoint x: 588, endPoint y: 561, distance: 131.5
click at [588, 561] on input "input" at bounding box center [709, 557] width 423 height 37
type input "**********"
click at [1260, 132] on button "Suivant" at bounding box center [1270, 129] width 78 height 53
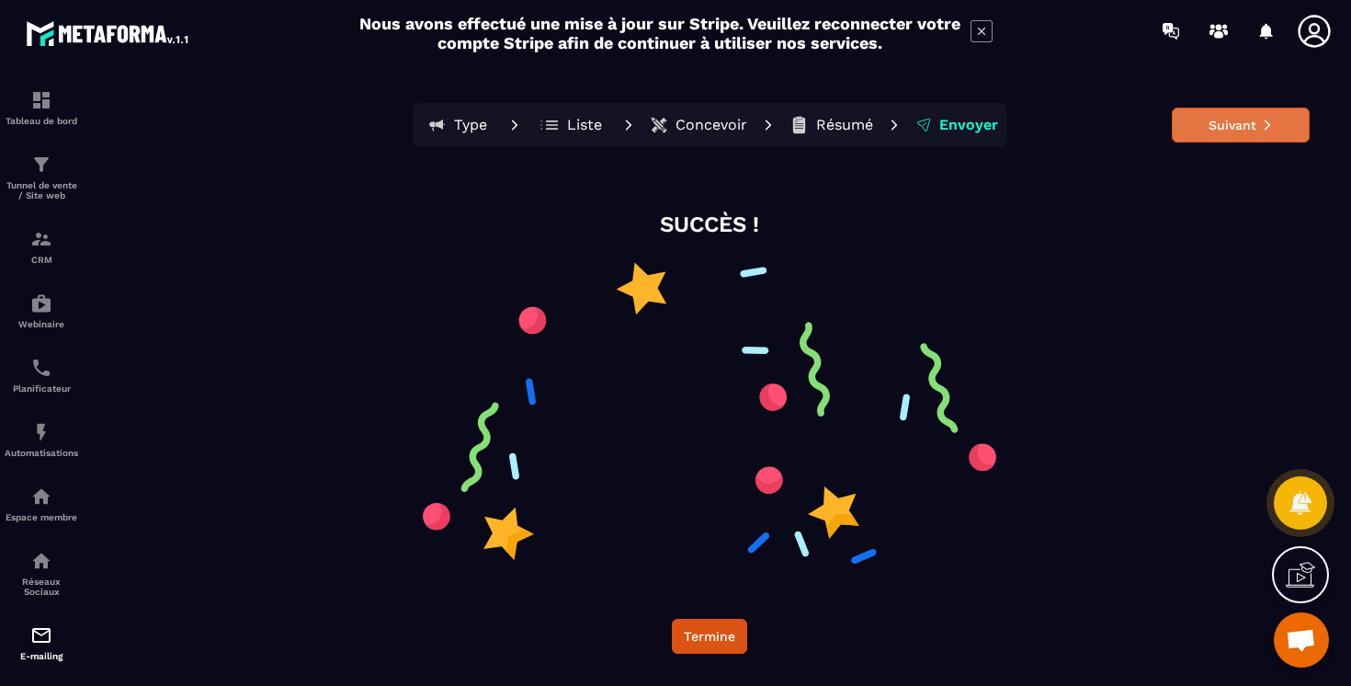
click at [1241, 121] on button "Suivant" at bounding box center [1241, 125] width 138 height 35
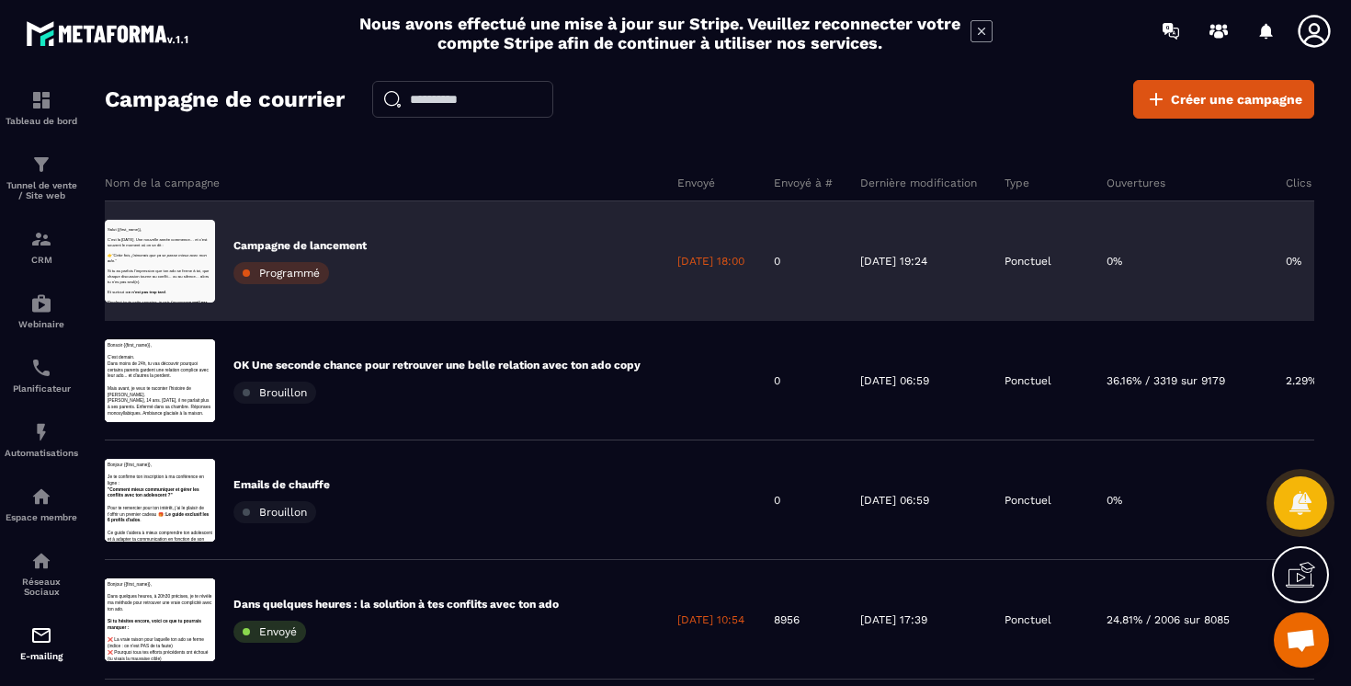
click at [331, 280] on div "Campagne de lancement Programmé" at bounding box center [299, 261] width 133 height 46
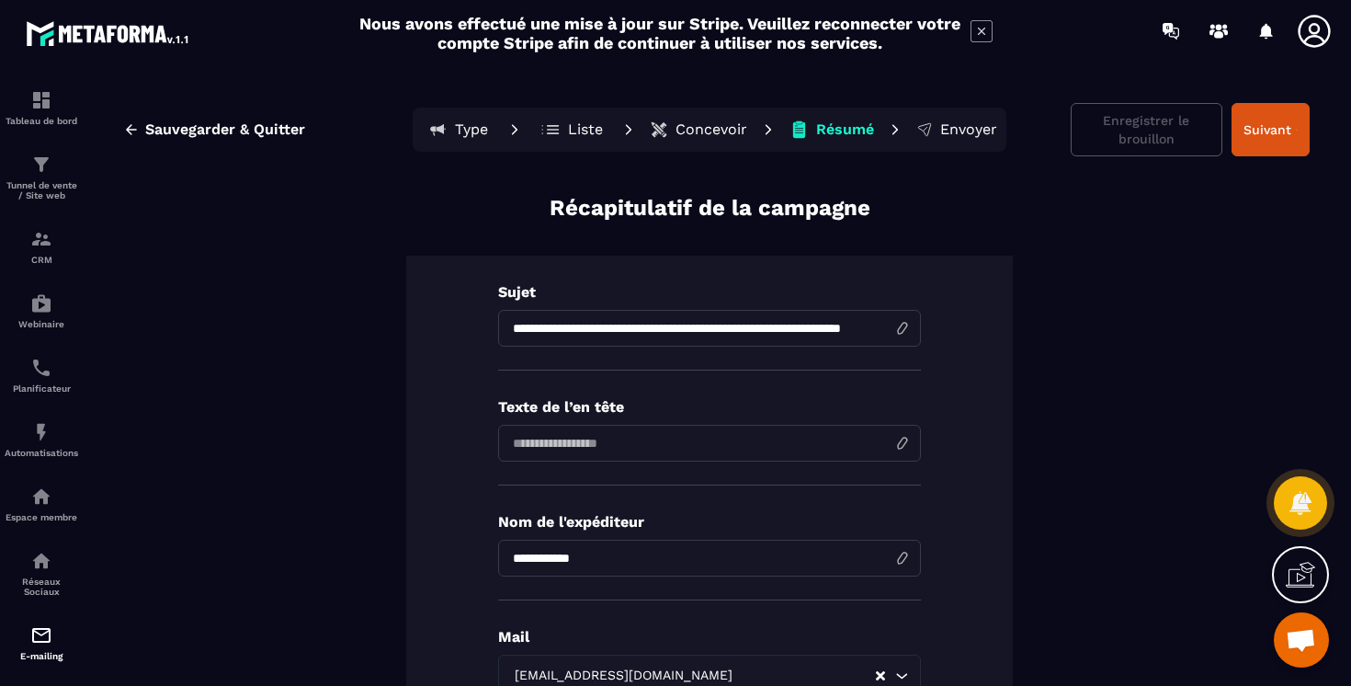
click at [784, 125] on button "Liste" at bounding box center [832, 129] width 96 height 37
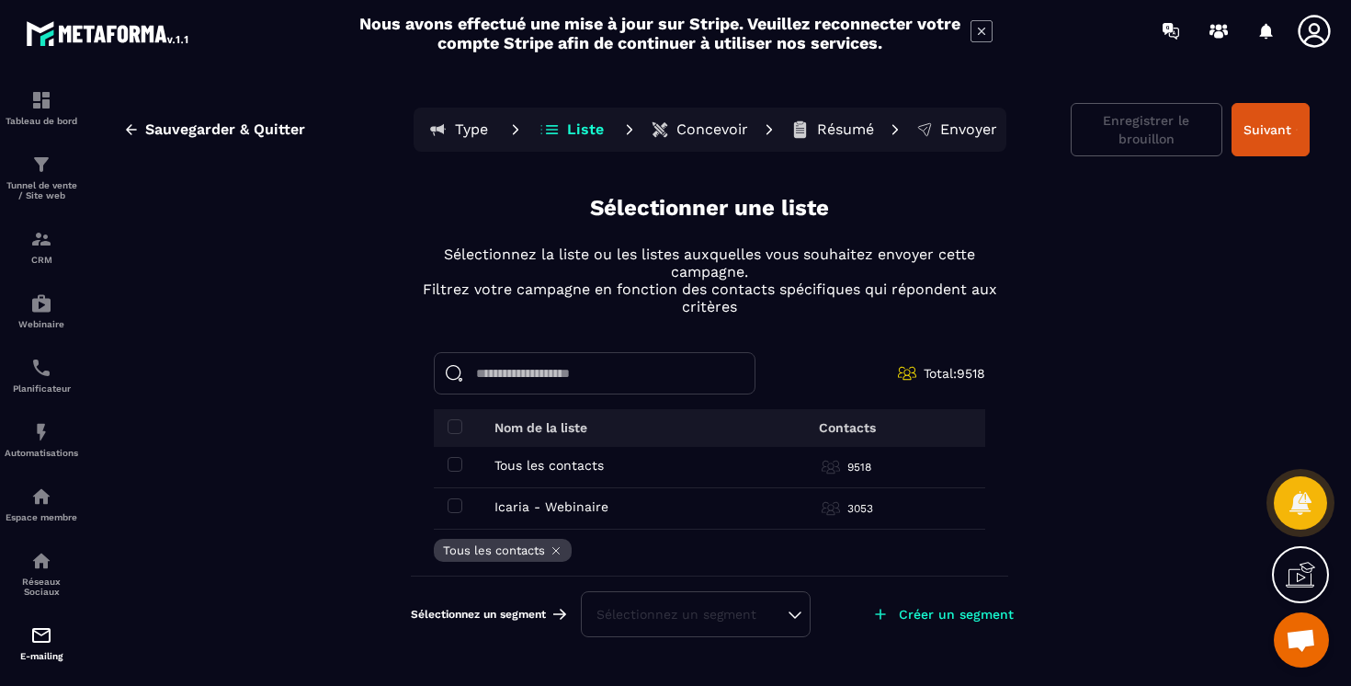
click at [703, 130] on p "Concevoir" at bounding box center [712, 129] width 72 height 18
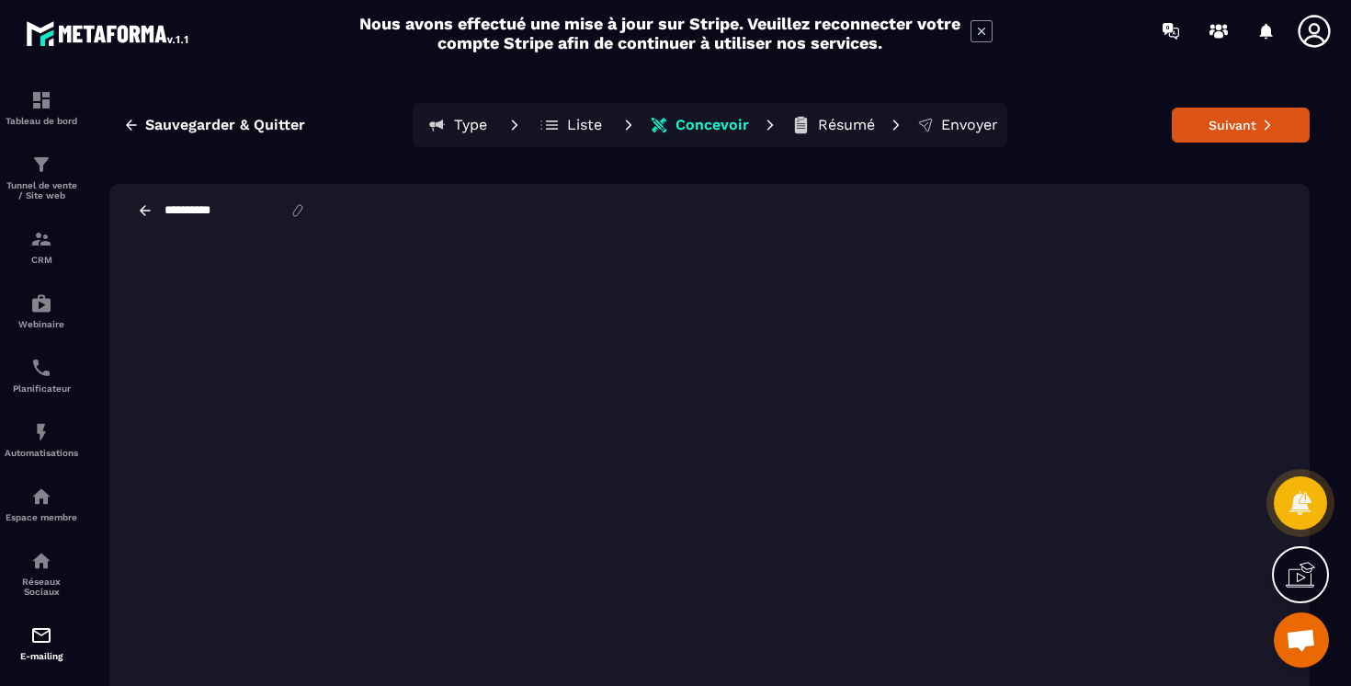
click at [826, 128] on p "Résumé" at bounding box center [846, 125] width 57 height 18
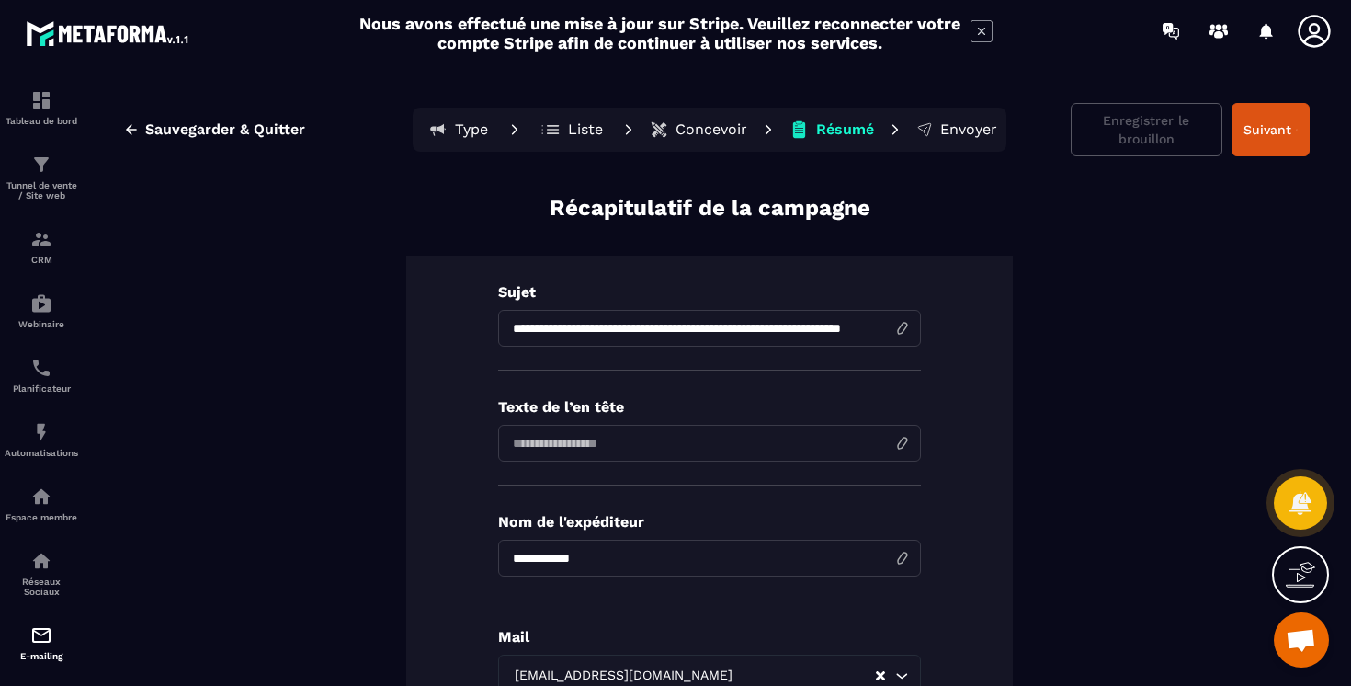
click at [950, 121] on p "Envoyer" at bounding box center [968, 129] width 57 height 18
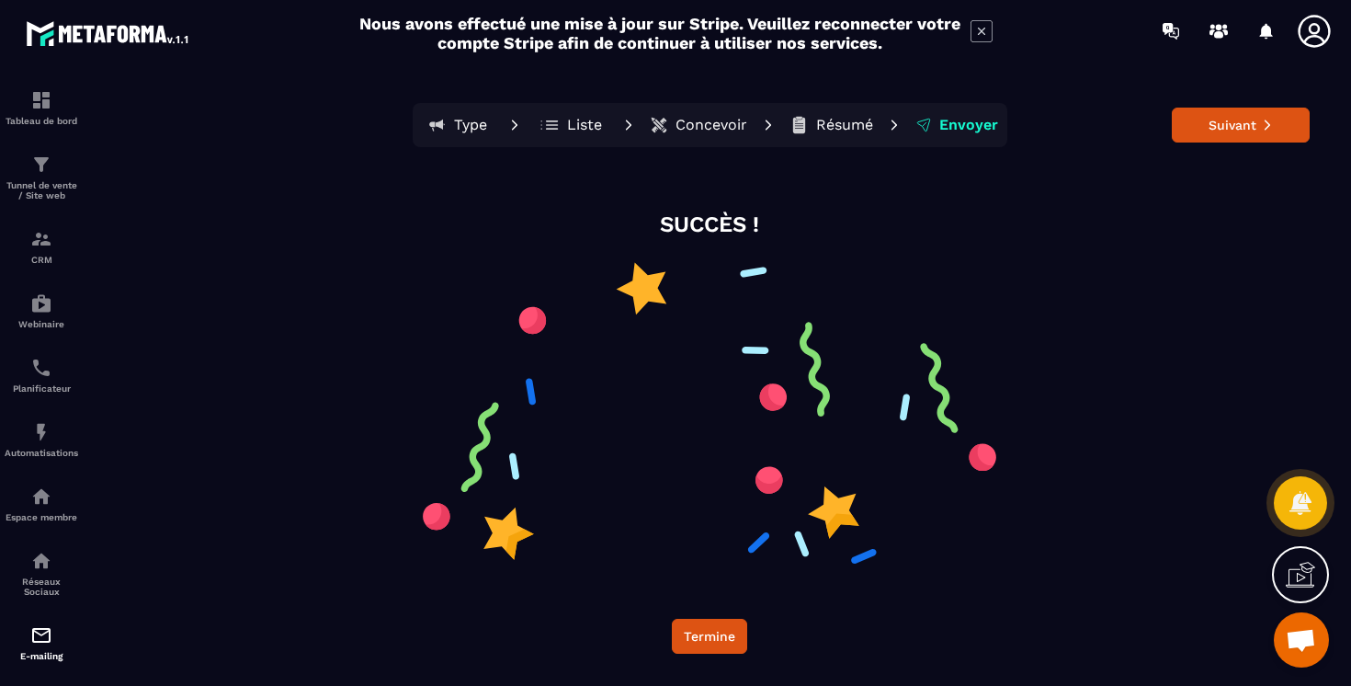
click at [484, 124] on p "Type" at bounding box center [470, 125] width 33 height 18
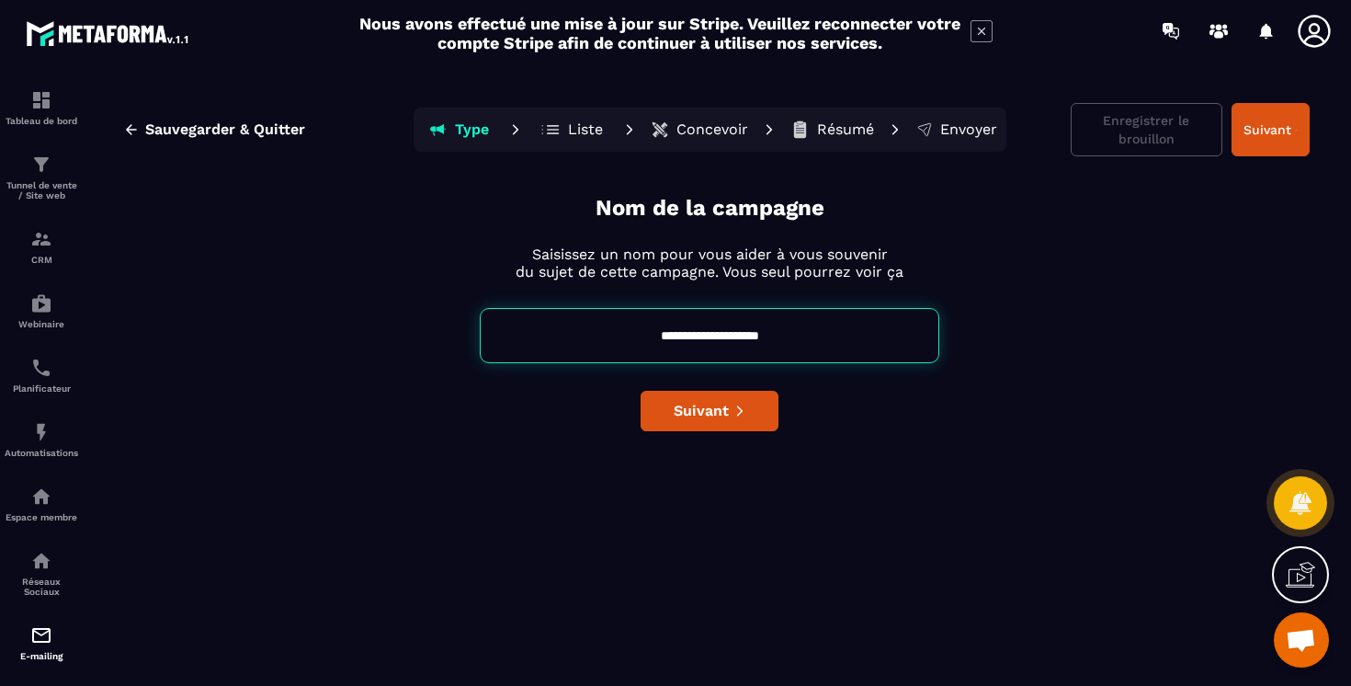
click at [580, 137] on p "Liste" at bounding box center [585, 129] width 35 height 18
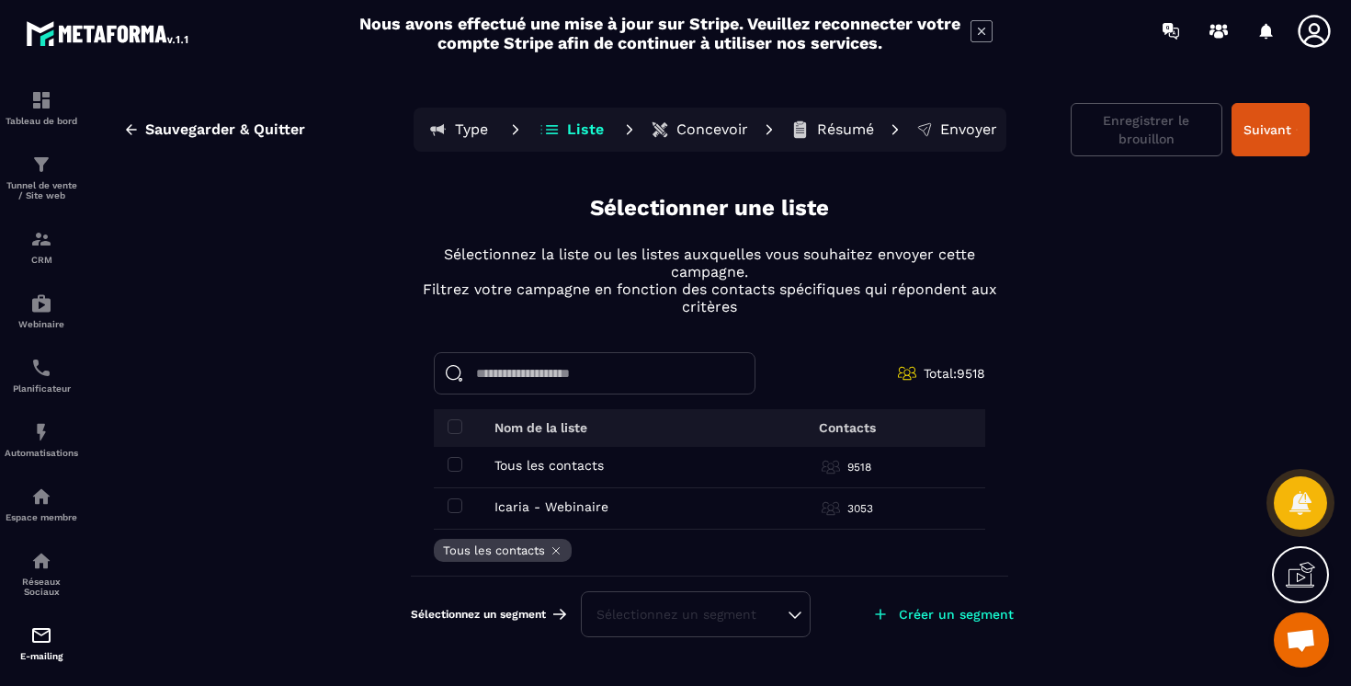
click at [719, 136] on p "Concevoir" at bounding box center [712, 129] width 72 height 18
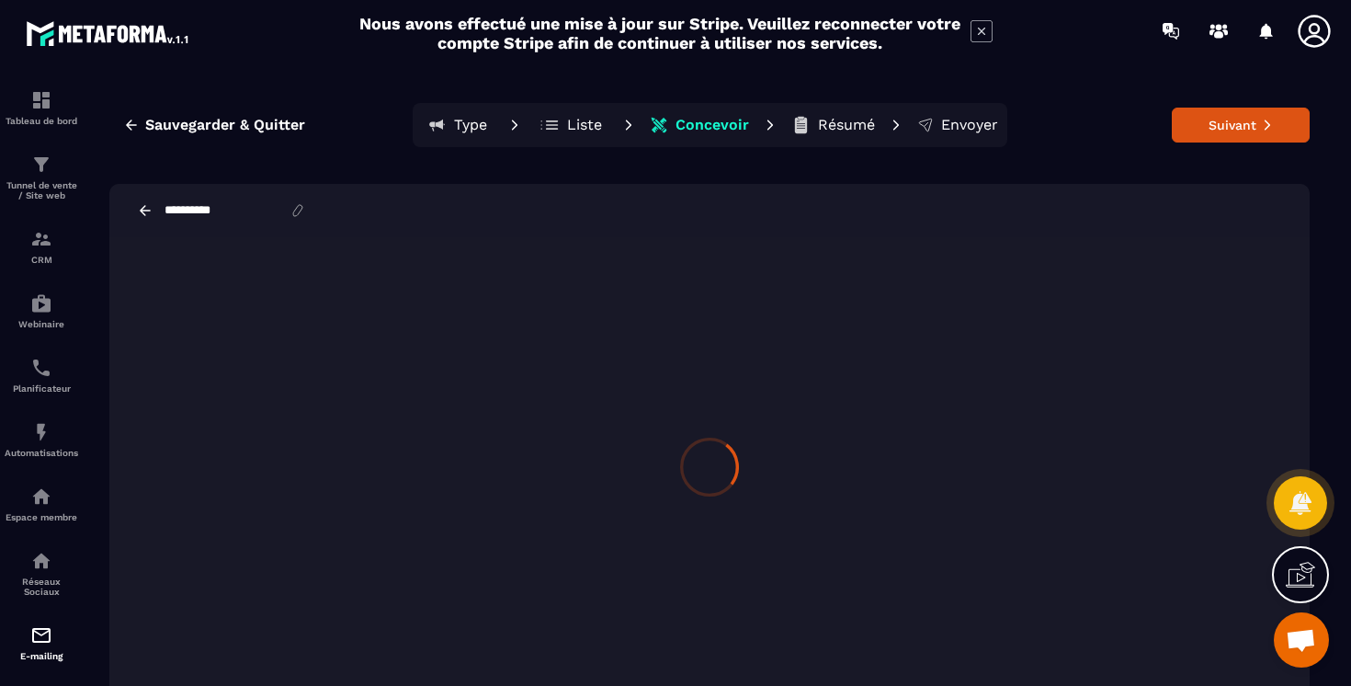
click at [853, 127] on p "Résumé" at bounding box center [846, 125] width 57 height 18
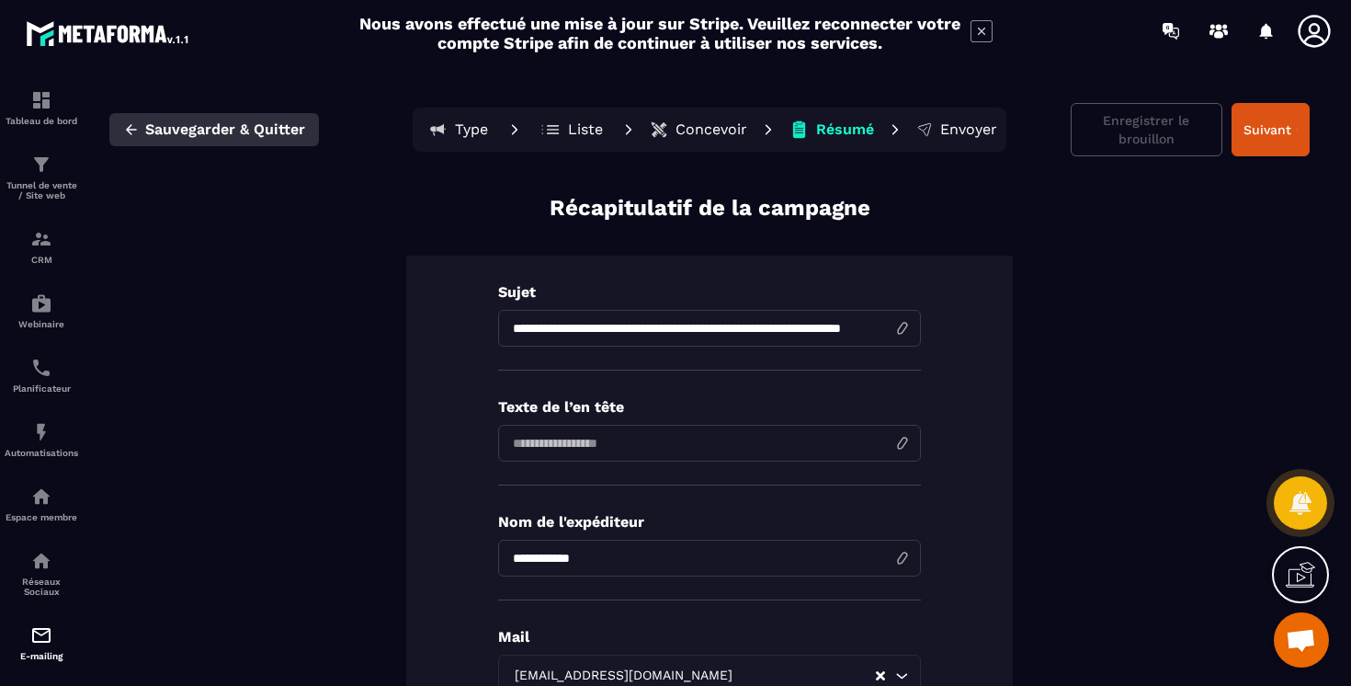
click at [139, 122] on icon "button" at bounding box center [131, 129] width 17 height 17
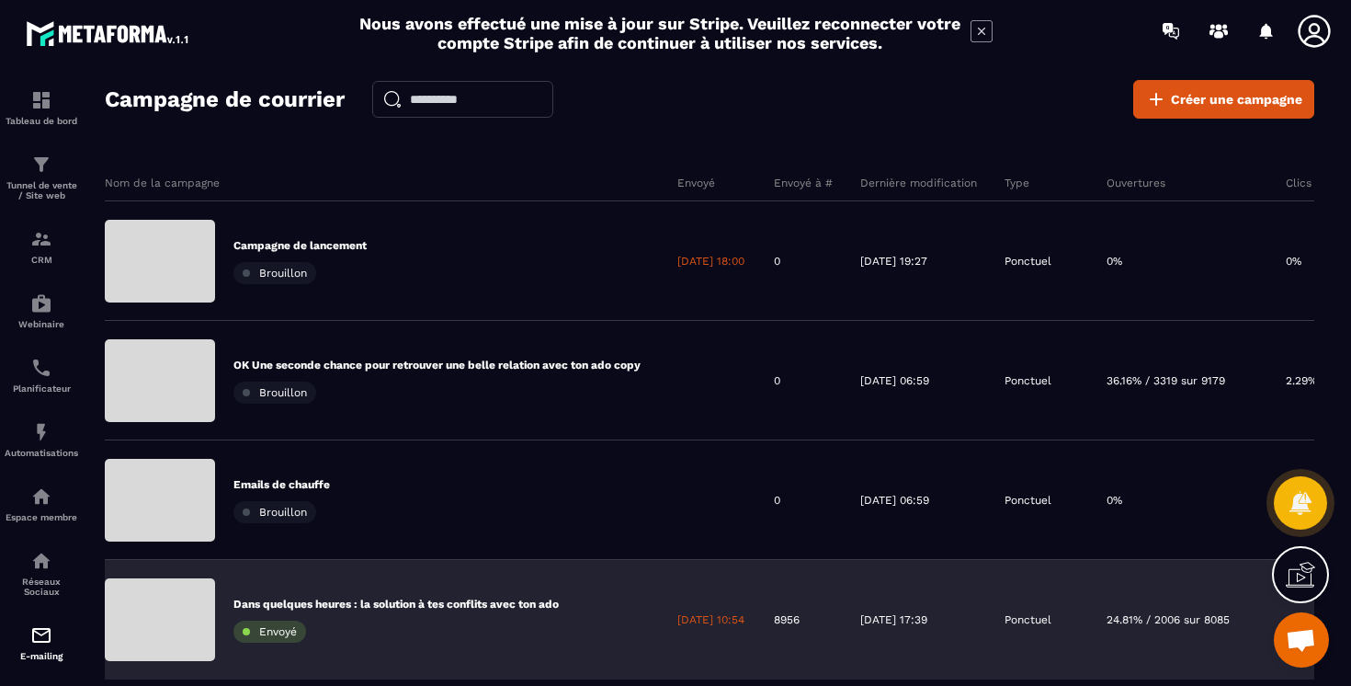
click at [422, 596] on div "Dans quelques heures : la solution à tes conflits avec ton ado Envoyé" at bounding box center [395, 619] width 325 height 46
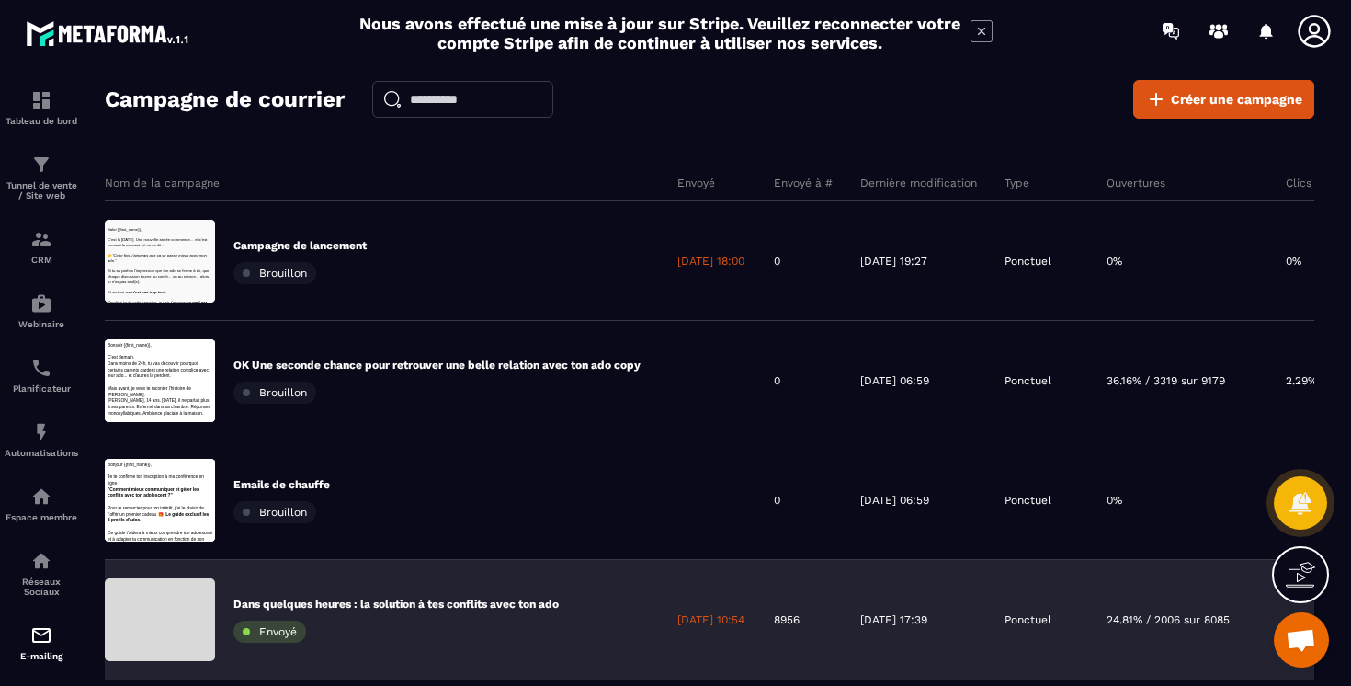
scroll to position [102, 0]
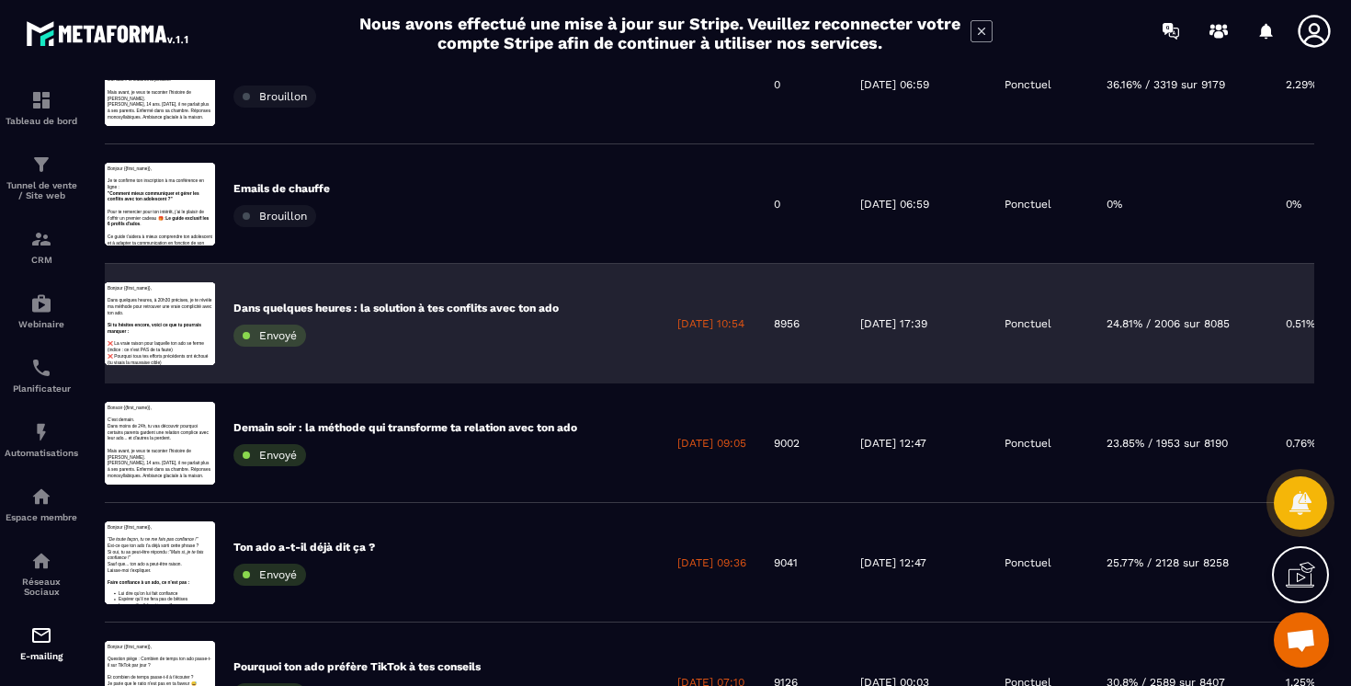
click at [409, 338] on div "Dans quelques heures : la solution à tes conflits avec ton ado Envoyé" at bounding box center [395, 324] width 325 height 46
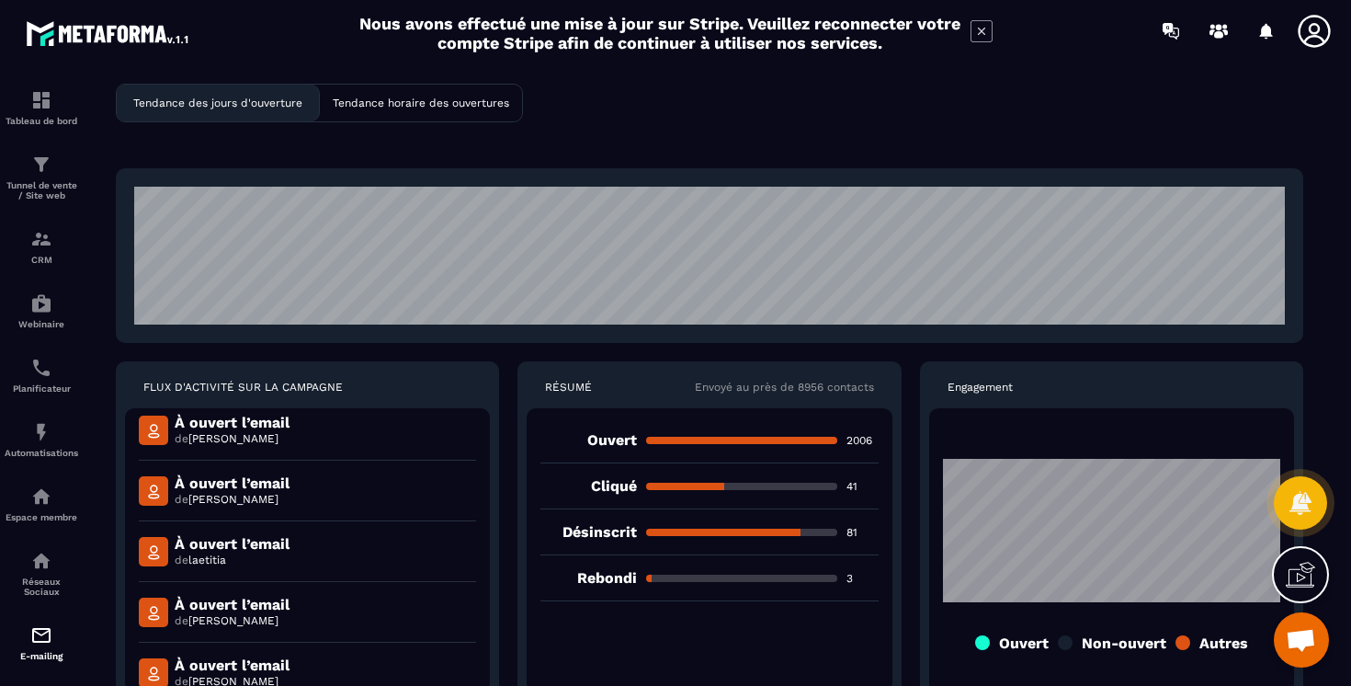
scroll to position [3414, 0]
click at [414, 108] on p "Tendance horaire des ouvertures" at bounding box center [421, 102] width 176 height 13
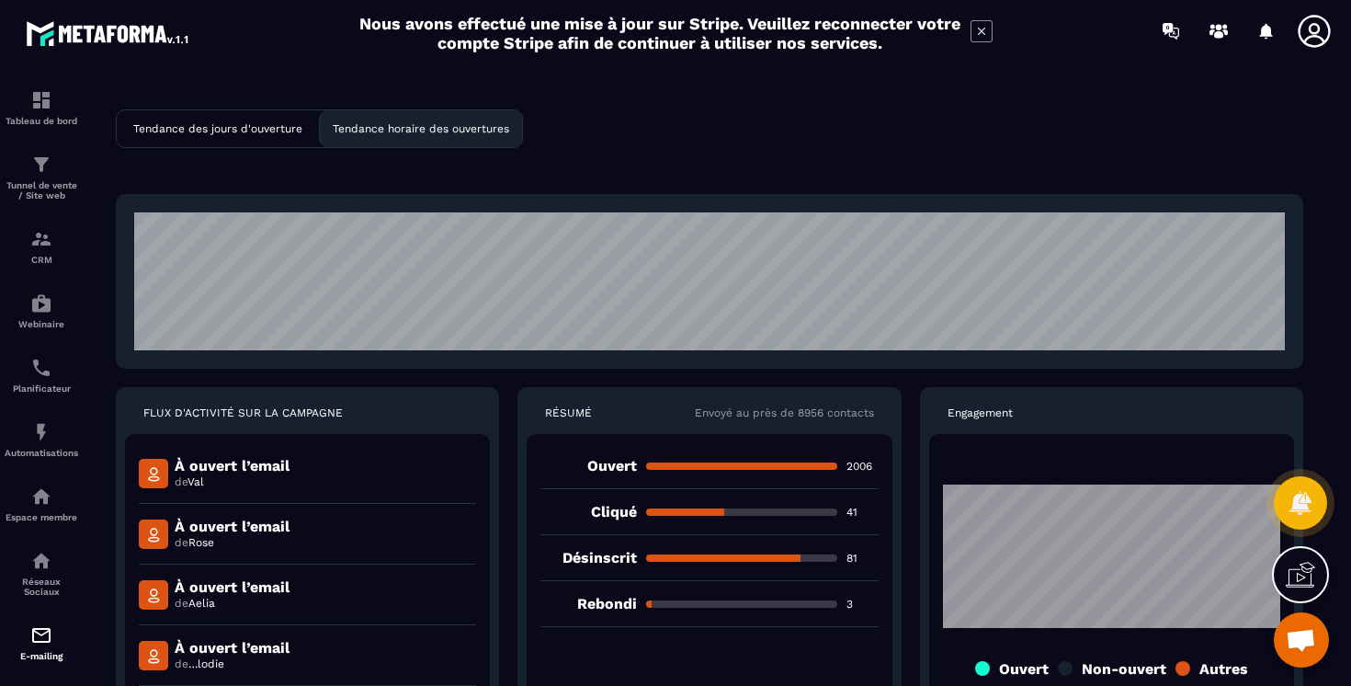
scroll to position [26, 0]
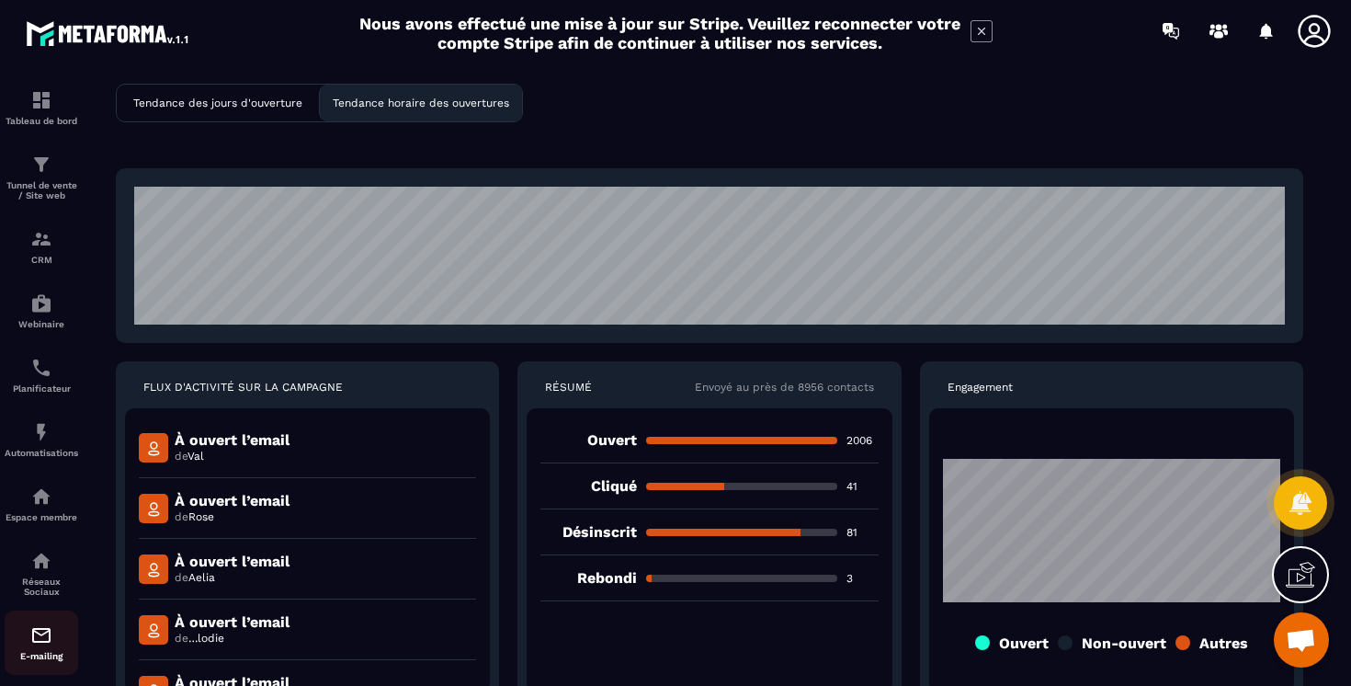
click at [34, 633] on img at bounding box center [41, 635] width 22 height 22
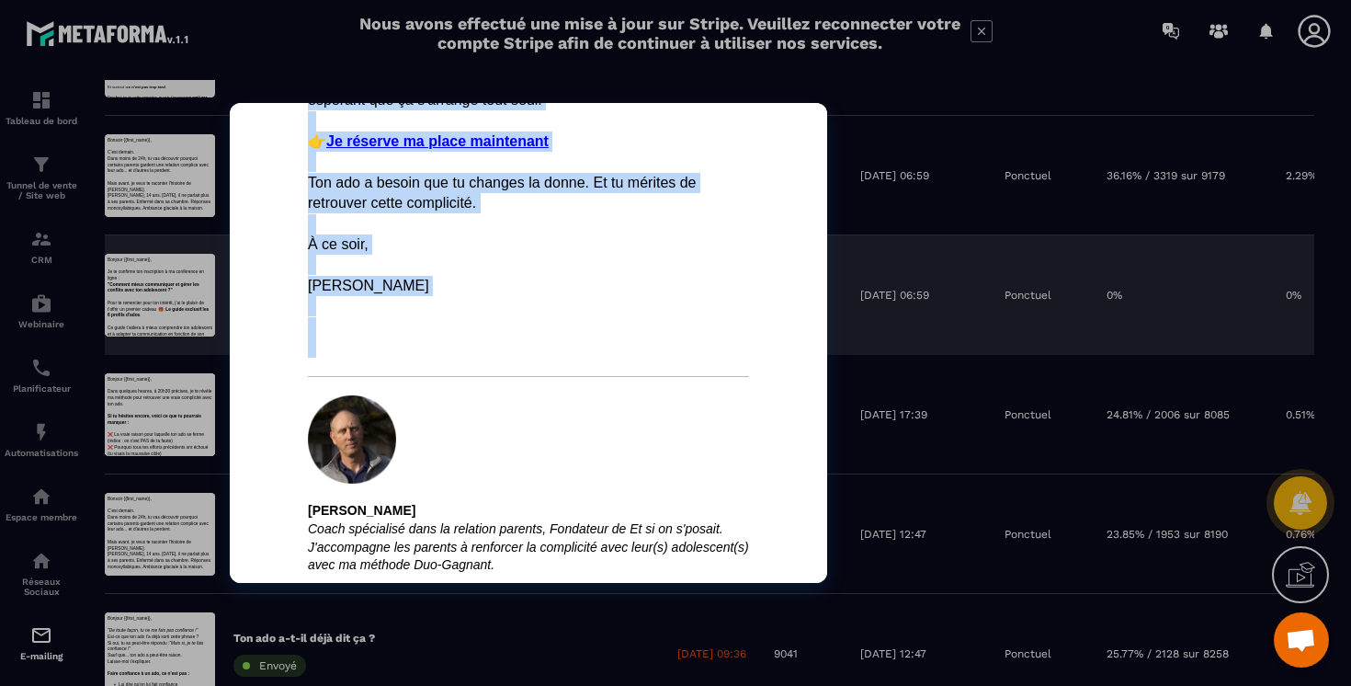
drag, startPoint x: 300, startPoint y: 387, endPoint x: 561, endPoint y: 602, distance: 338.2
click at [561, 583] on html "Bonjour {{first_name}}, Dans quelques heures, à 20h30 précises, je te révèle ma…" at bounding box center [528, 73] width 597 height 1017
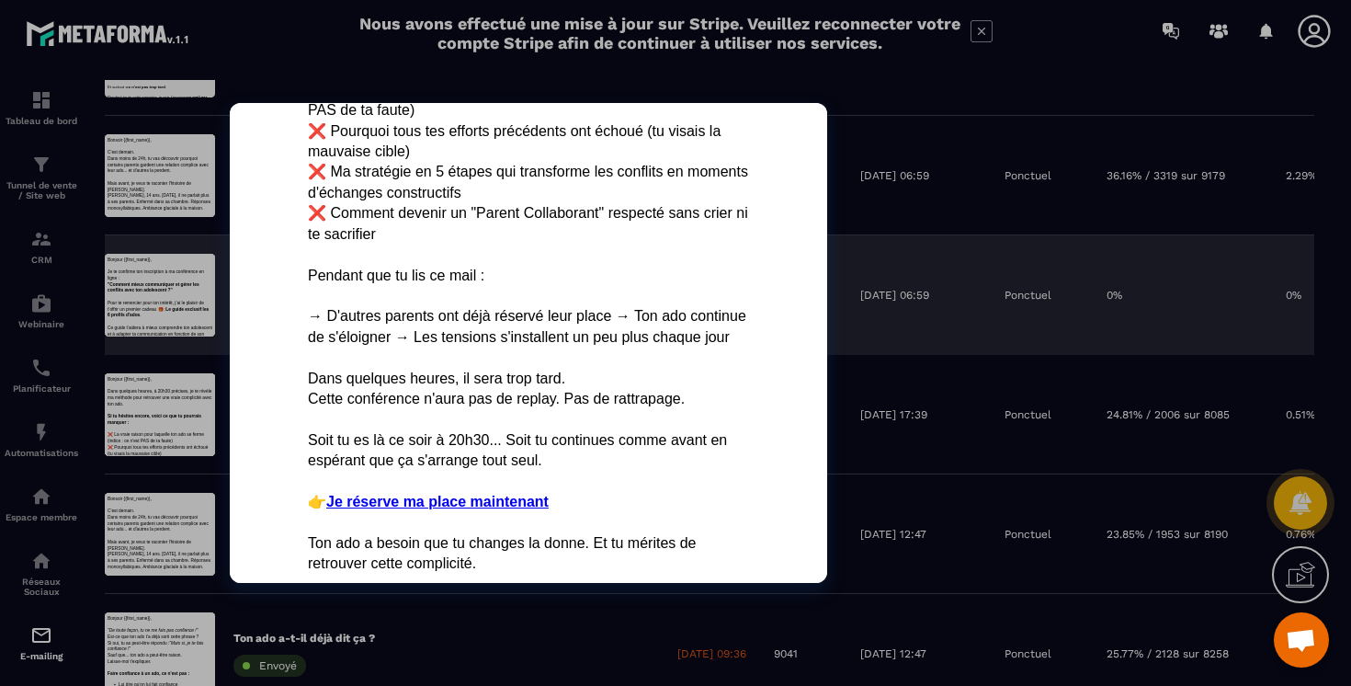
scroll to position [537, 0]
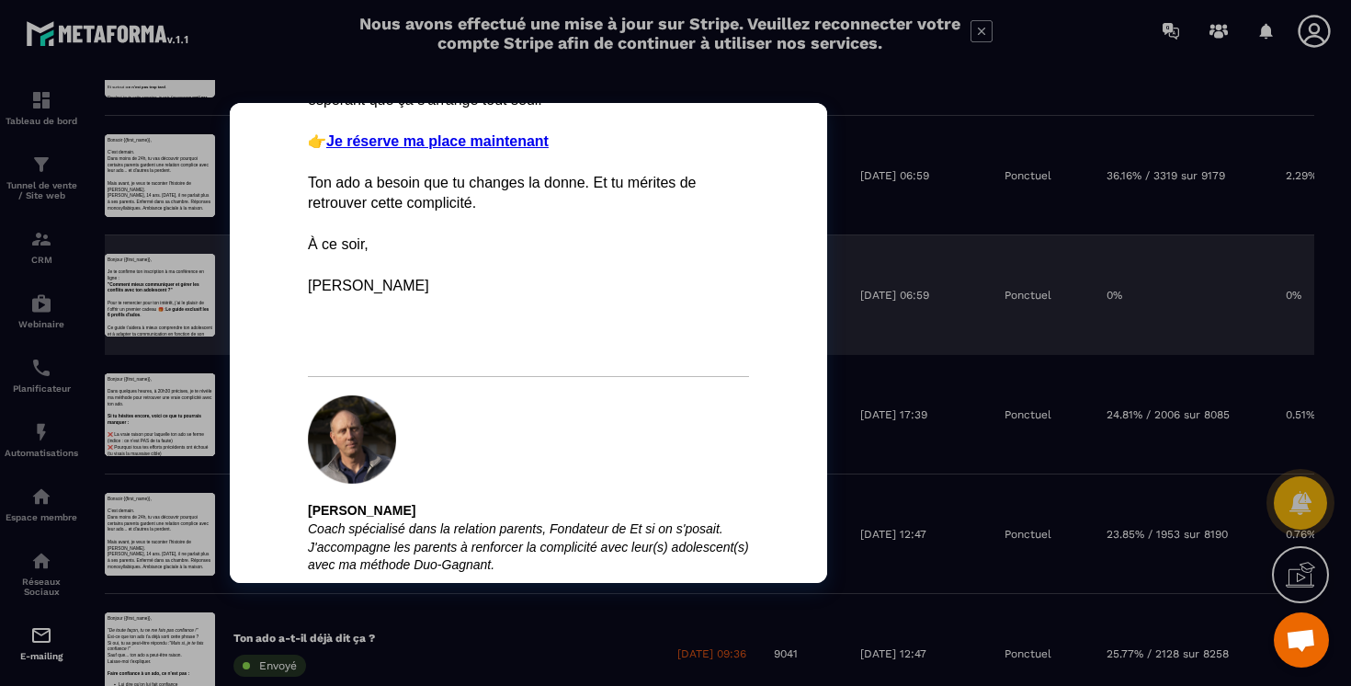
click at [180, 402] on div at bounding box center [160, 414] width 110 height 83
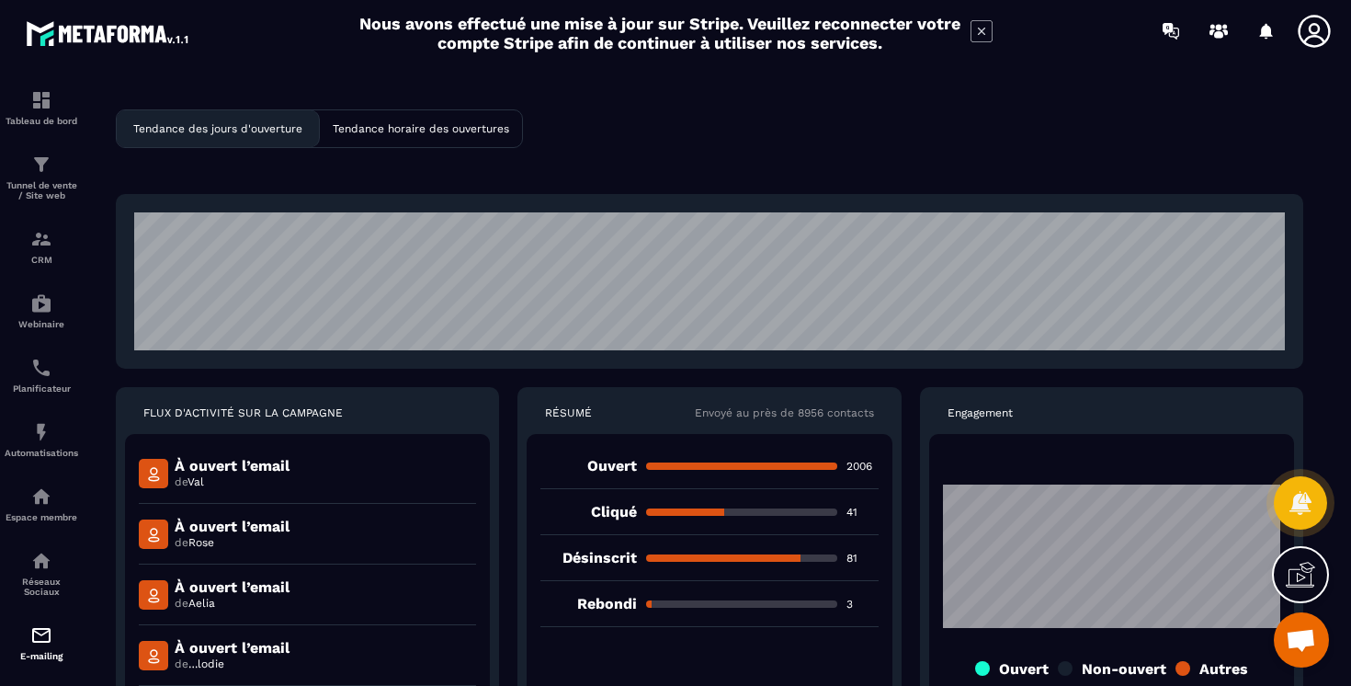
click at [993, 36] on div "Nous avons effectué une mise à jour sur Stripe. Veuillez reconnecter votre comp…" at bounding box center [675, 33] width 643 height 48
click at [981, 36] on icon at bounding box center [981, 31] width 22 height 22
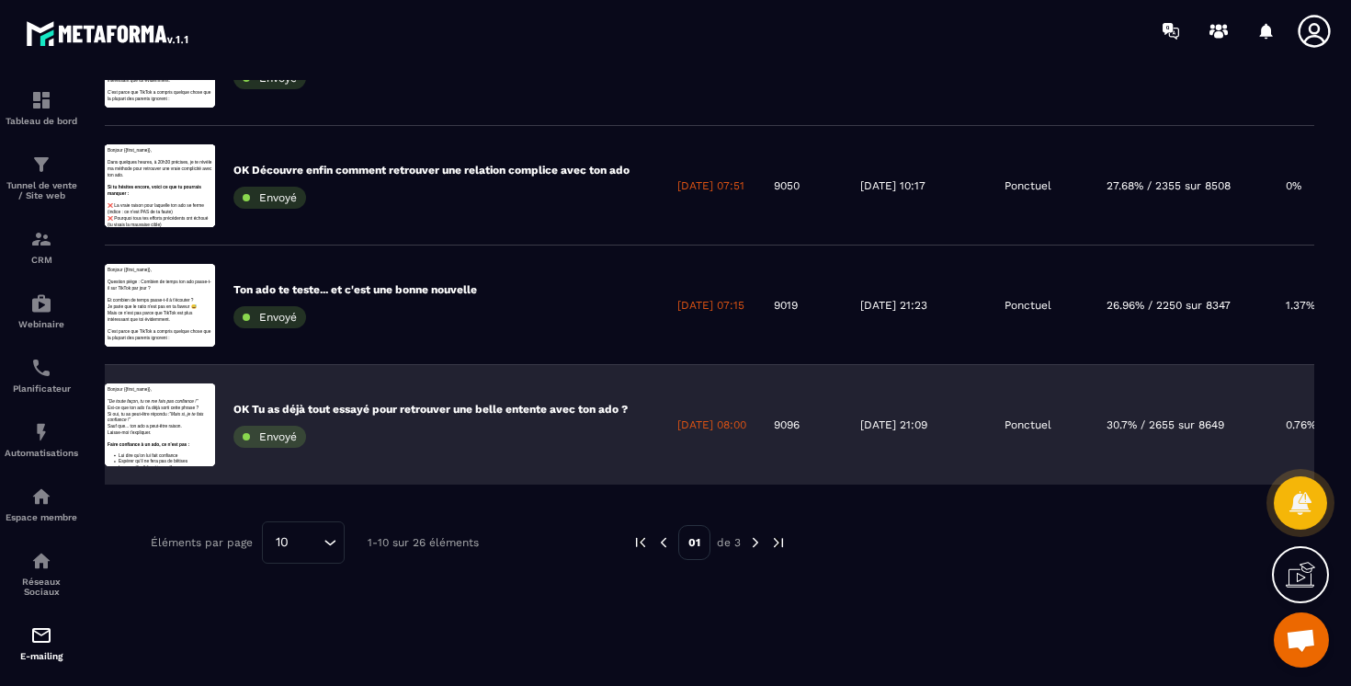
click at [720, 423] on p "[DATE] 08:00" at bounding box center [711, 424] width 69 height 15
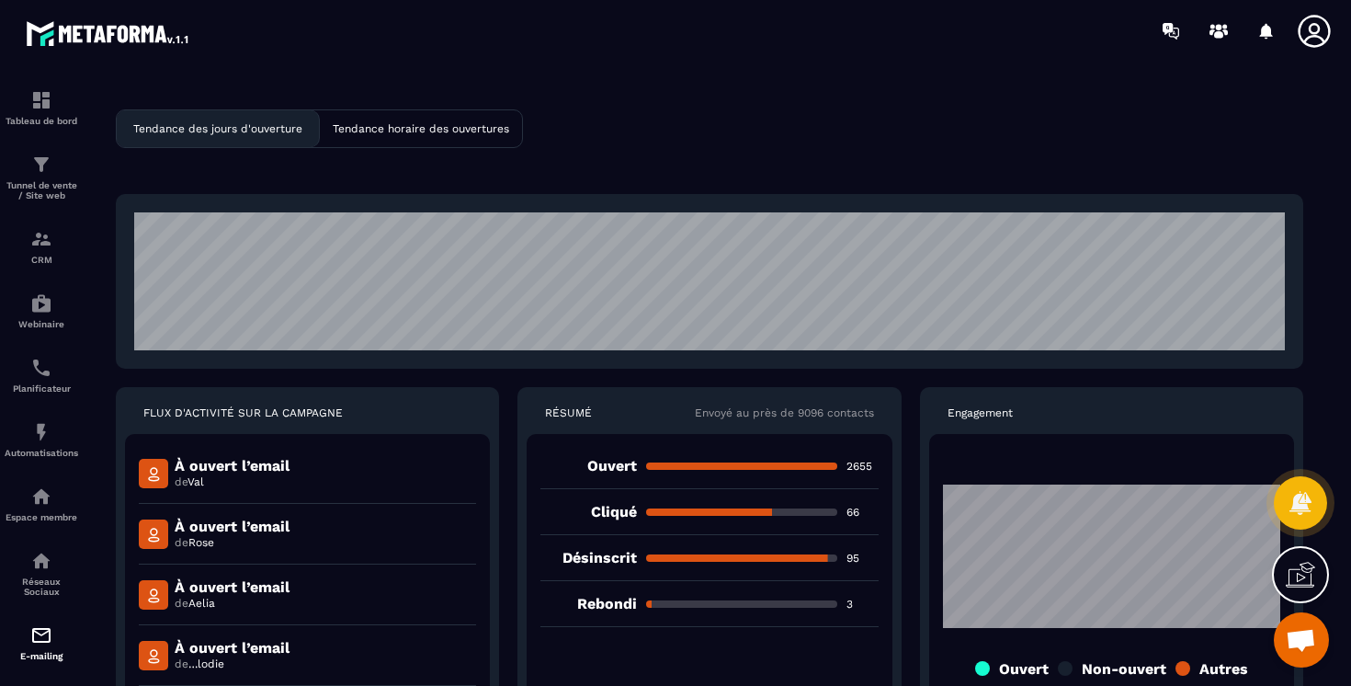
click at [90, 42] on img at bounding box center [108, 33] width 165 height 33
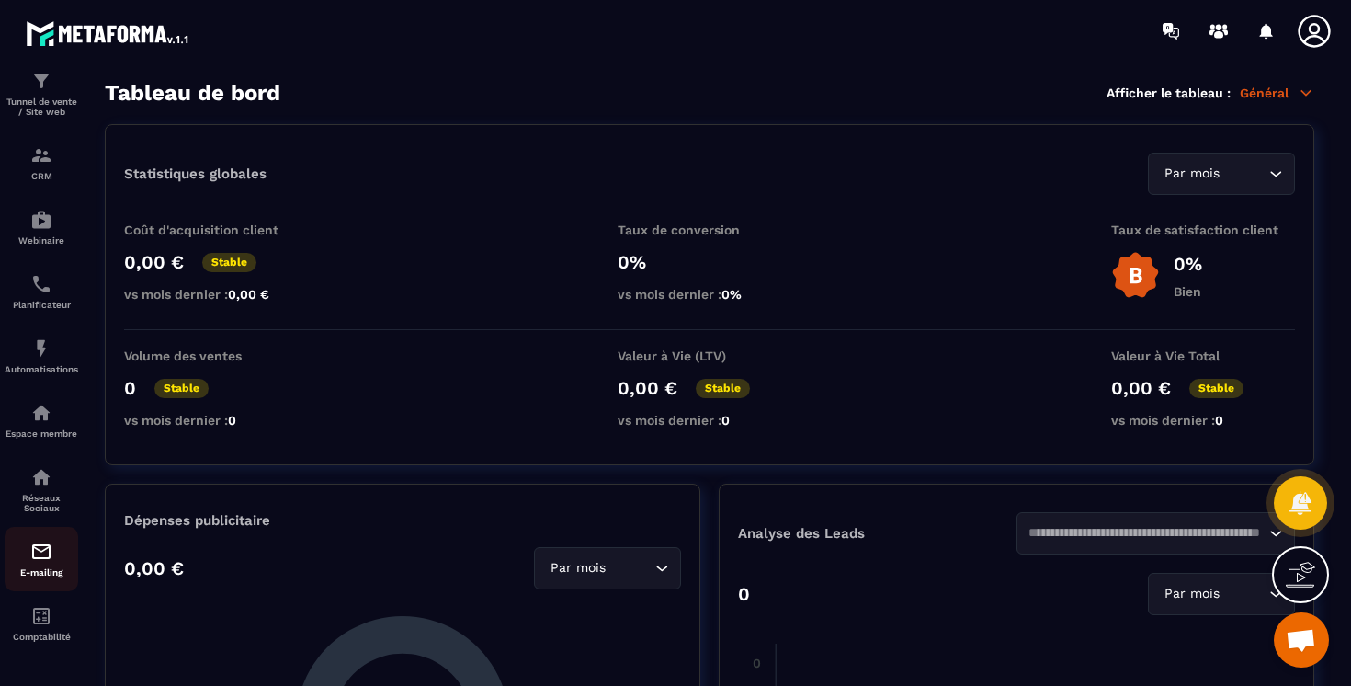
click at [40, 561] on div "E-mailing" at bounding box center [42, 558] width 74 height 37
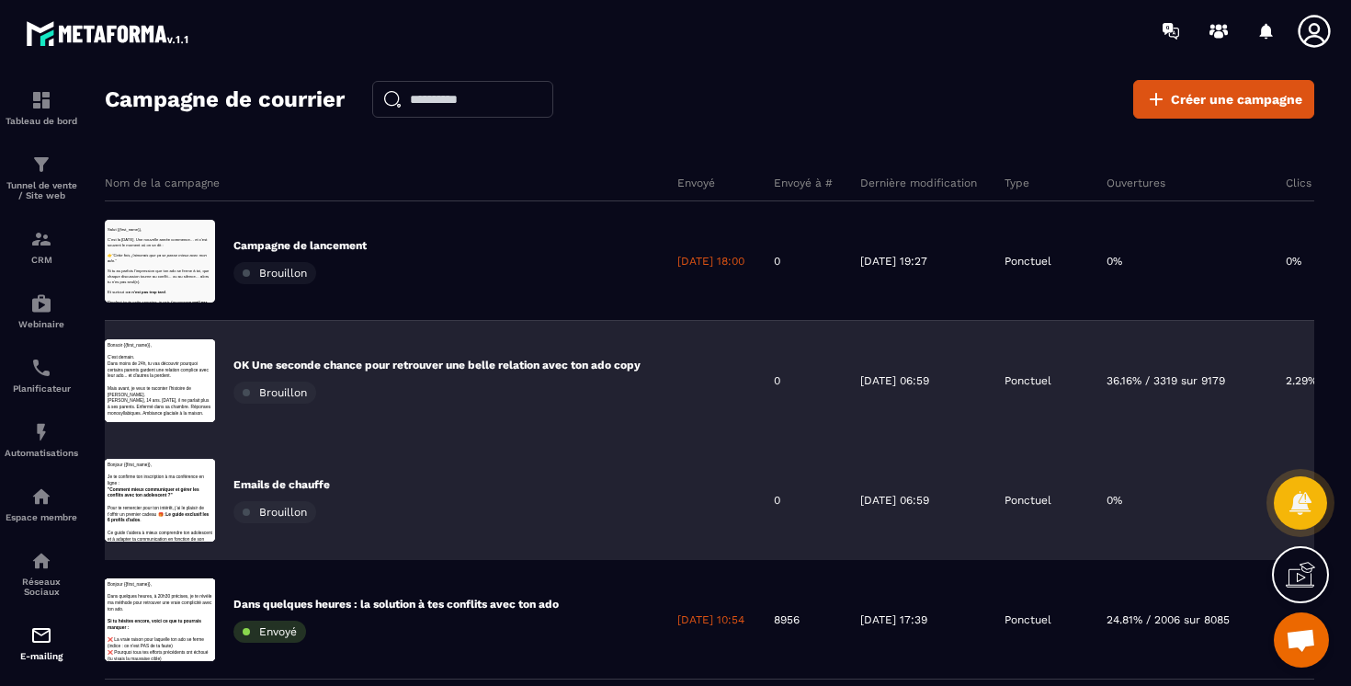
click at [411, 451] on div "Emails de chauffe Brouillon" at bounding box center [384, 499] width 559 height 119
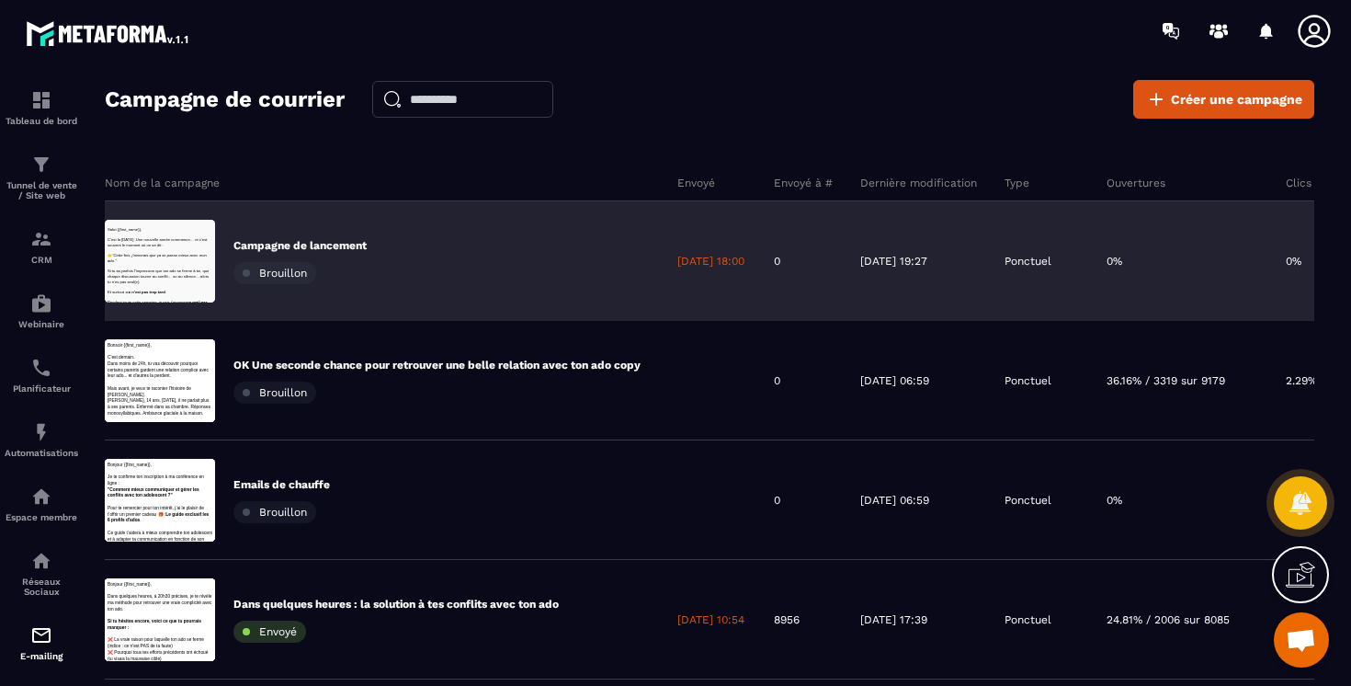
click at [274, 268] on span "Brouillon" at bounding box center [283, 273] width 48 height 13
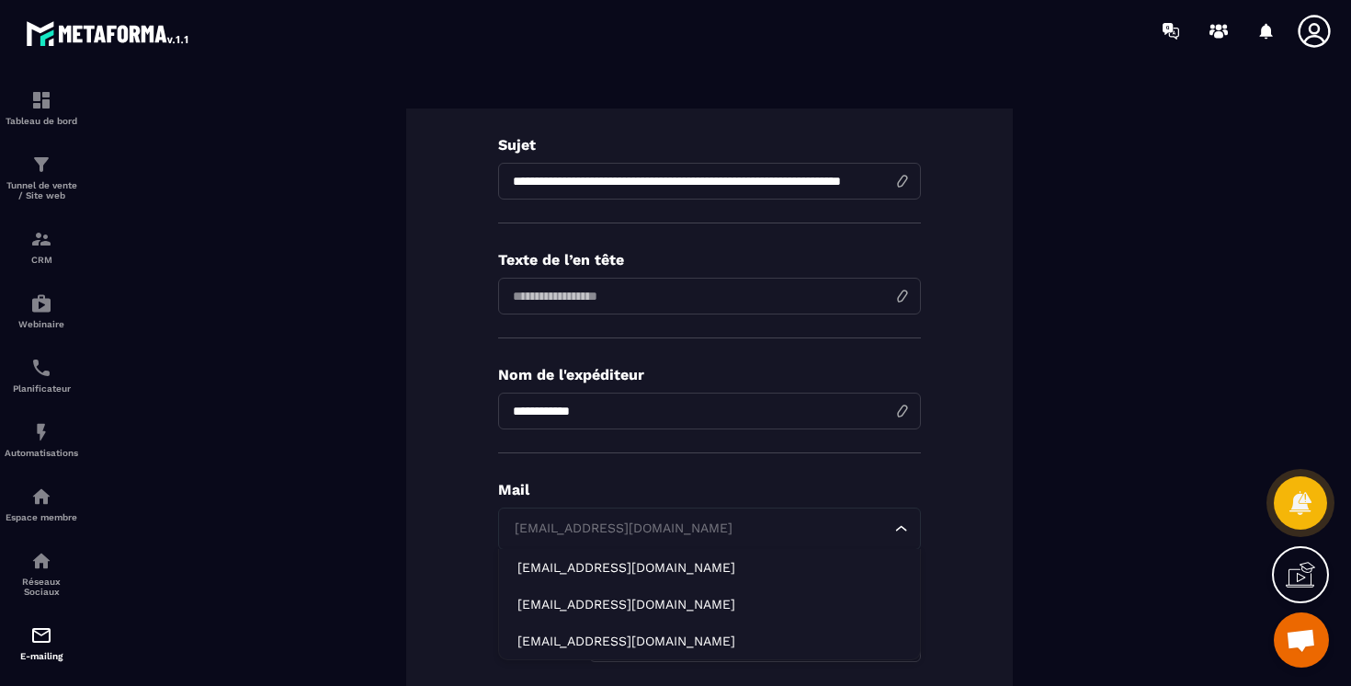
click at [626, 519] on div "[EMAIL_ADDRESS][DOMAIN_NAME]" at bounding box center [700, 528] width 384 height 20
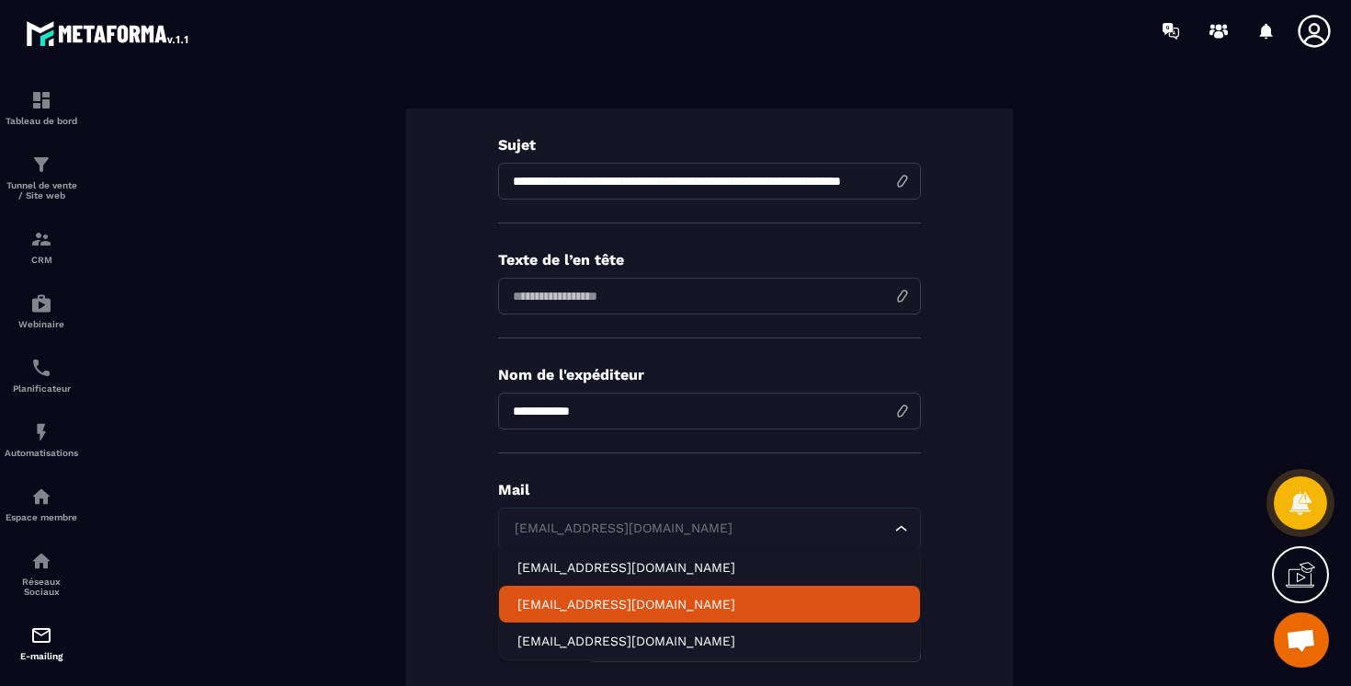
click at [616, 606] on p "[EMAIL_ADDRESS][DOMAIN_NAME]" at bounding box center [709, 604] width 384 height 18
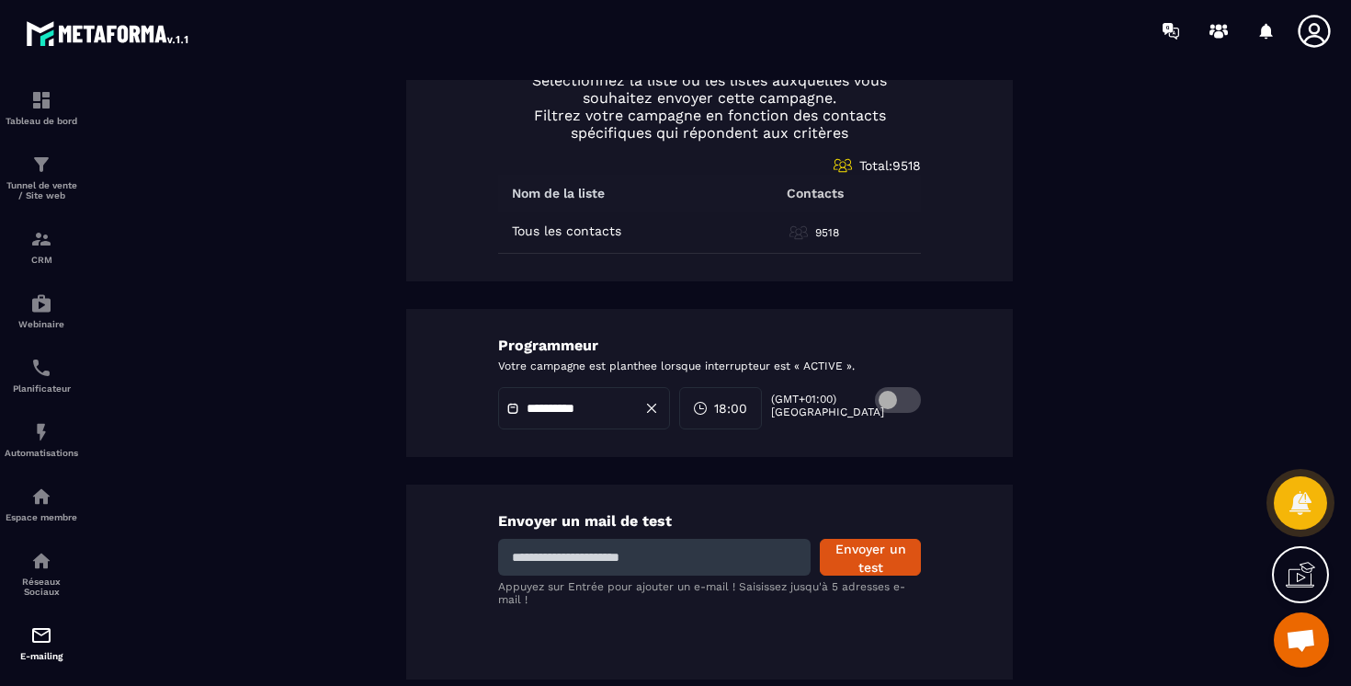
click at [637, 546] on input at bounding box center [654, 557] width 312 height 37
type input "**********"
click at [880, 566] on button "Envoyer un test" at bounding box center [870, 557] width 101 height 37
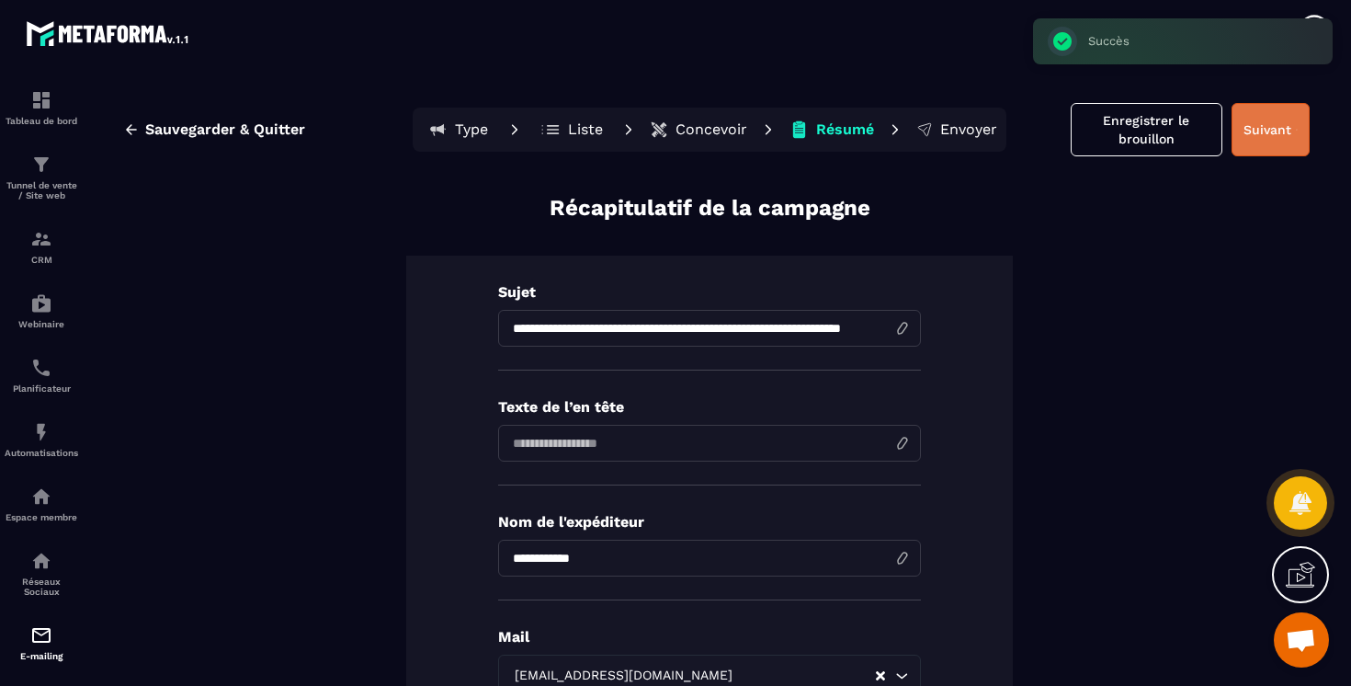
click at [1264, 124] on button "Suivant" at bounding box center [1270, 129] width 78 height 53
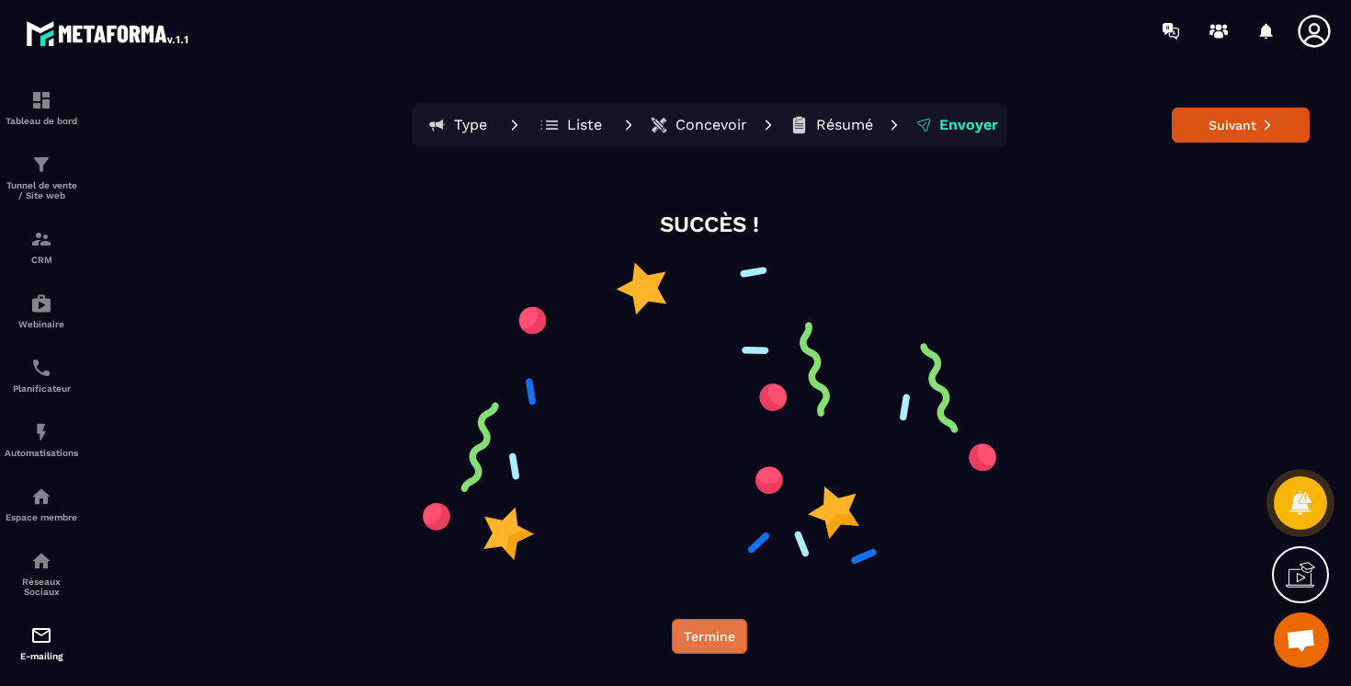
click at [686, 629] on button "Termine" at bounding box center [709, 635] width 75 height 35
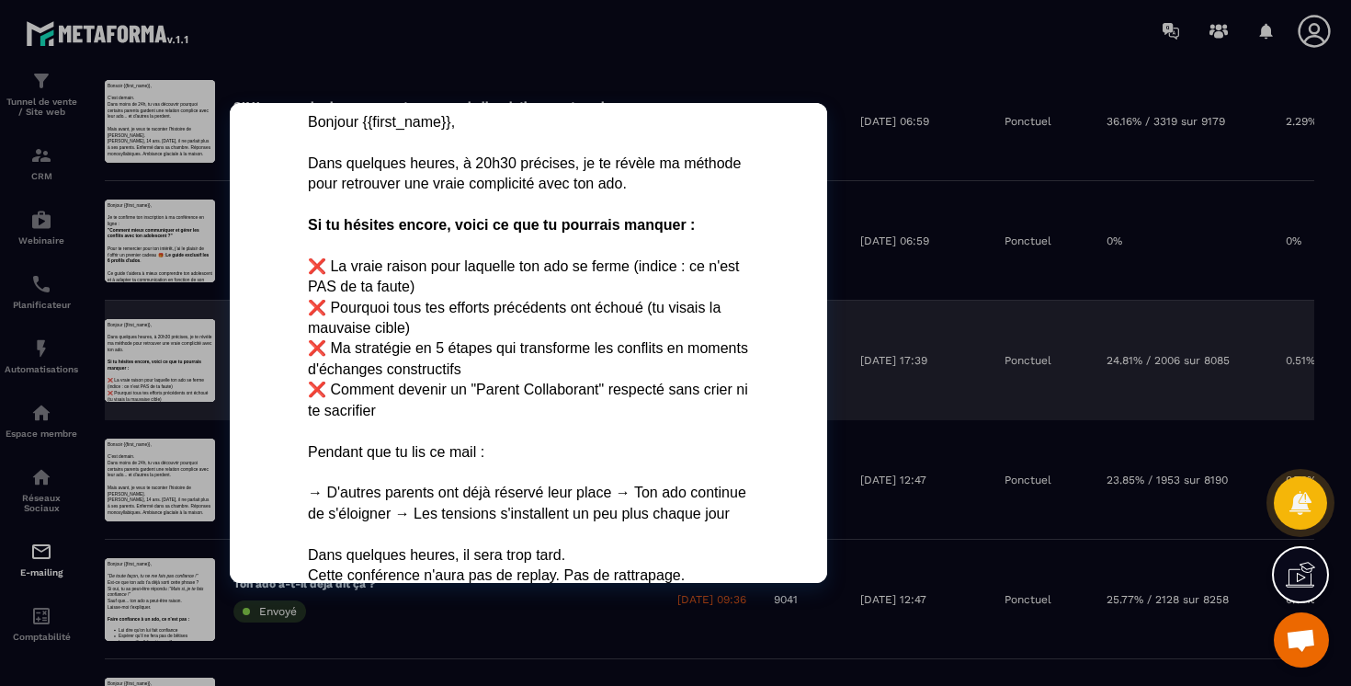
click at [162, 362] on div at bounding box center [160, 360] width 110 height 83
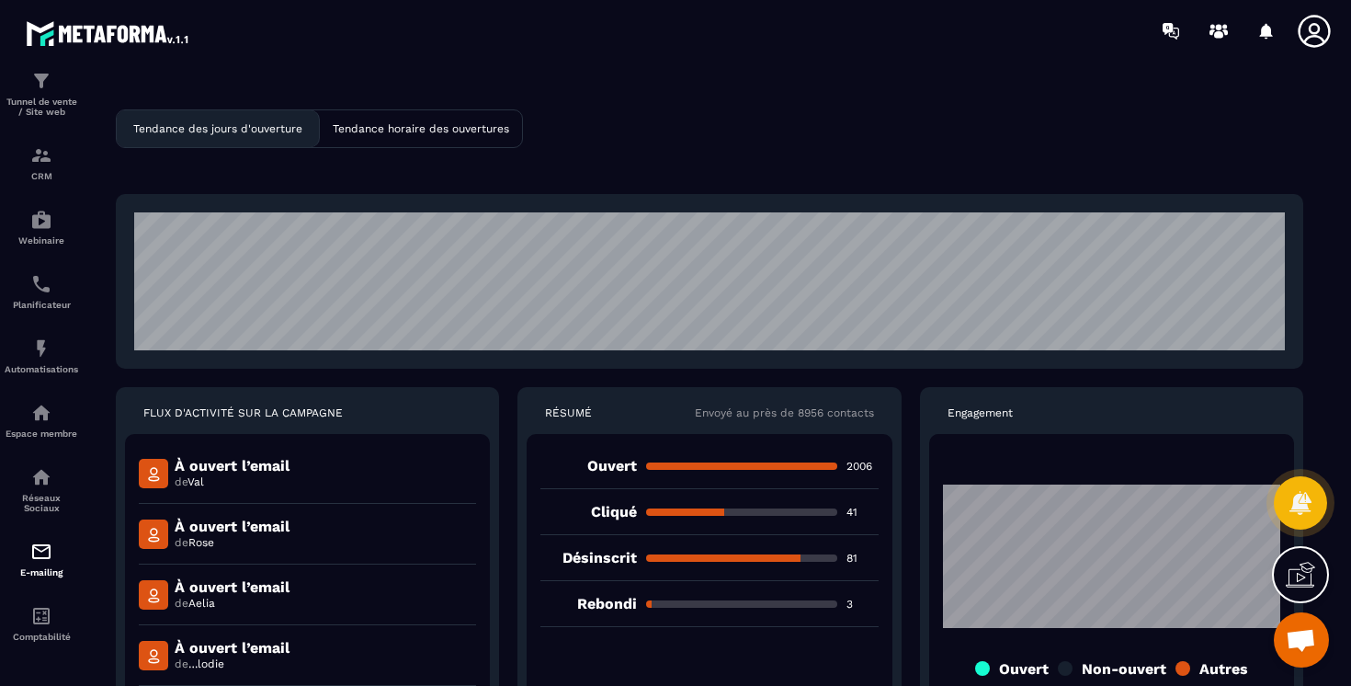
click at [66, 25] on img at bounding box center [108, 33] width 165 height 33
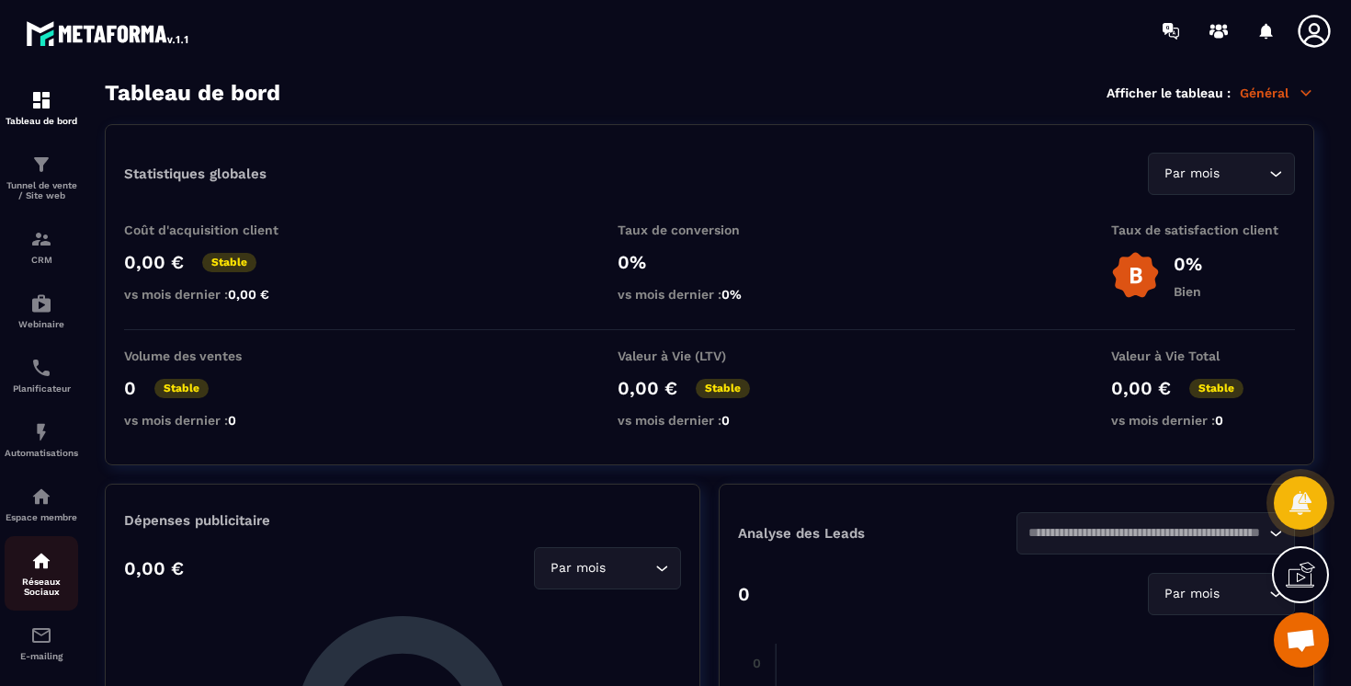
scroll to position [95, 0]
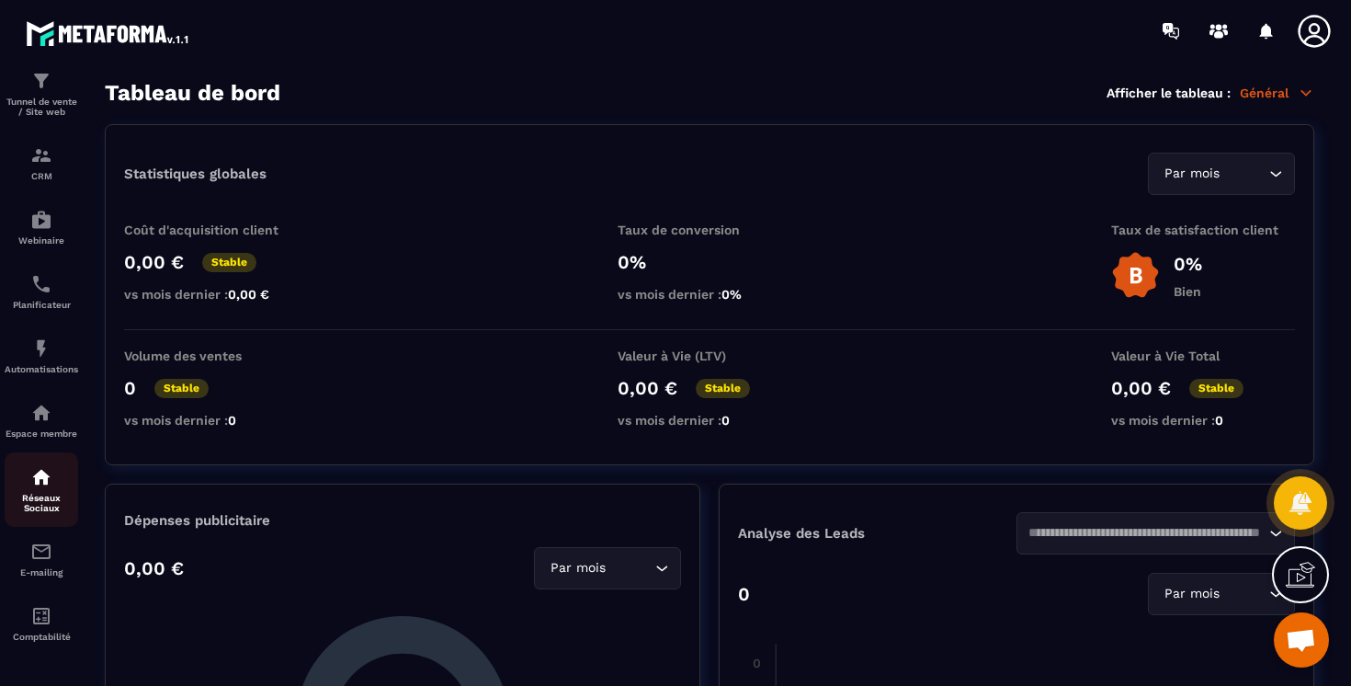
click at [46, 522] on link "Réseaux Sociaux" at bounding box center [42, 489] width 74 height 74
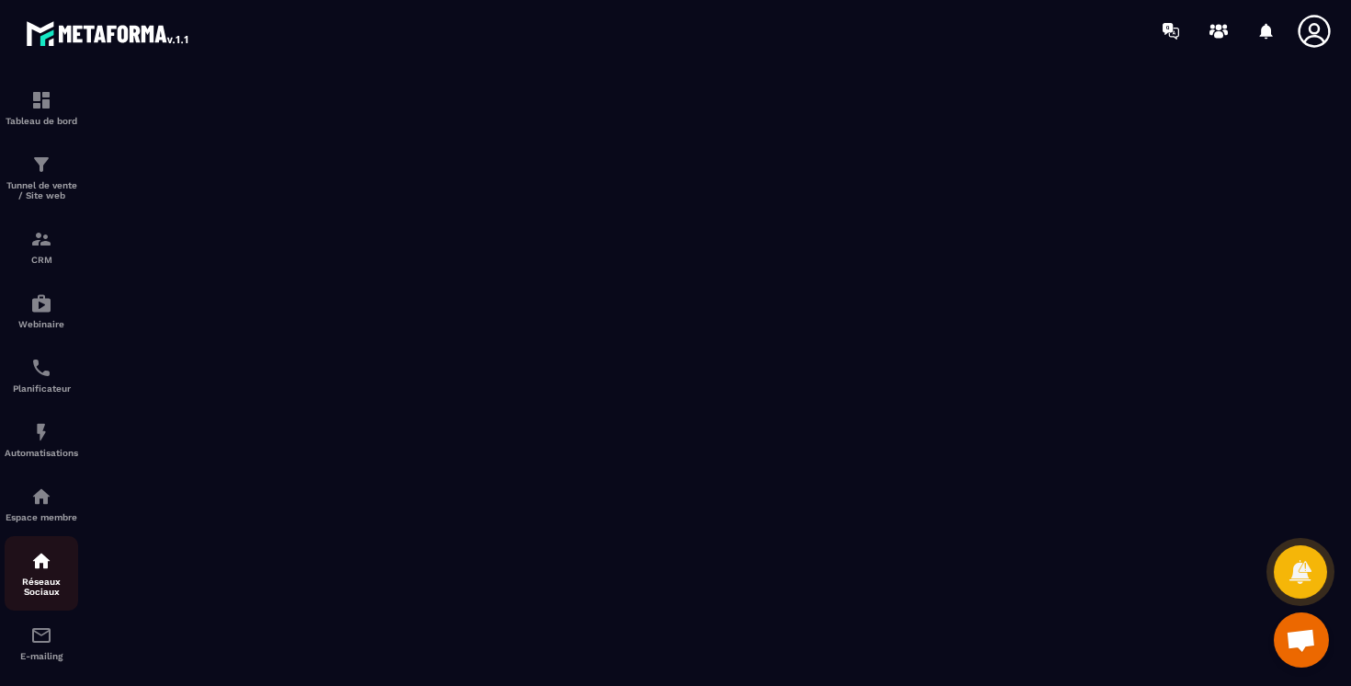
click at [43, 549] on link "Réseaux Sociaux" at bounding box center [42, 573] width 74 height 74
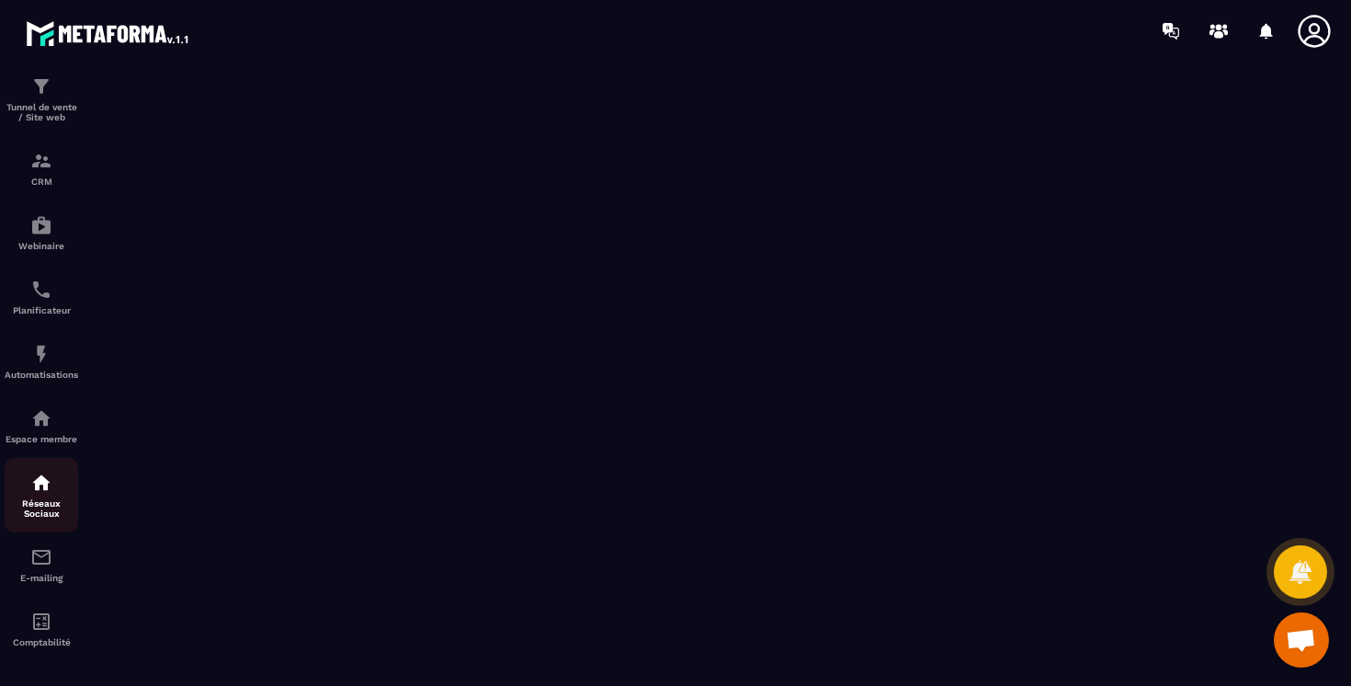
scroll to position [95, 0]
click at [0, 0] on img at bounding box center [0, 0] width 0 height 0
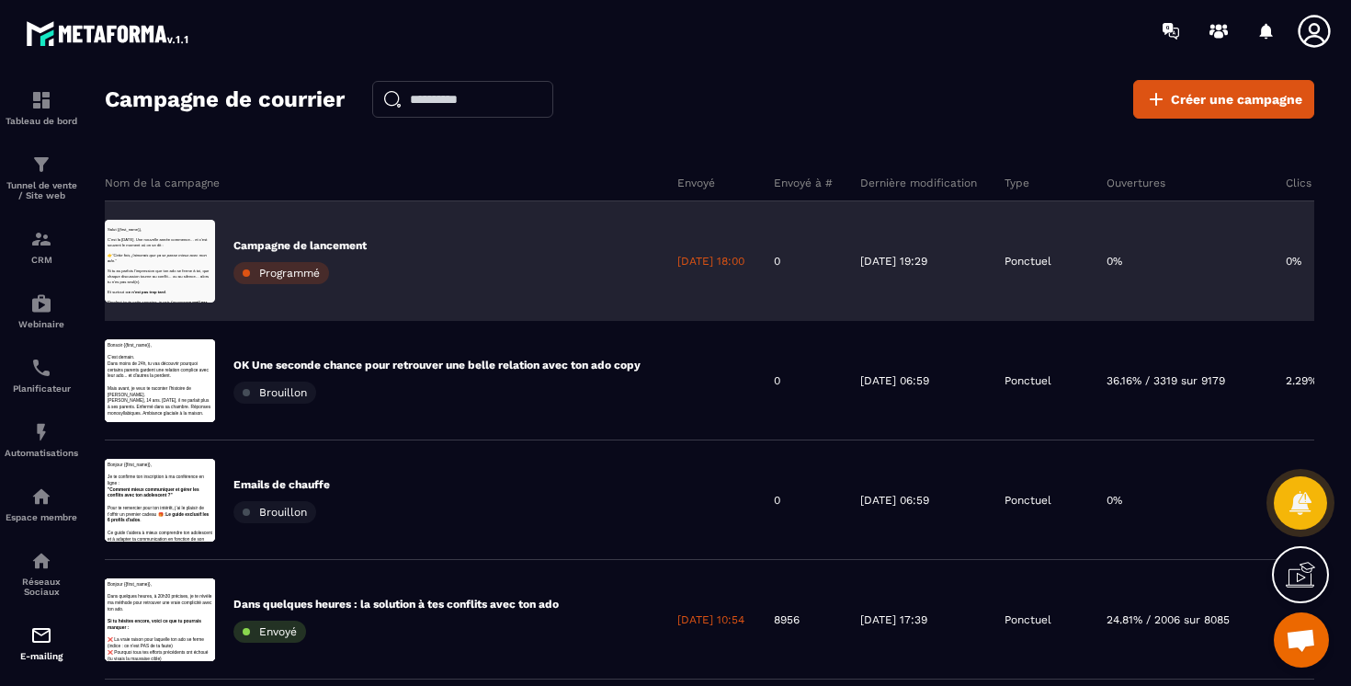
click at [301, 268] on span "Programmé" at bounding box center [289, 273] width 61 height 13
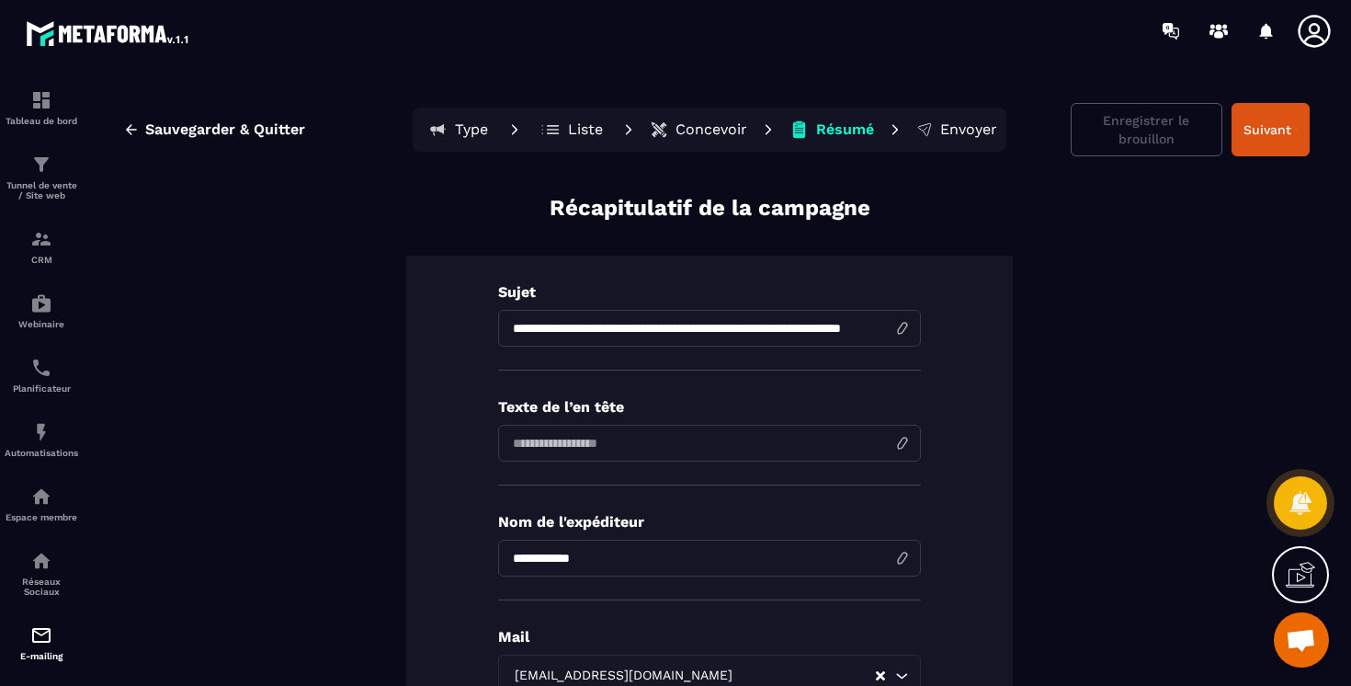
click at [456, 127] on p "Type" at bounding box center [471, 129] width 33 height 18
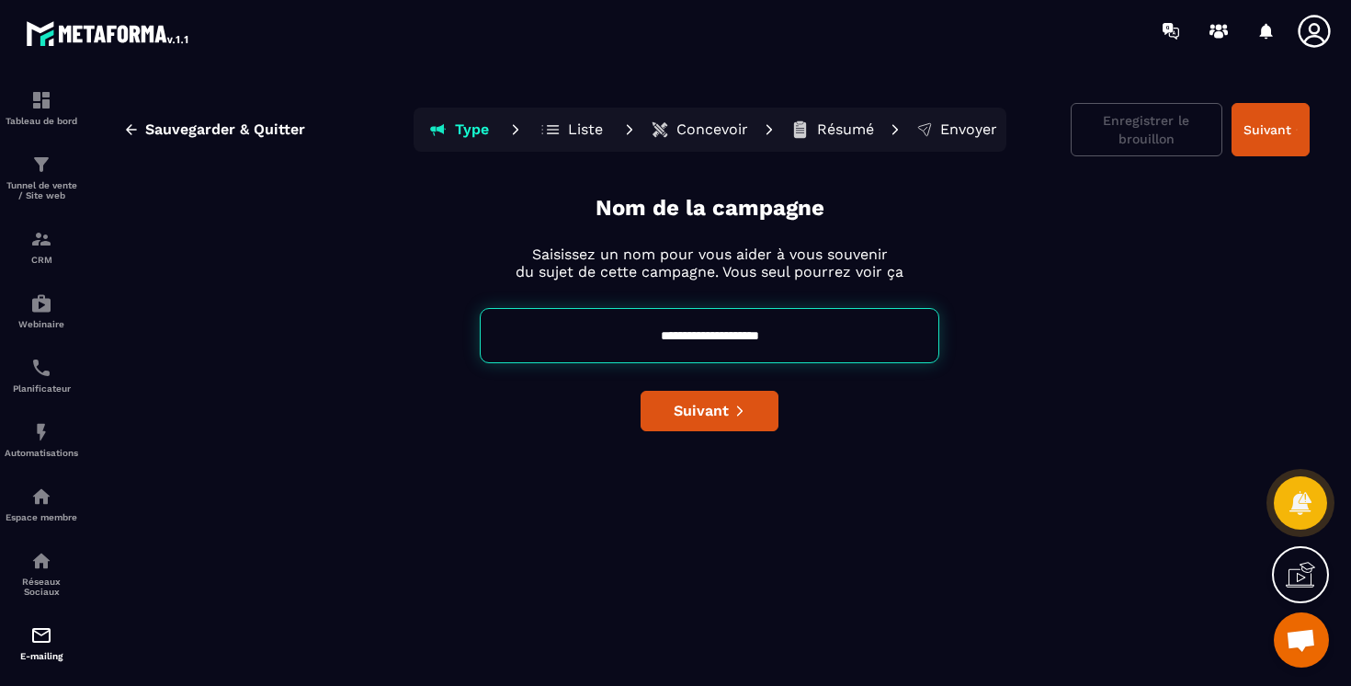
click at [551, 130] on icon at bounding box center [550, 129] width 19 height 18
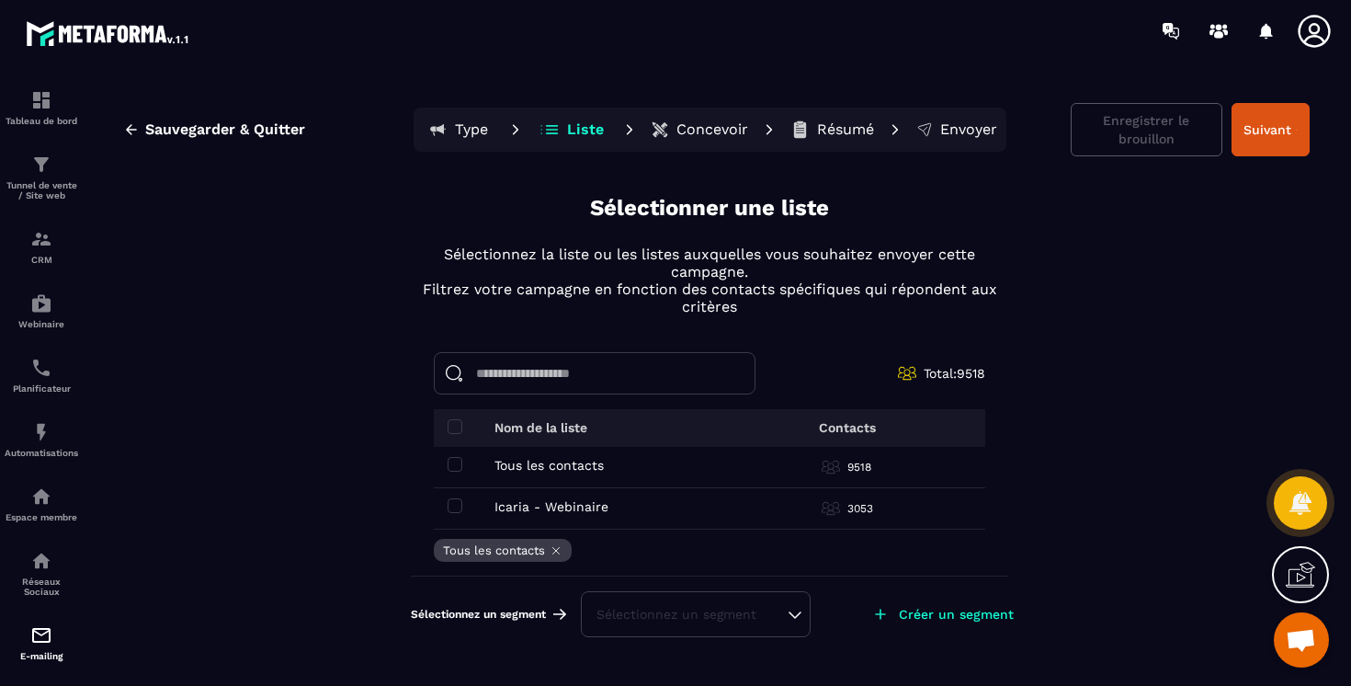
click at [690, 137] on p "Concevoir" at bounding box center [712, 129] width 72 height 18
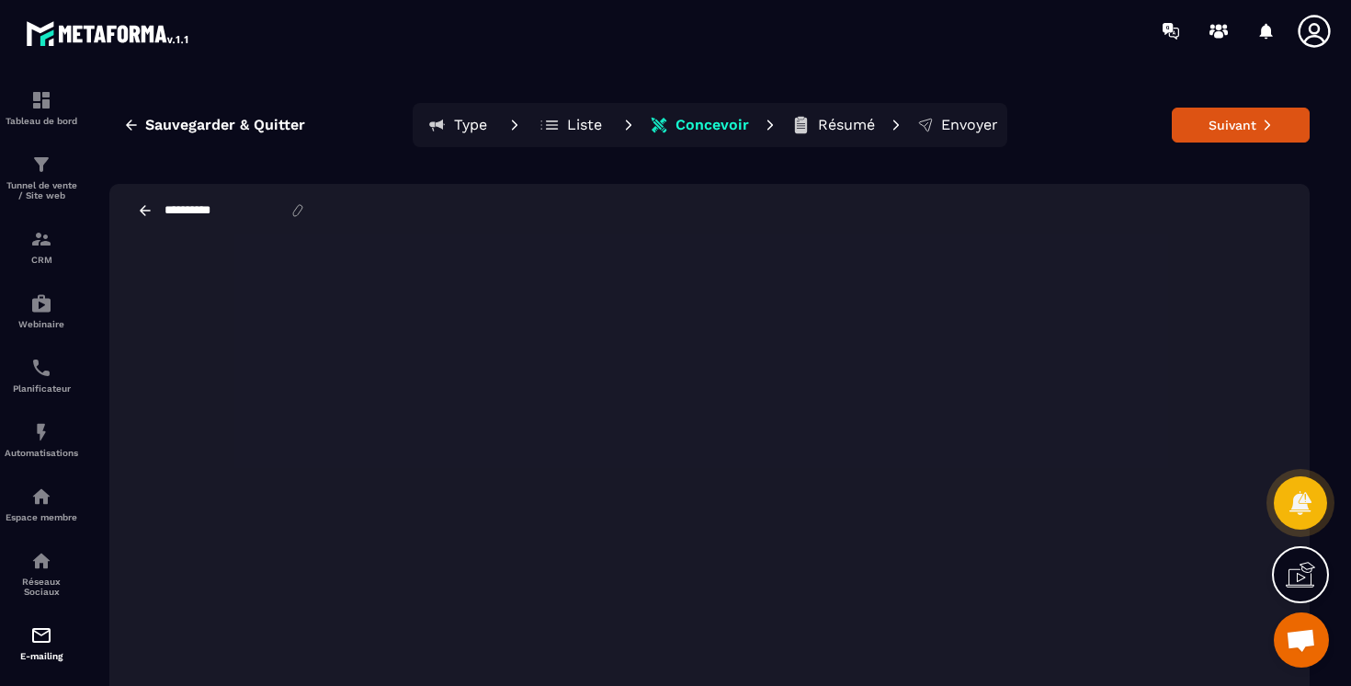
scroll to position [18, 0]
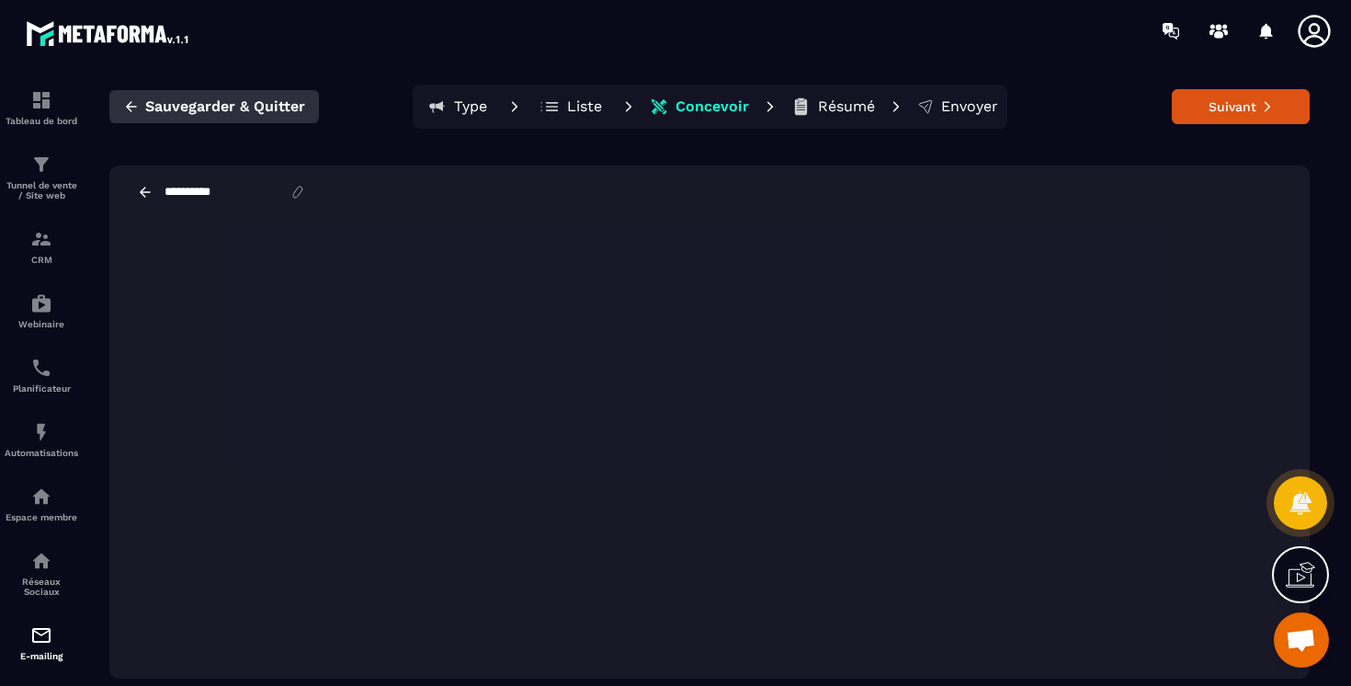
click at [184, 114] on span "Sauvegarder & Quitter" at bounding box center [225, 106] width 160 height 18
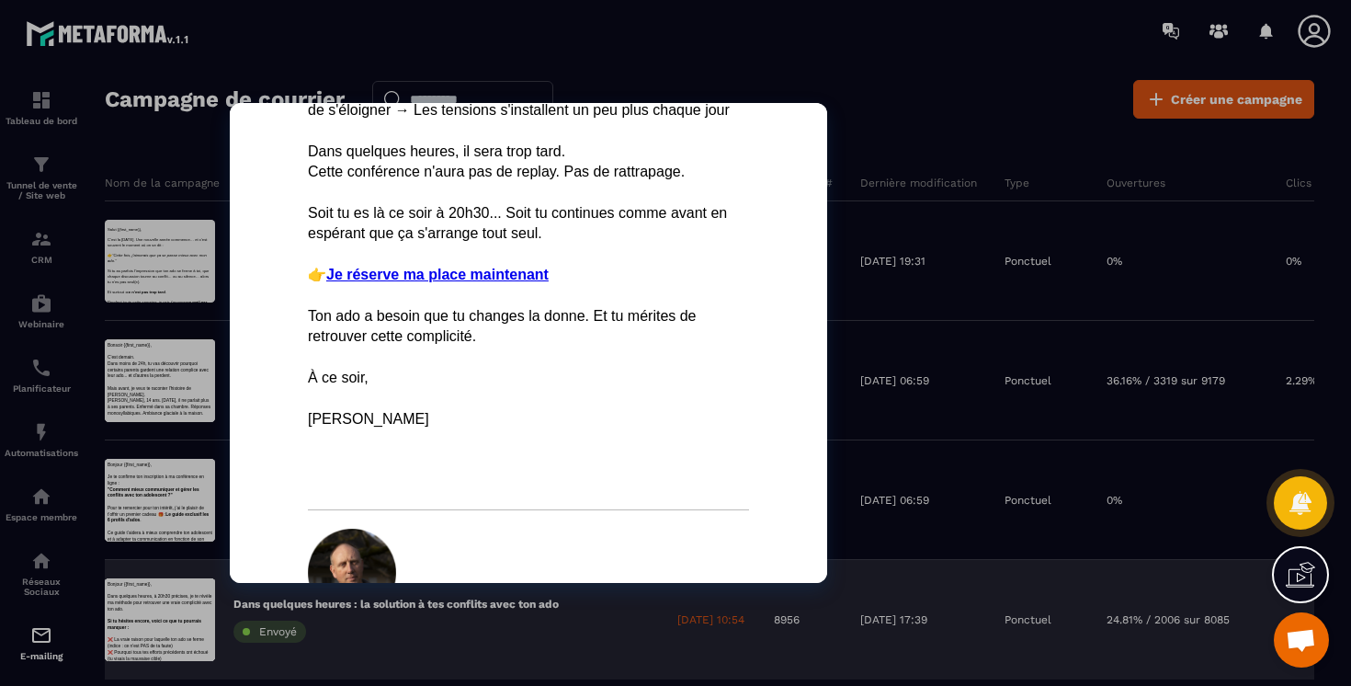
scroll to position [537, 0]
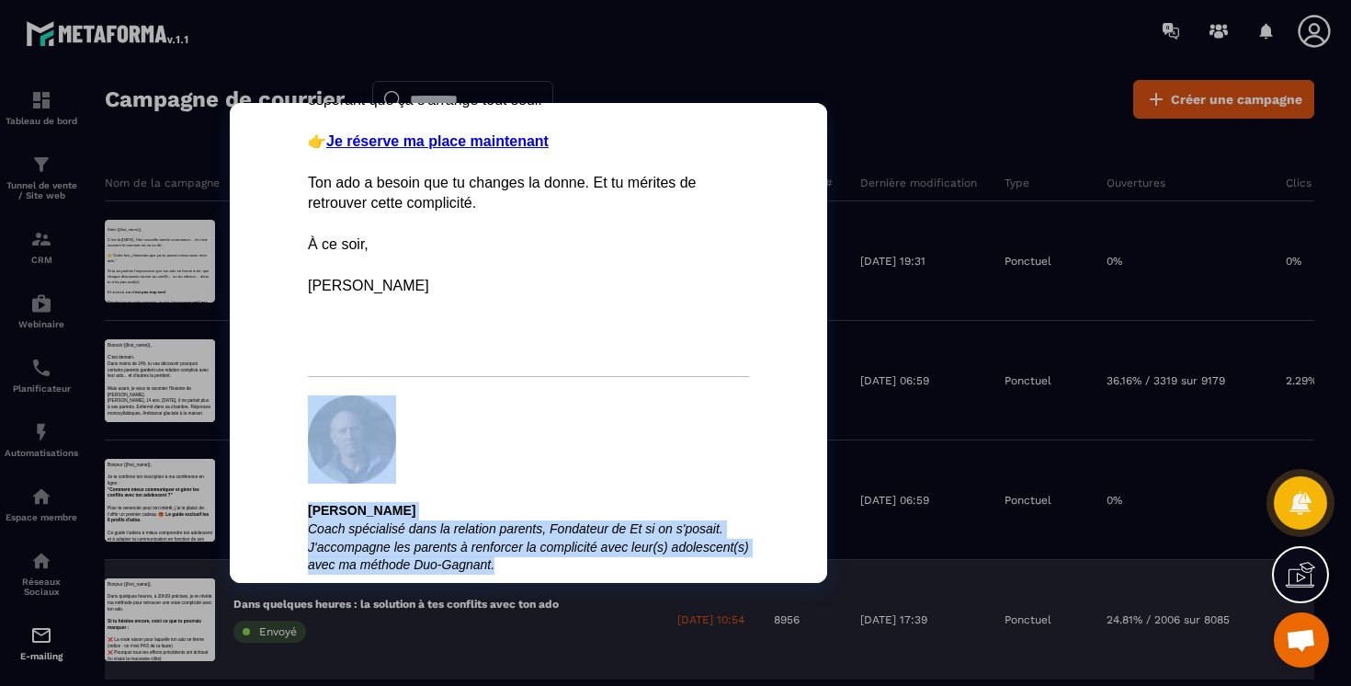
drag, startPoint x: 299, startPoint y: 386, endPoint x: 509, endPoint y: 574, distance: 282.5
click at [509, 574] on div "Bonjour {{first_name}}, Dans quelques heures, à 20h30 précises, je te révèle ma…" at bounding box center [528, 73] width 459 height 1017
copy div "[PERSON_NAME] Coach spécialisé dans la relation parents, Fondateur de Et si on …"
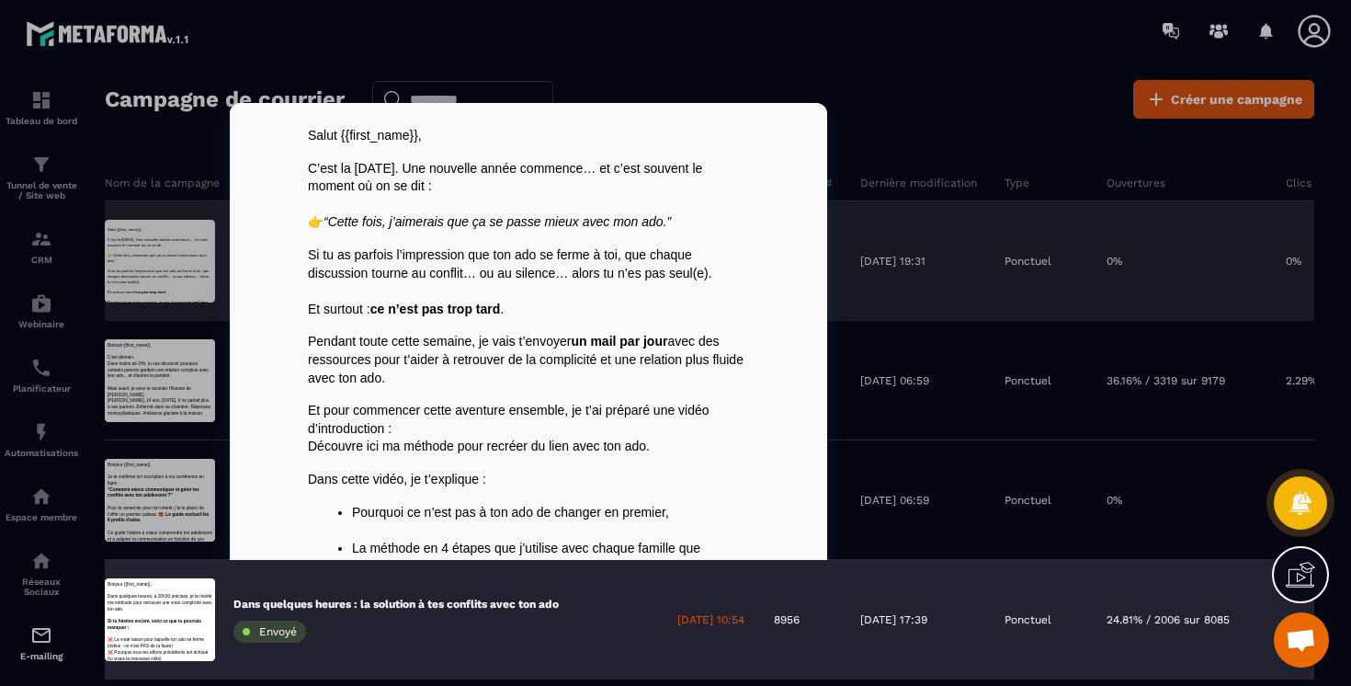
scroll to position [0, 0]
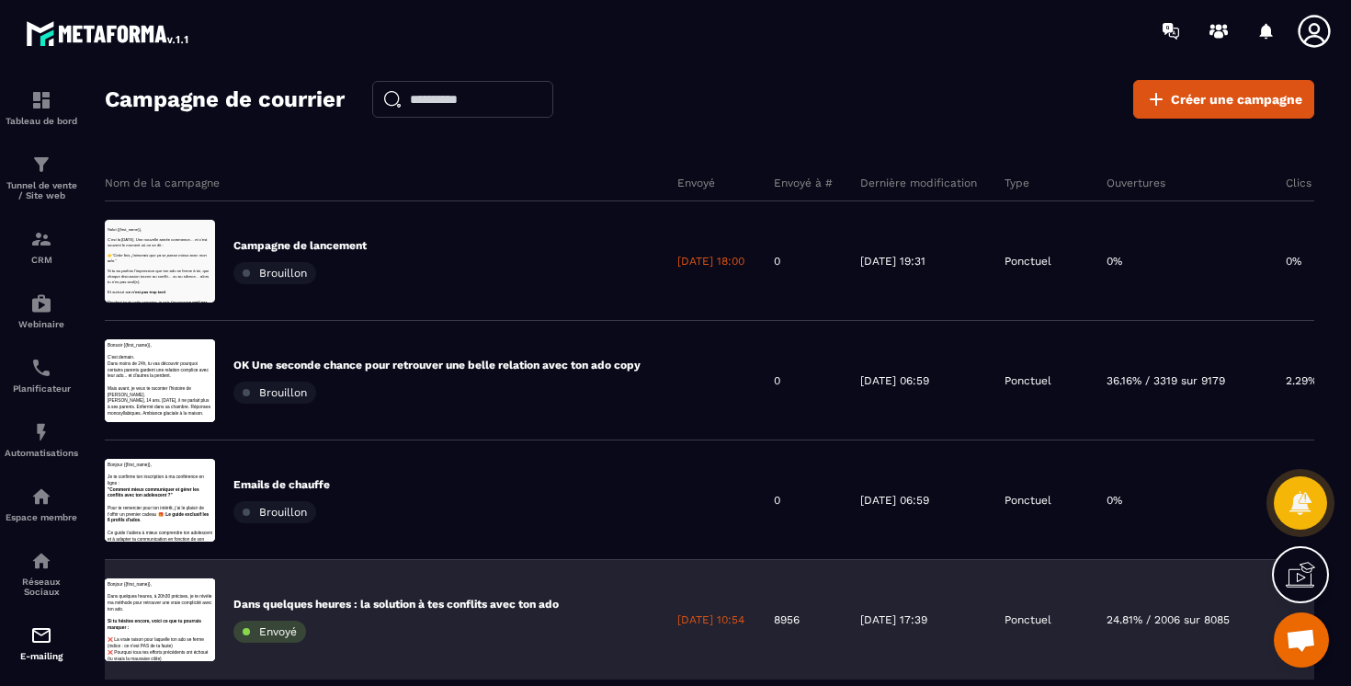
click at [188, 236] on div at bounding box center [160, 261] width 110 height 83
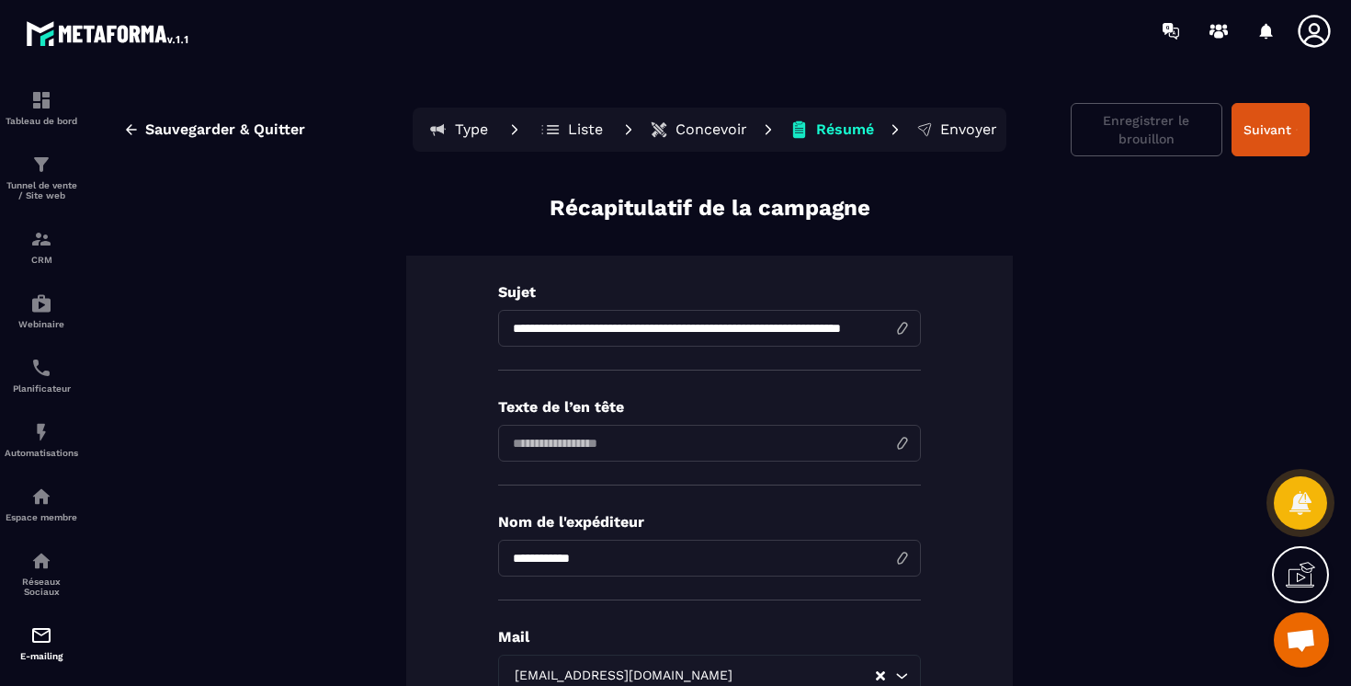
click at [704, 147] on button "Concevoir" at bounding box center [698, 129] width 108 height 37
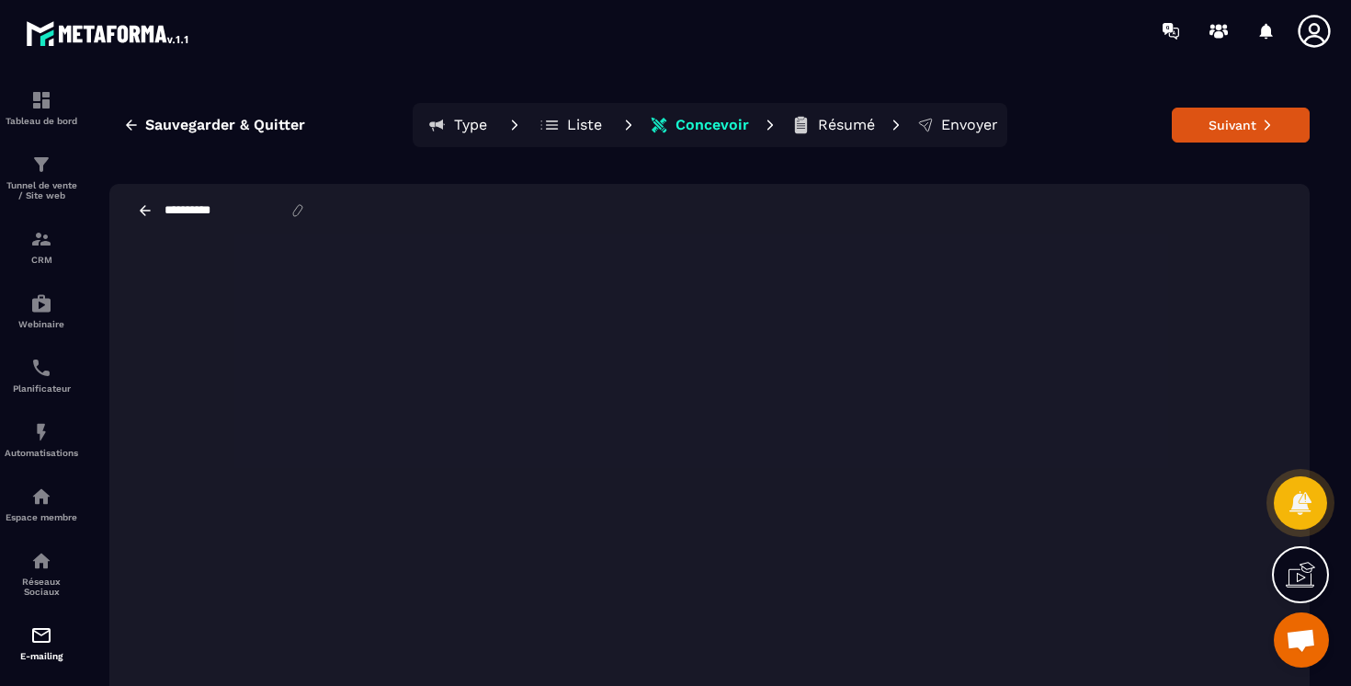
scroll to position [18, 0]
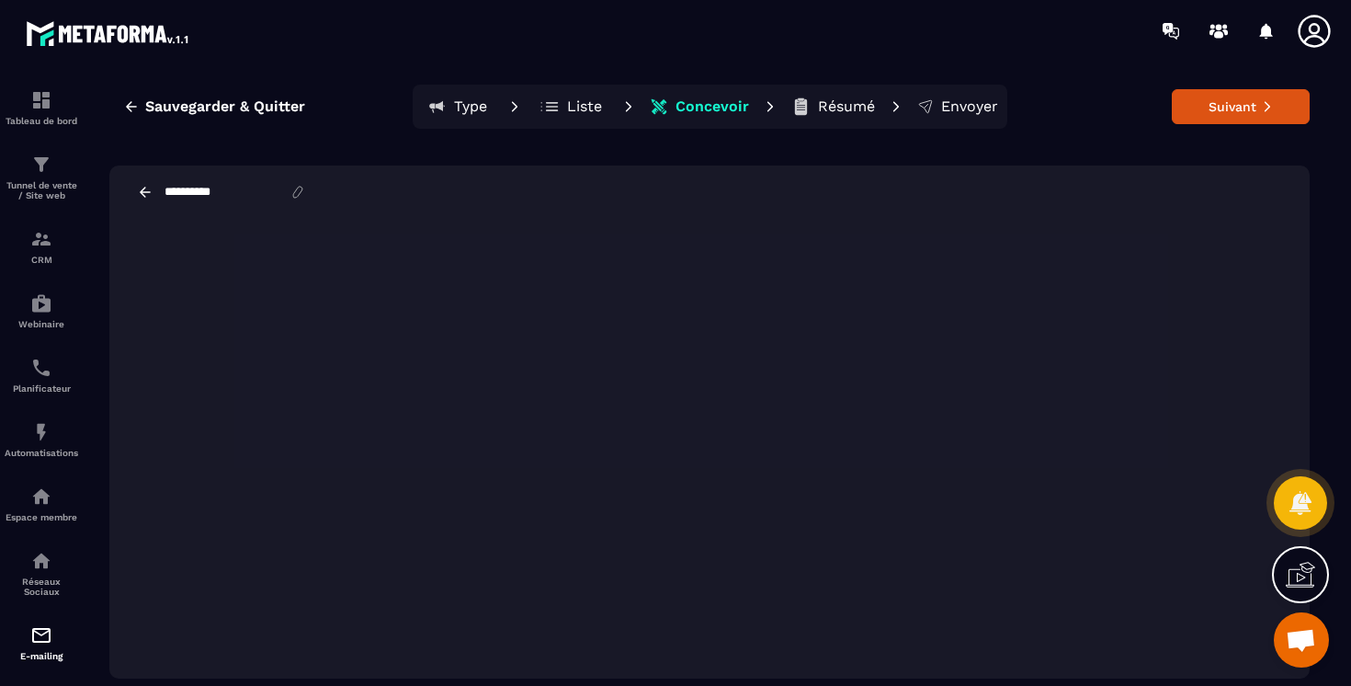
click at [151, 192] on icon at bounding box center [145, 192] width 17 height 17
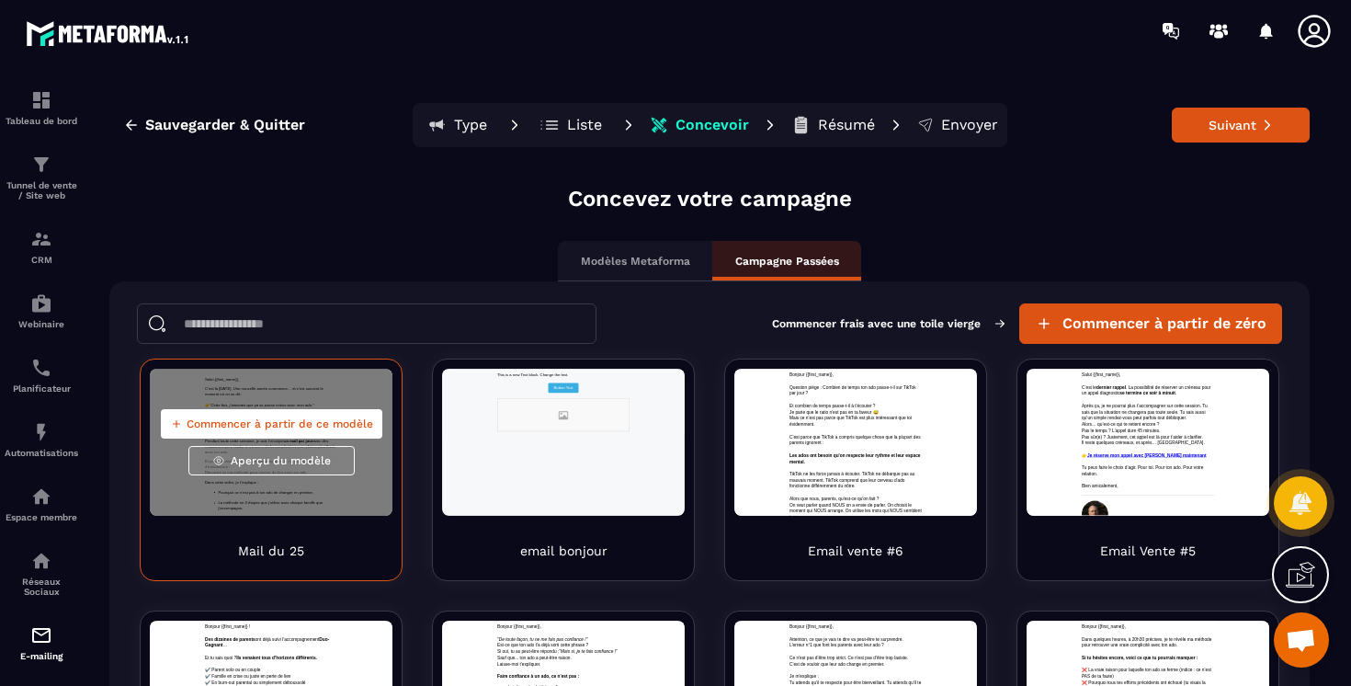
click at [354, 448] on div "Commencer à partir de ce modèle Aperçu du modèle" at bounding box center [271, 442] width 243 height 147
click at [309, 462] on span "Aperçu du modèle" at bounding box center [281, 460] width 100 height 15
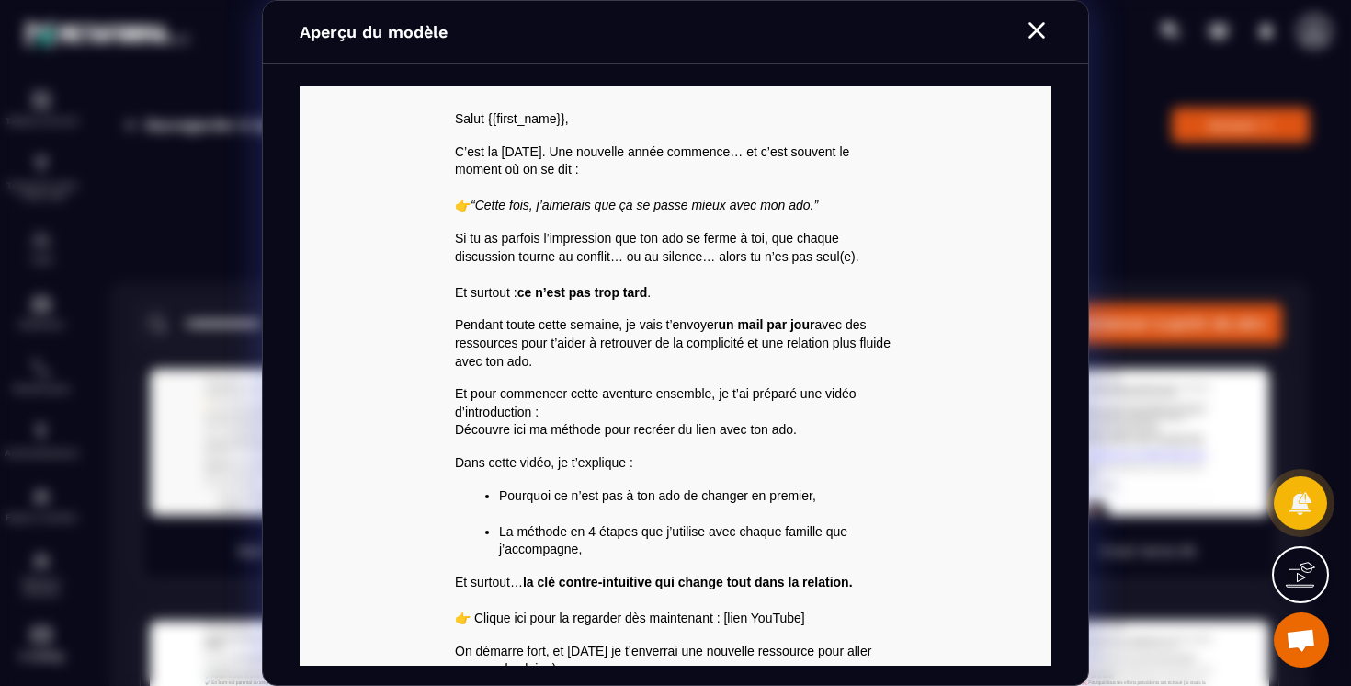
click at [1039, 30] on icon "Modal window" at bounding box center [1036, 30] width 29 height 29
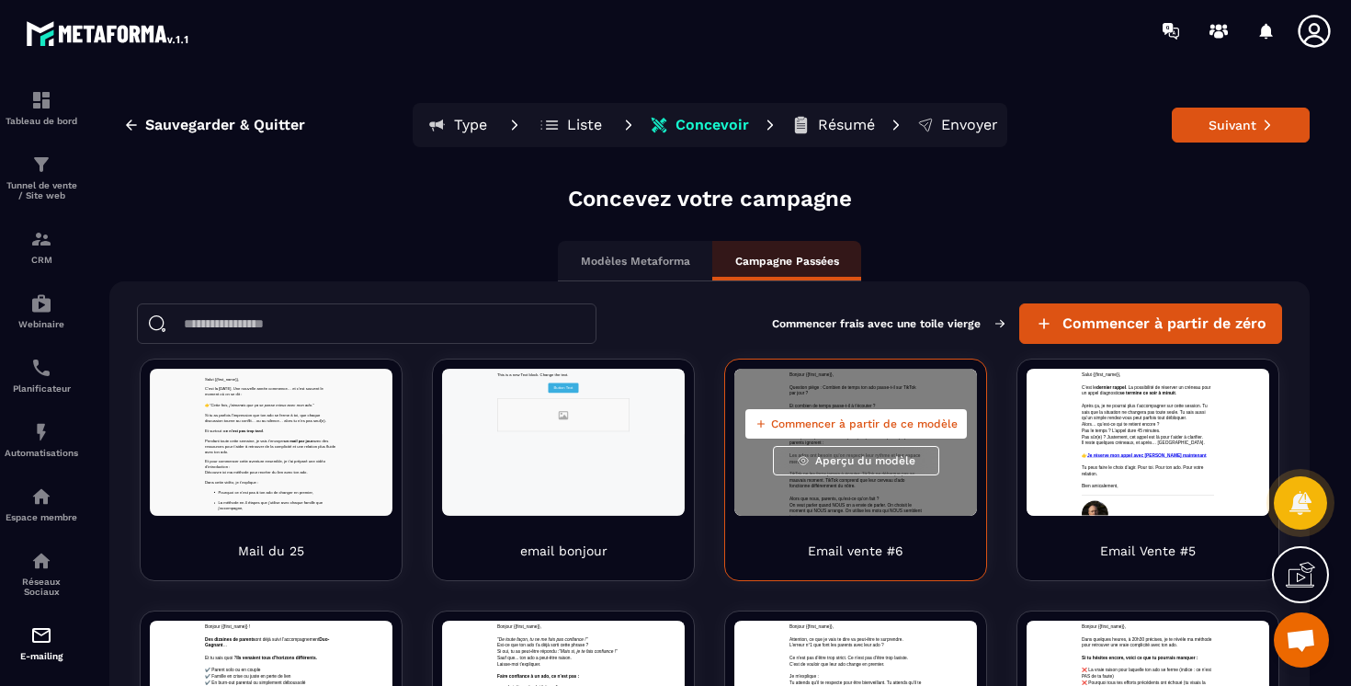
click at [841, 460] on span "Aperçu du modèle" at bounding box center [865, 460] width 100 height 15
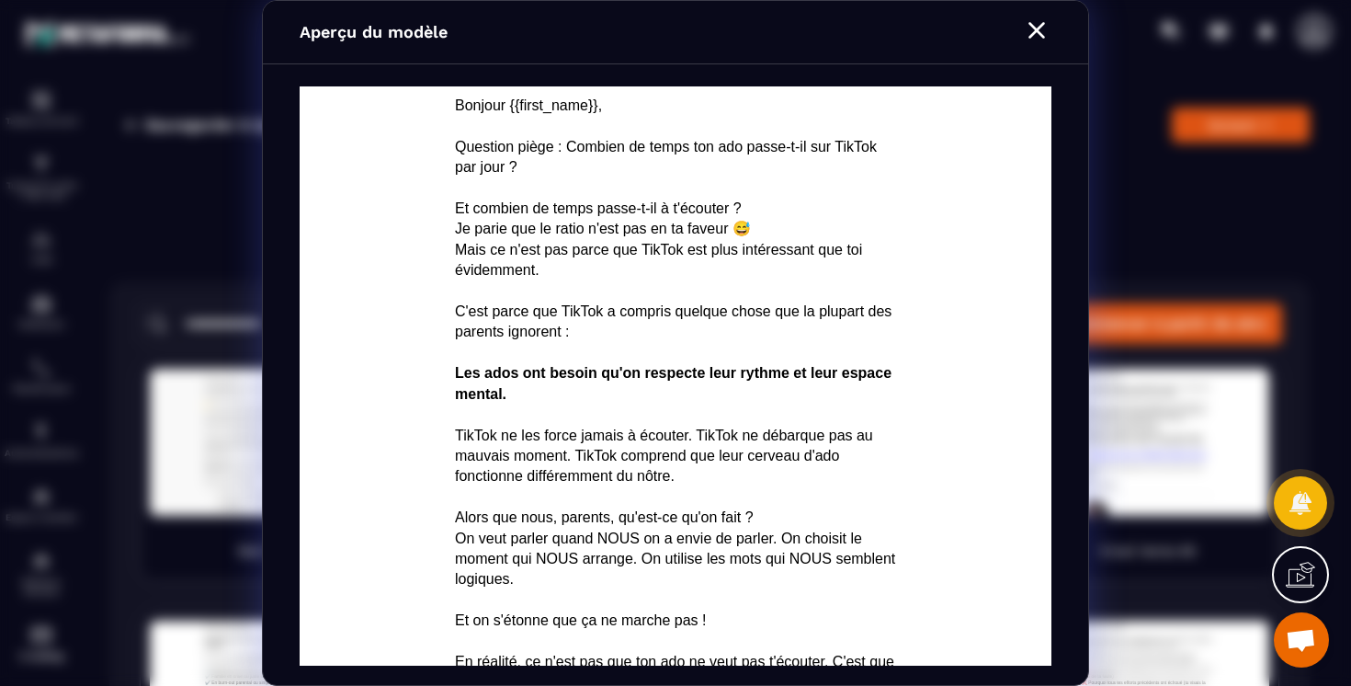
click at [1031, 47] on div "Modal window" at bounding box center [1036, 32] width 29 height 33
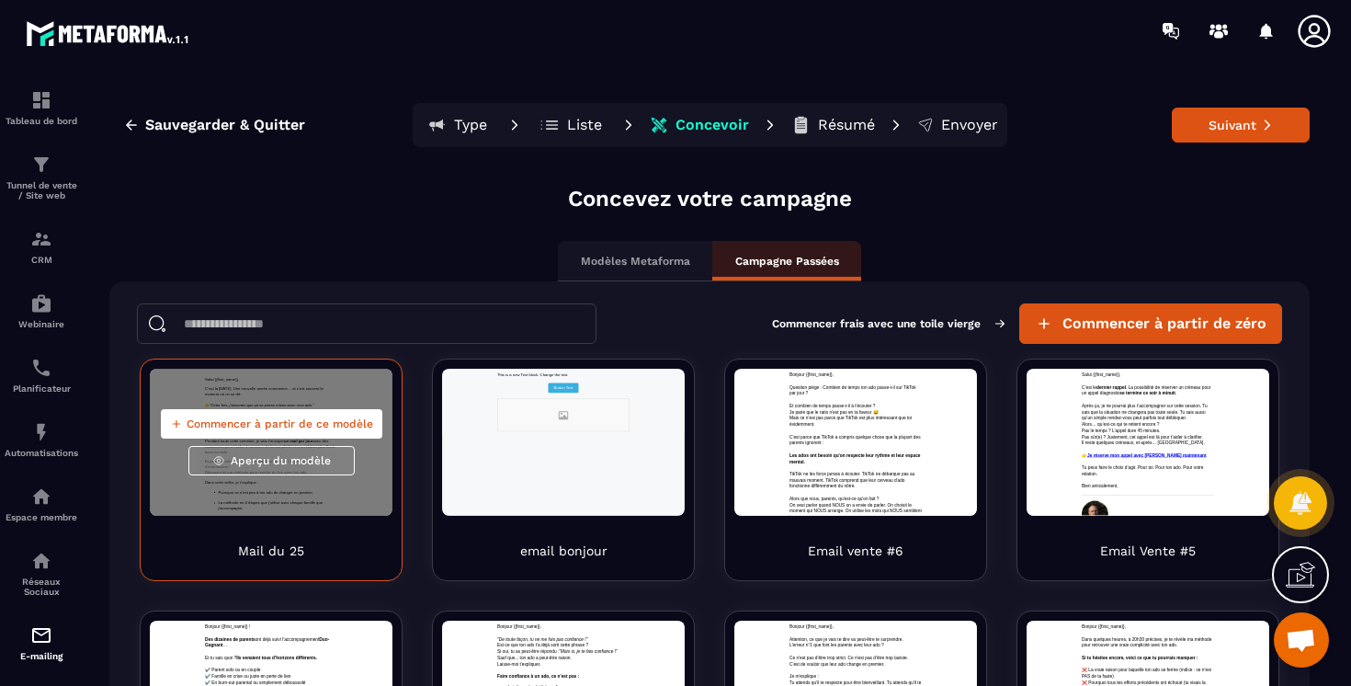
click at [299, 498] on div "Commencer à partir de ce modèle Aperçu du modèle" at bounding box center [271, 442] width 243 height 147
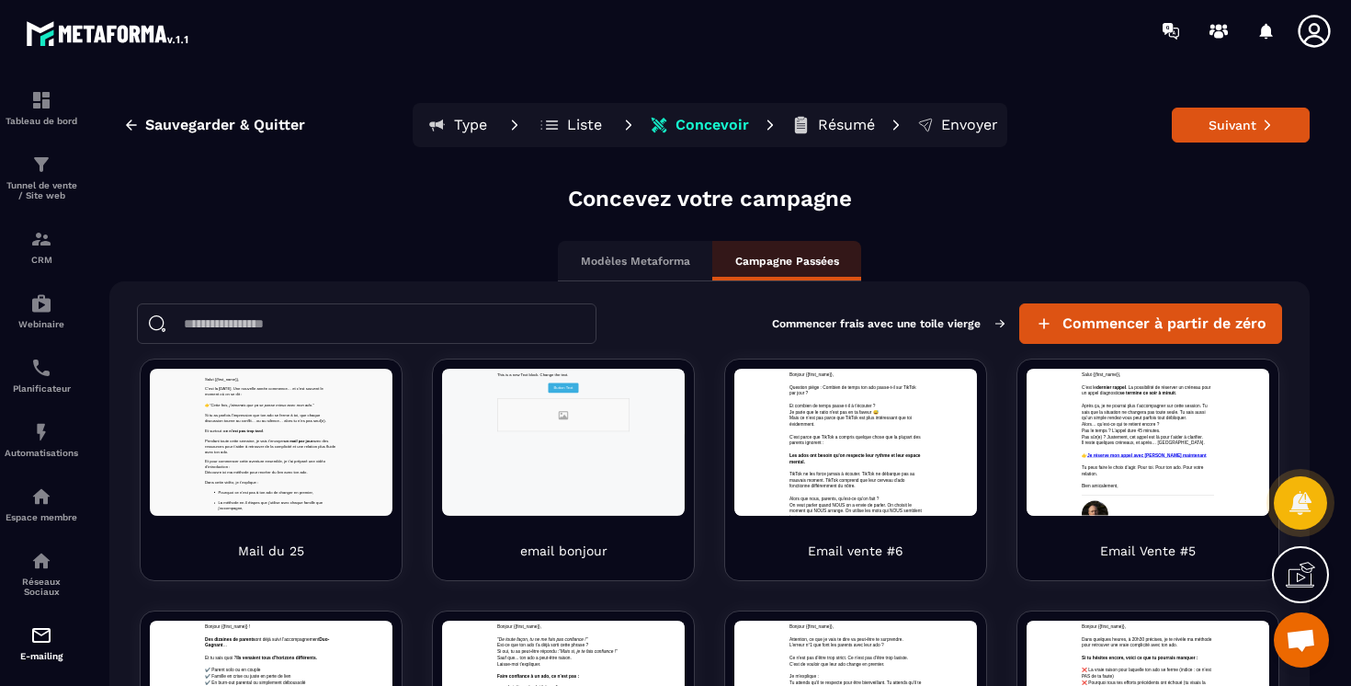
click at [530, 127] on button "Type" at bounding box center [571, 125] width 83 height 37
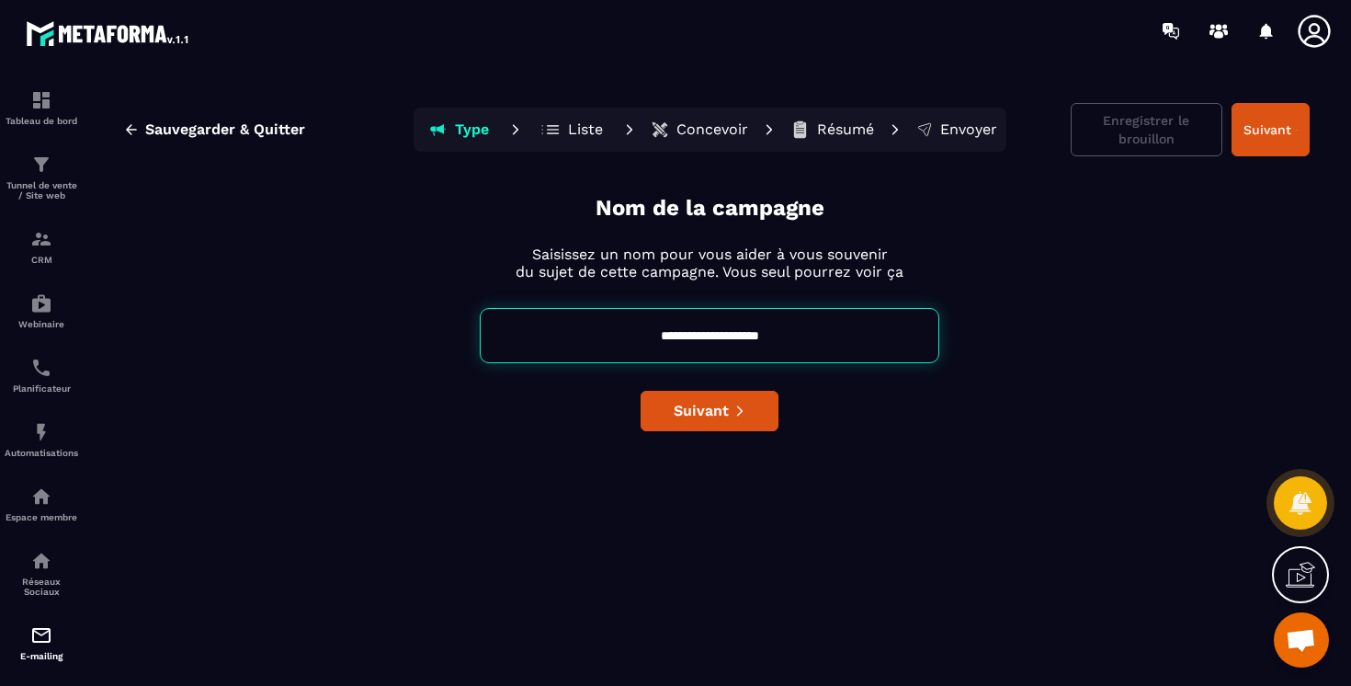
click at [785, 120] on button "Liste" at bounding box center [832, 129] width 95 height 37
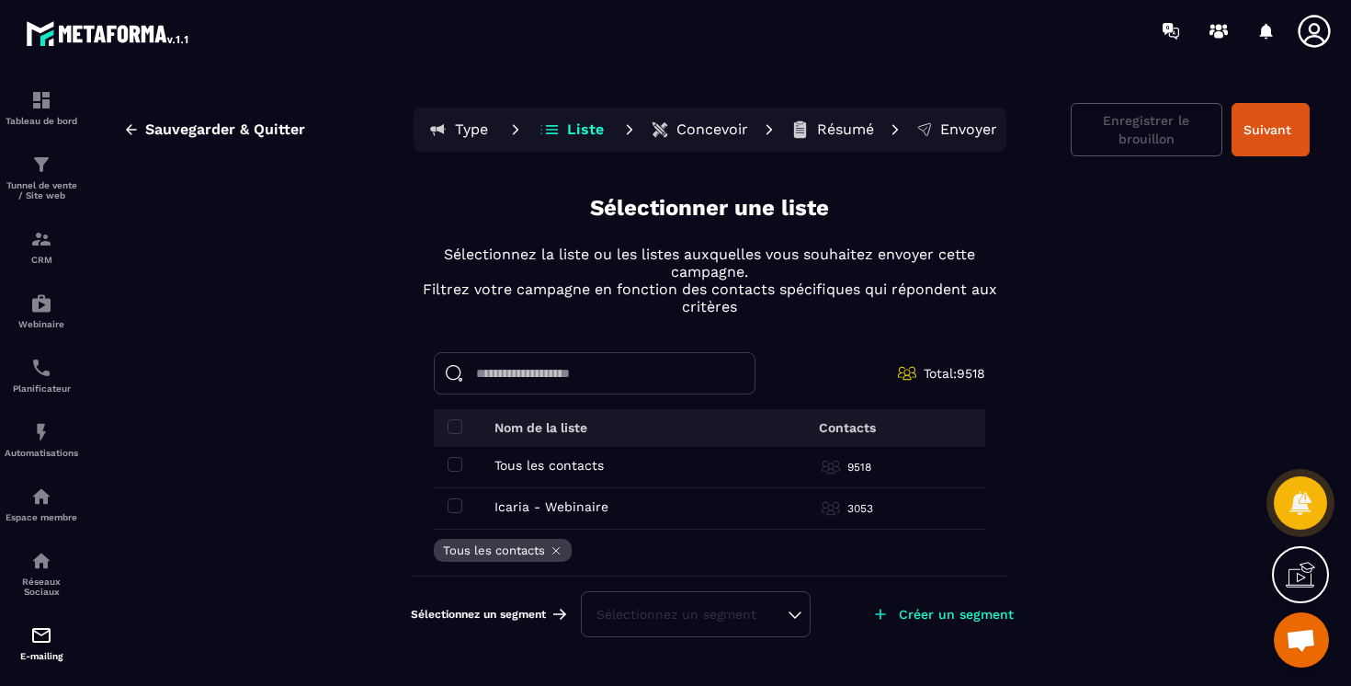
click at [531, 119] on button "Type" at bounding box center [572, 129] width 83 height 37
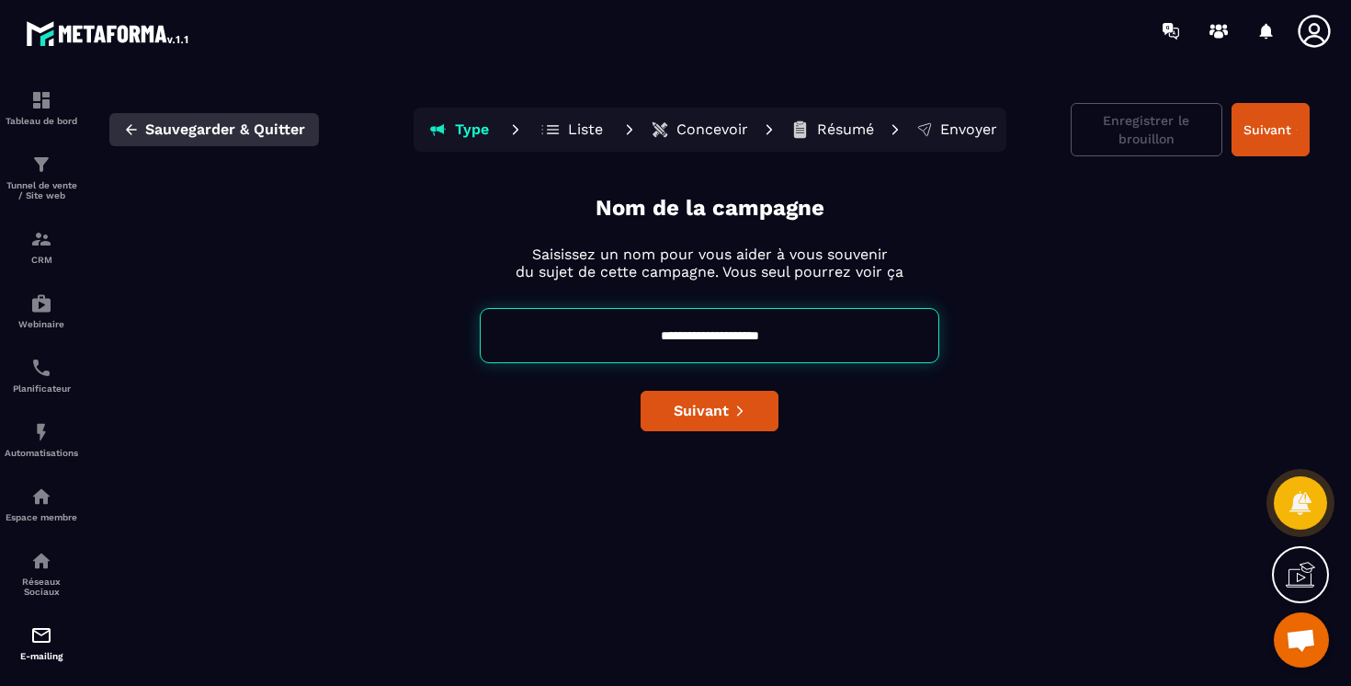
click at [238, 138] on span "Sauvegarder & Quitter" at bounding box center [225, 129] width 160 height 18
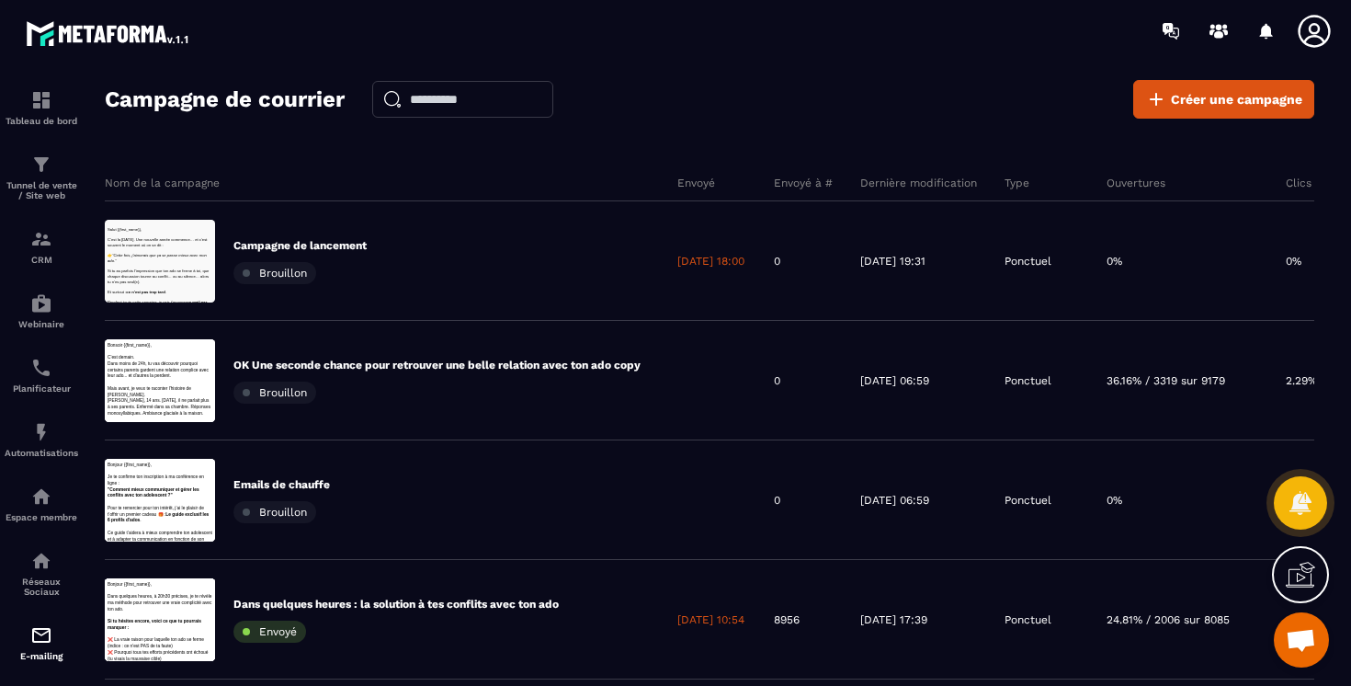
click at [287, 265] on div "Brouillon" at bounding box center [274, 273] width 83 height 22
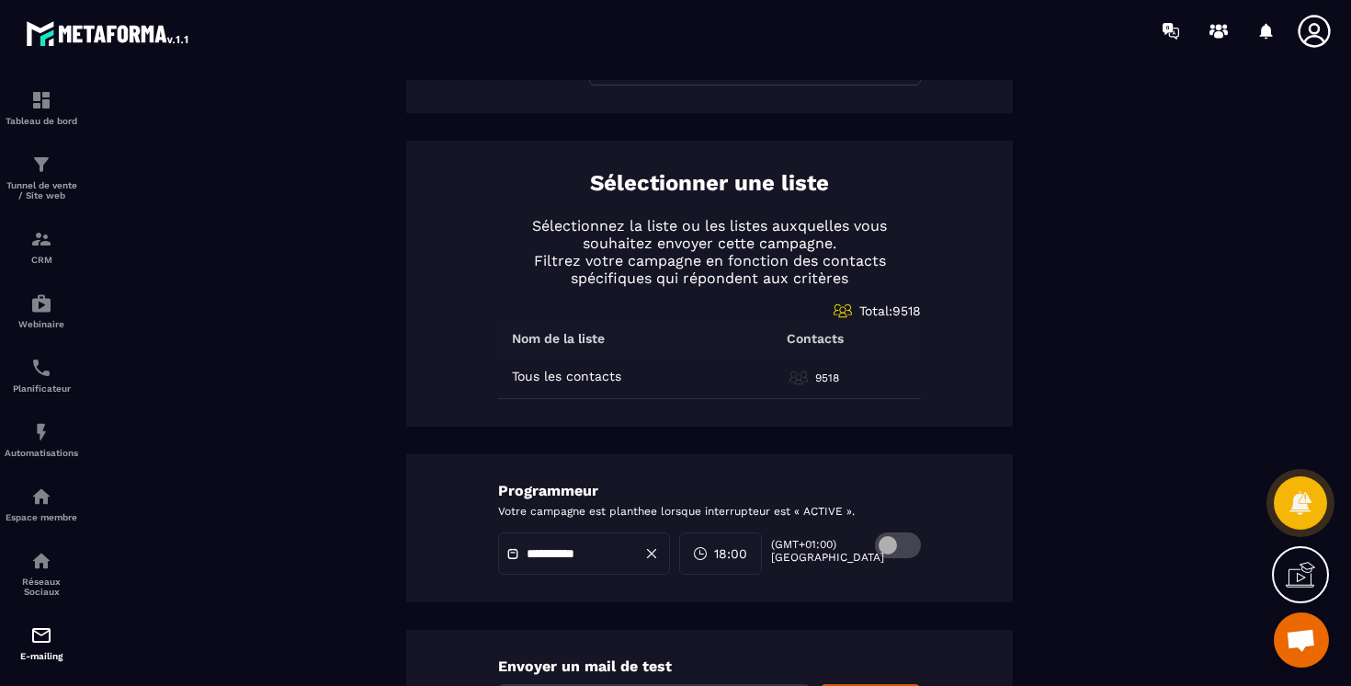
scroll to position [868, 0]
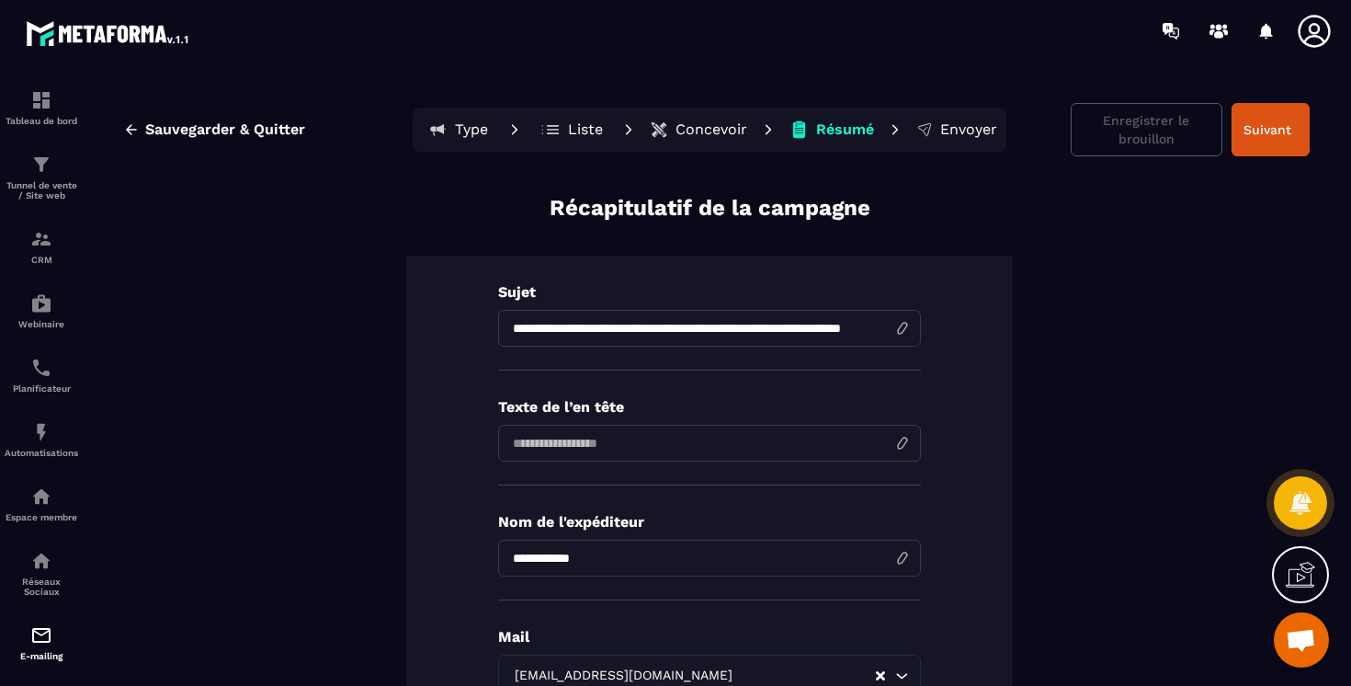
click at [784, 138] on button "Liste" at bounding box center [832, 129] width 96 height 37
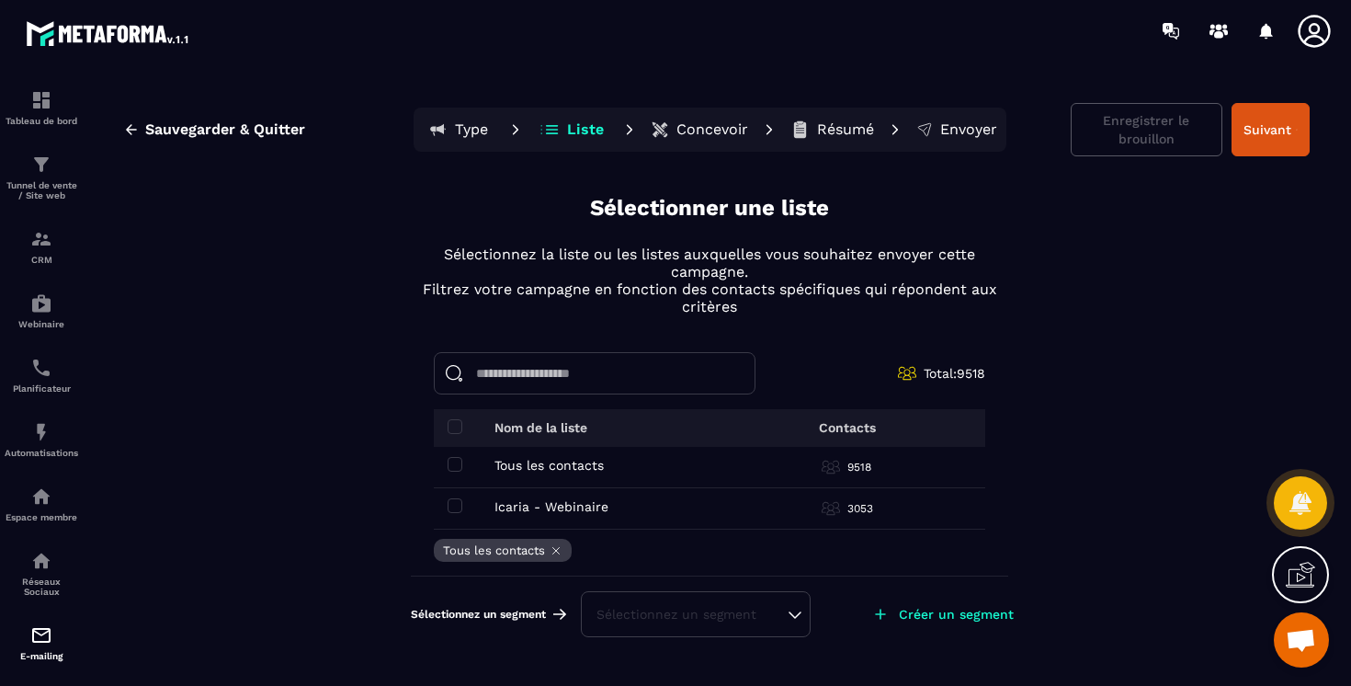
click at [682, 122] on p "Concevoir" at bounding box center [712, 129] width 72 height 18
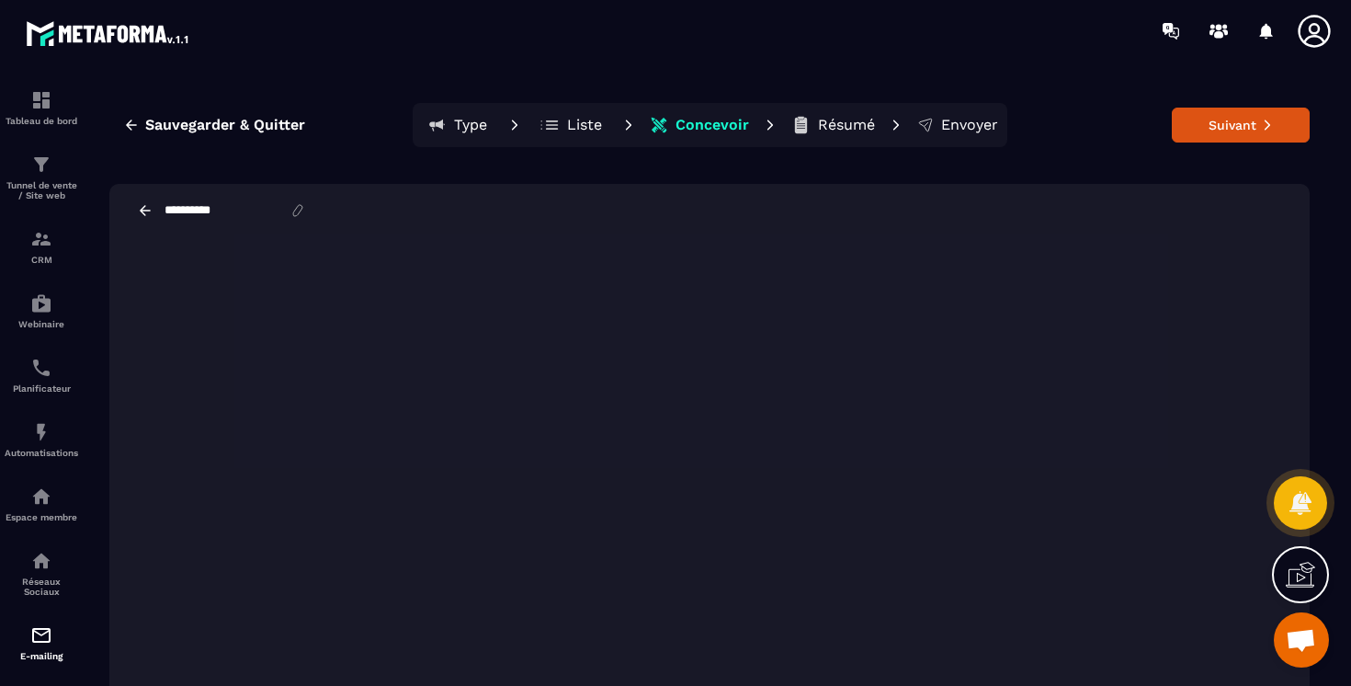
click at [152, 207] on icon at bounding box center [145, 210] width 17 height 17
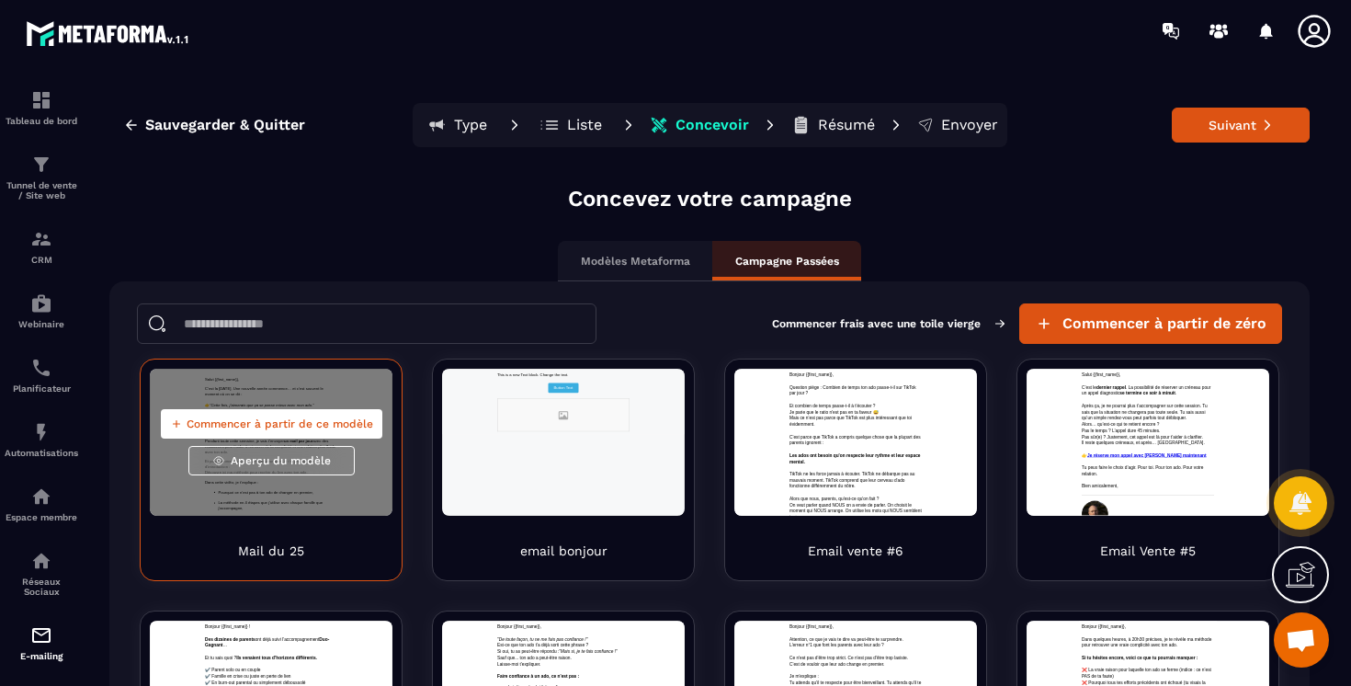
scroll to position [0, 0]
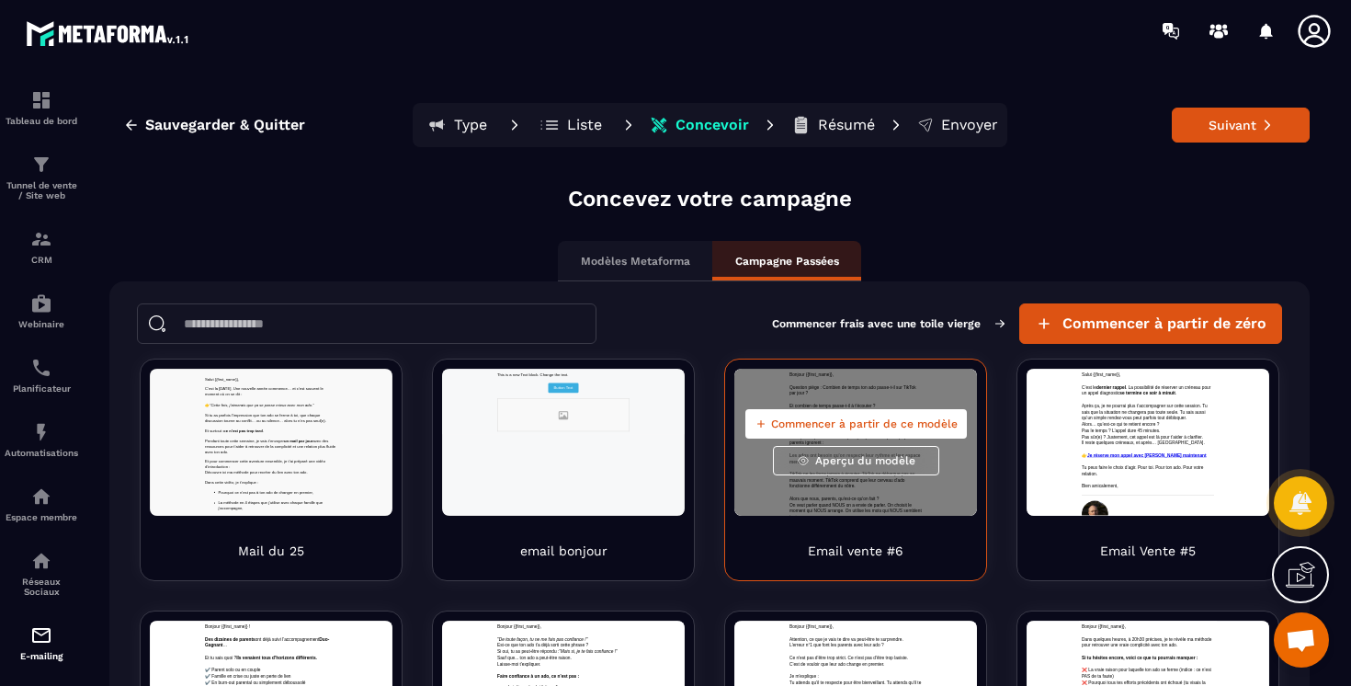
click at [855, 432] on button "Commencer à partir de ce modèle" at bounding box center [855, 423] width 221 height 29
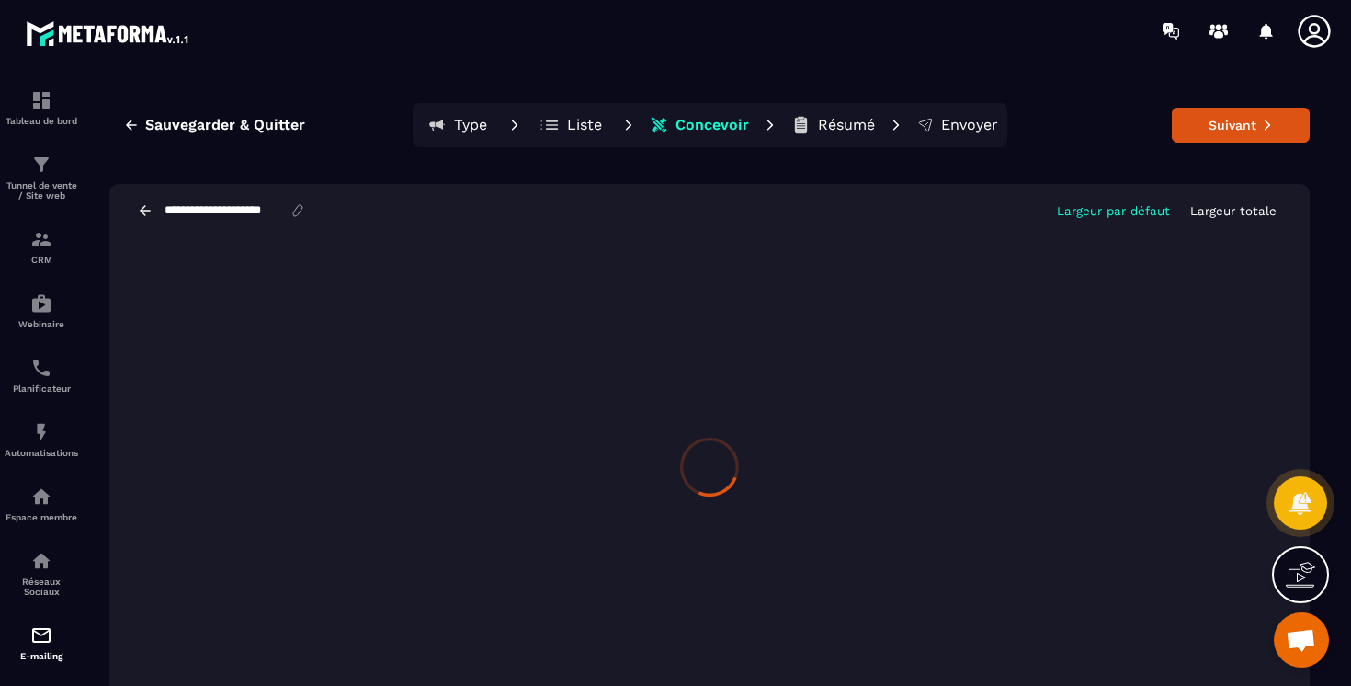
click at [306, 217] on icon at bounding box center [297, 210] width 17 height 17
click at [306, 214] on icon at bounding box center [297, 210] width 17 height 17
click at [302, 213] on icon at bounding box center [297, 210] width 9 height 11
click at [305, 212] on icon at bounding box center [297, 210] width 17 height 17
click at [306, 213] on icon at bounding box center [297, 210] width 17 height 17
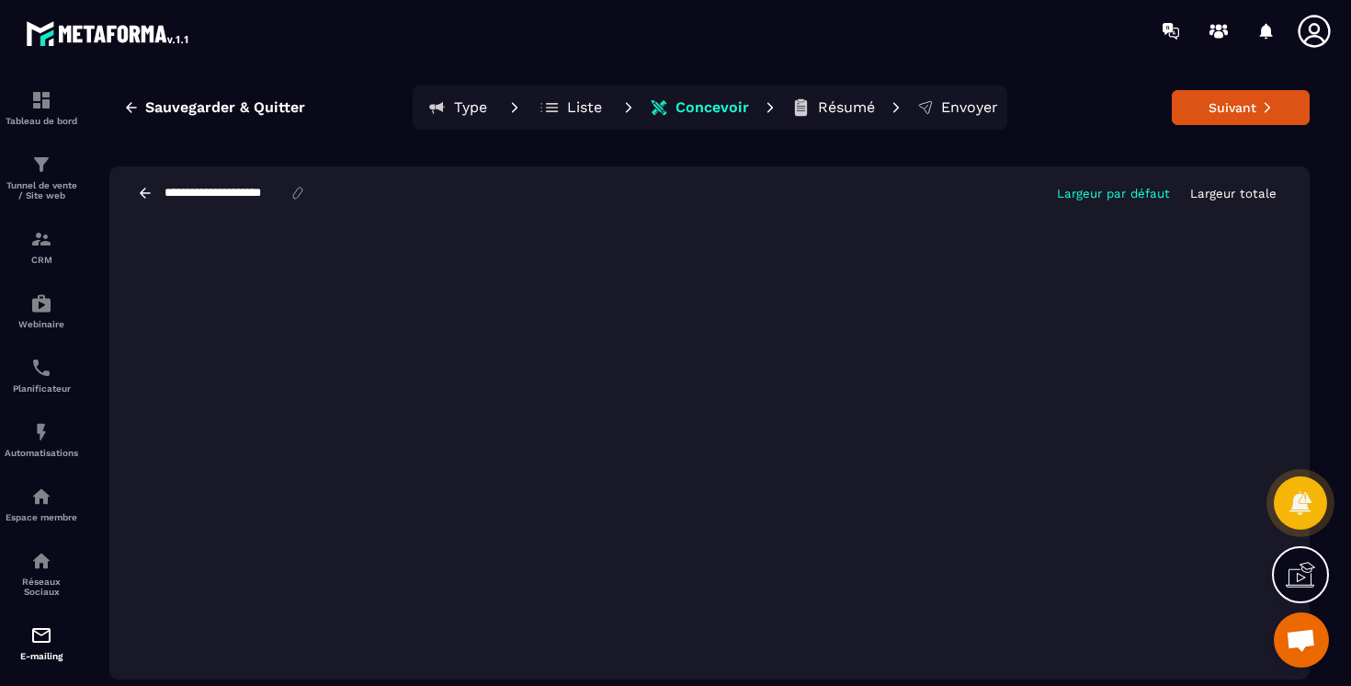
scroll to position [18, 0]
click at [858, 108] on p "Résumé" at bounding box center [846, 106] width 57 height 18
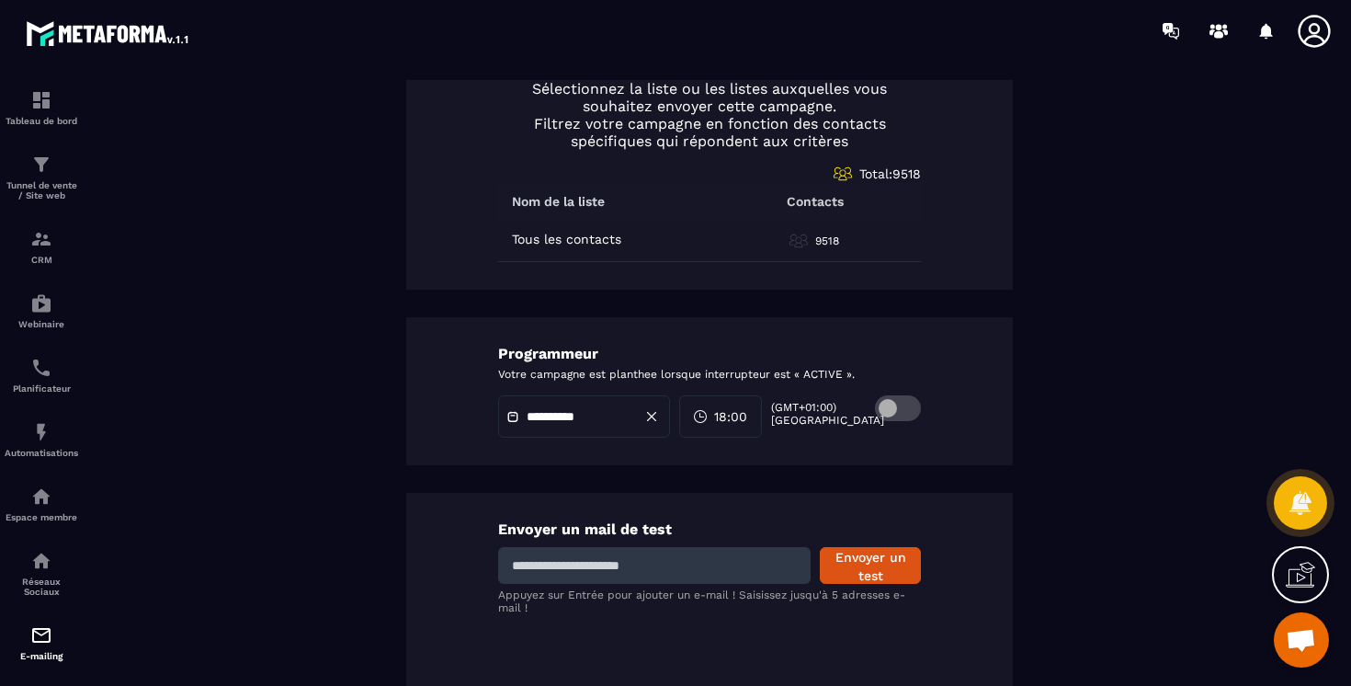
scroll to position [868, 0]
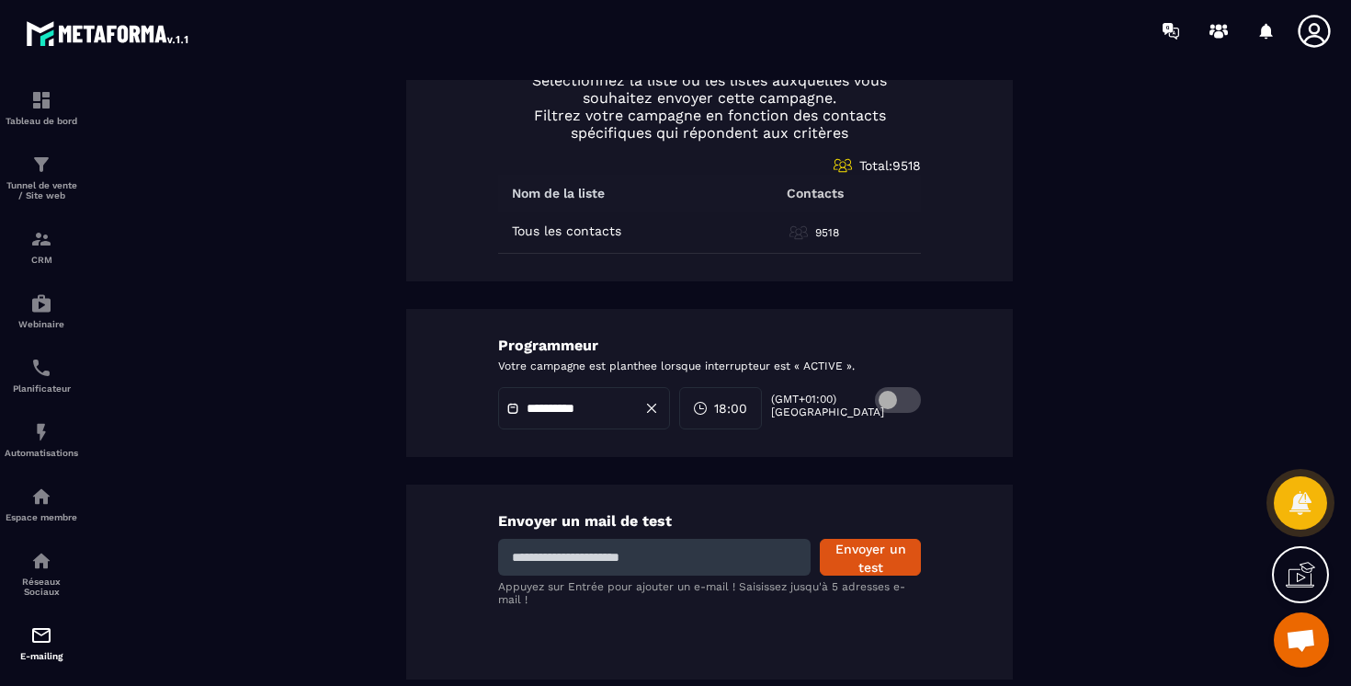
click at [597, 571] on input at bounding box center [654, 557] width 312 height 37
type input "**********"
click at [881, 565] on button "Envoyer un test" at bounding box center [870, 557] width 101 height 37
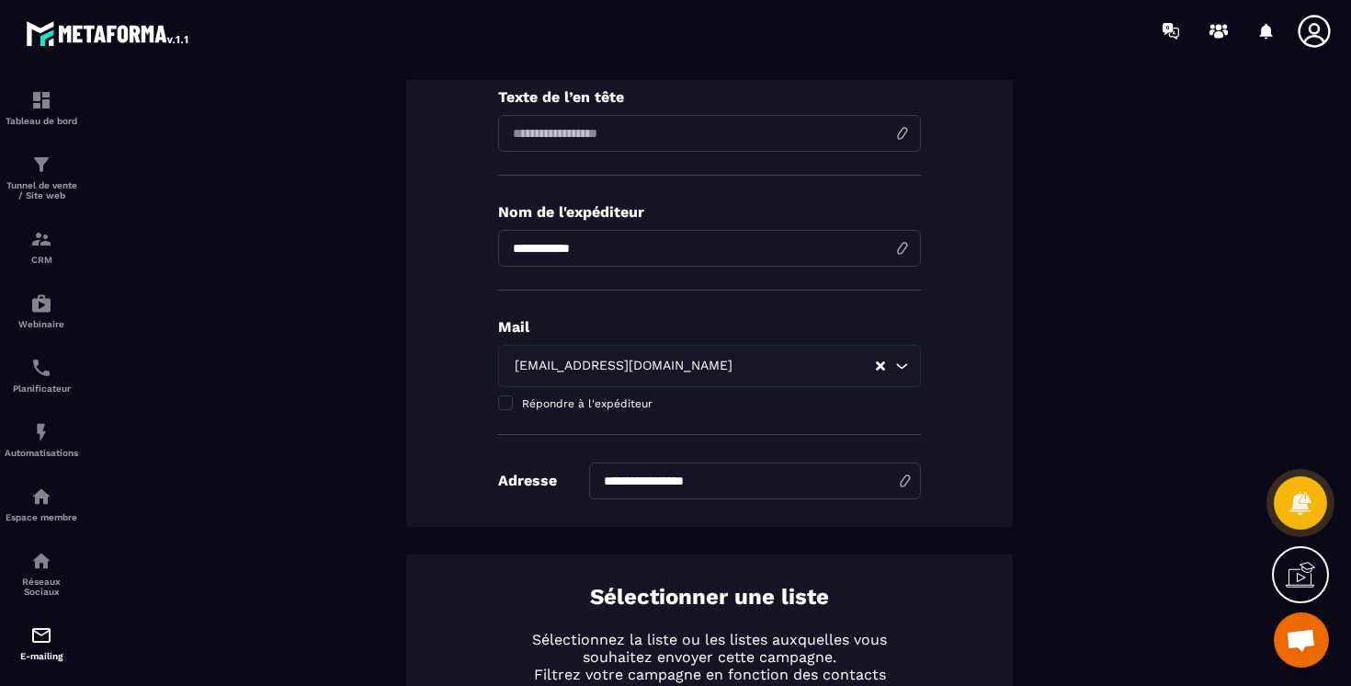
scroll to position [0, 0]
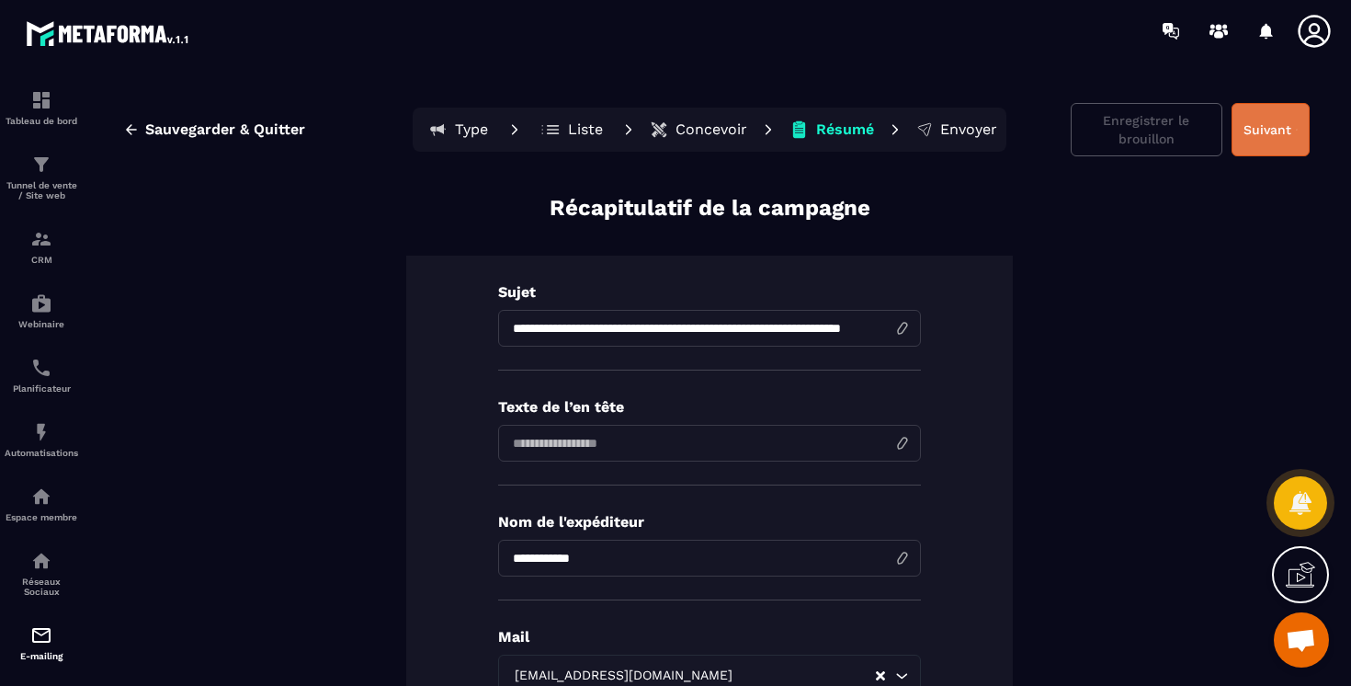
click at [1303, 118] on button "Suivant" at bounding box center [1270, 129] width 78 height 53
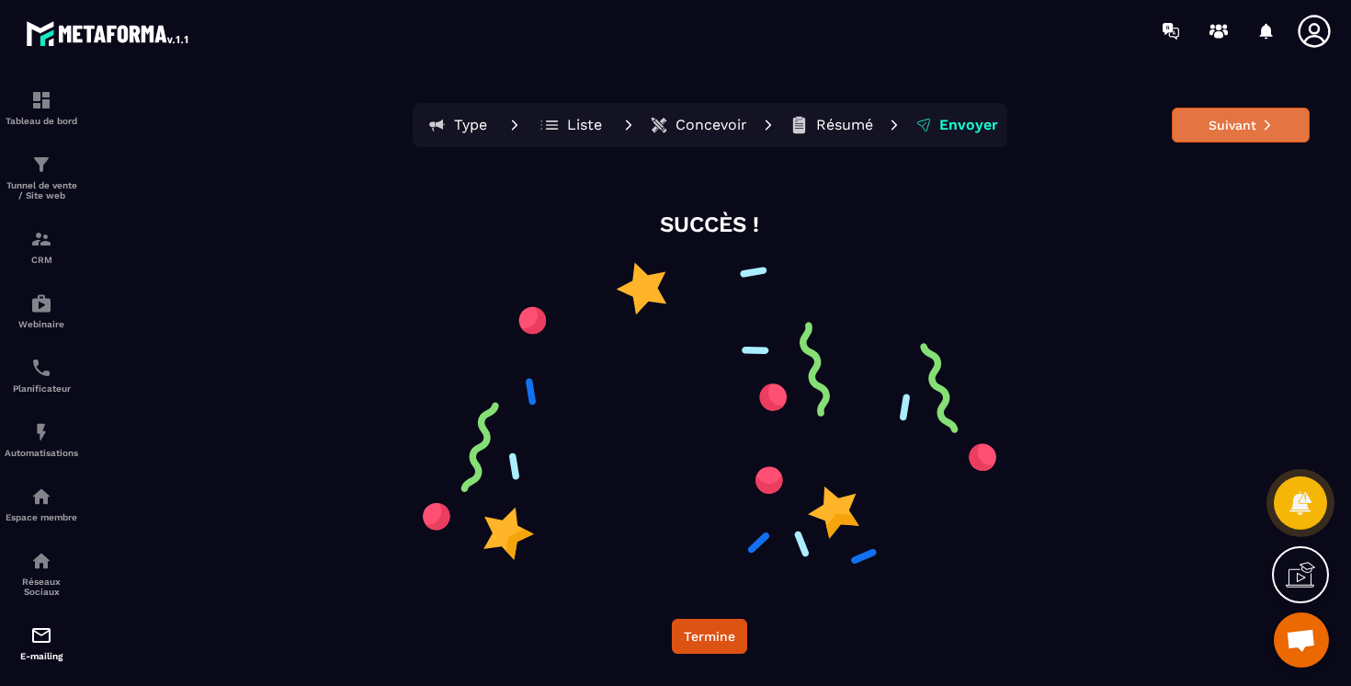
click at [1282, 119] on button "Suivant" at bounding box center [1241, 125] width 138 height 35
